Goal: Information Seeking & Learning: Learn about a topic

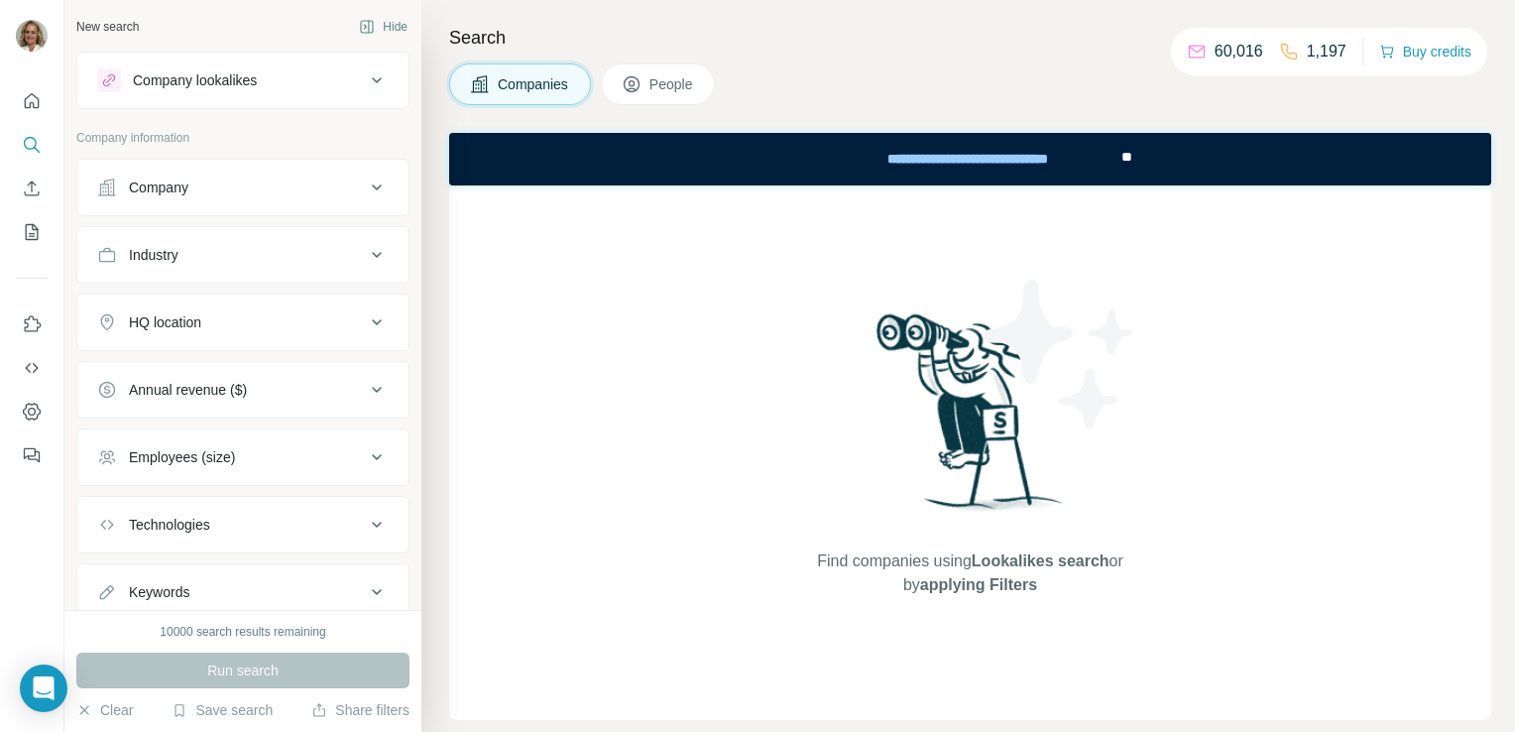
click at [689, 81] on span "People" at bounding box center [672, 84] width 46 height 20
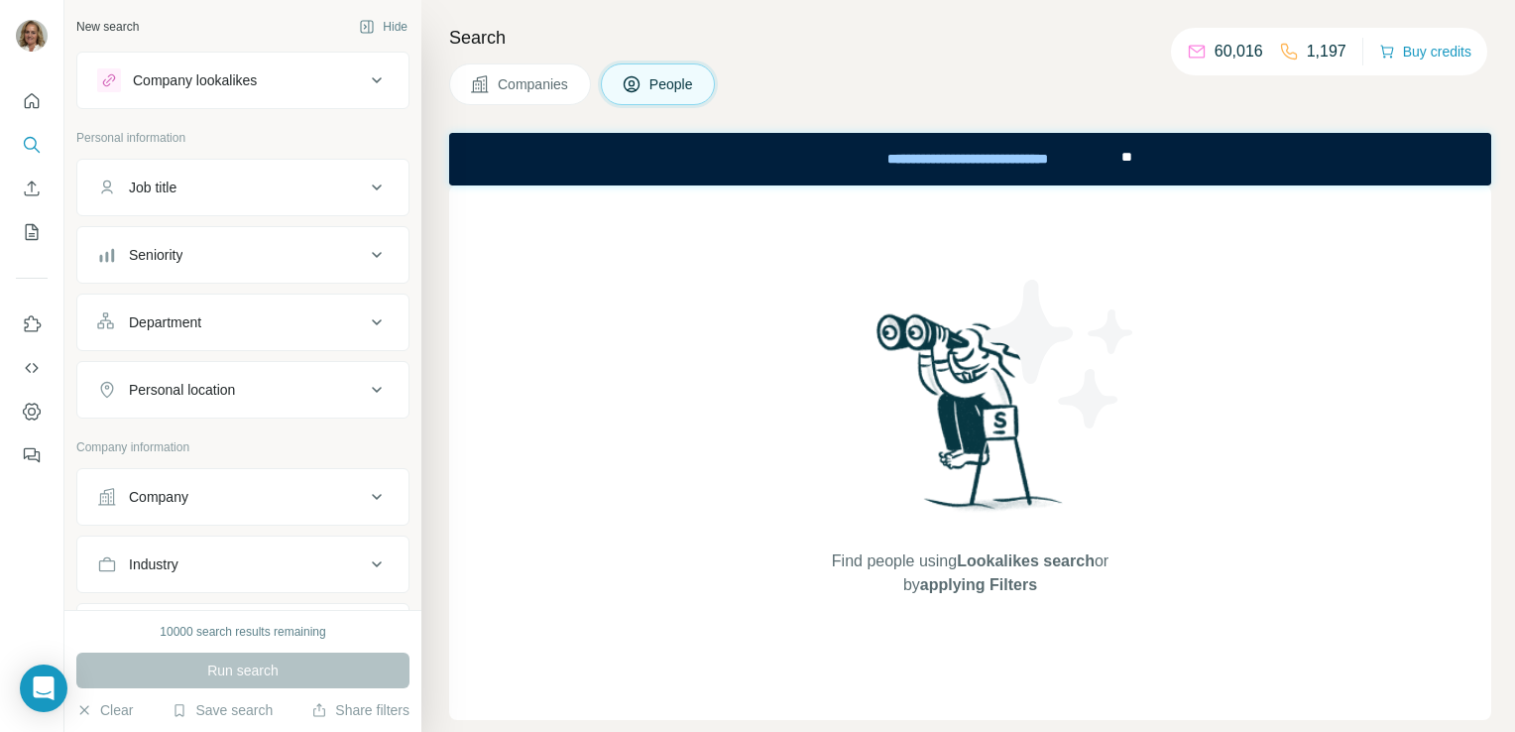
click at [674, 88] on span "People" at bounding box center [672, 84] width 46 height 20
click at [183, 632] on div "10000 search results remaining" at bounding box center [243, 632] width 166 height 18
click at [190, 179] on div "Job title" at bounding box center [231, 187] width 268 height 20
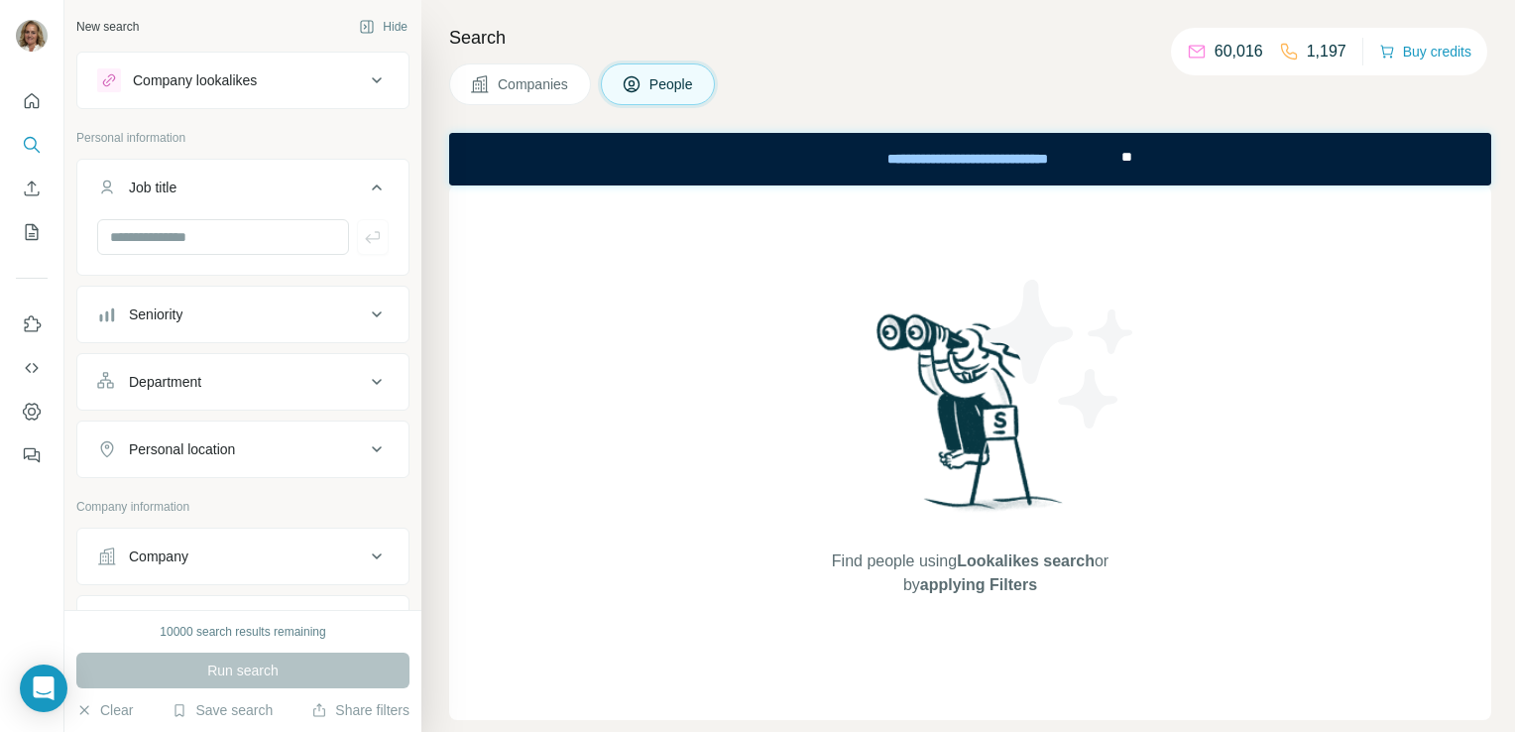
click at [232, 83] on div "Company lookalikes" at bounding box center [195, 80] width 124 height 20
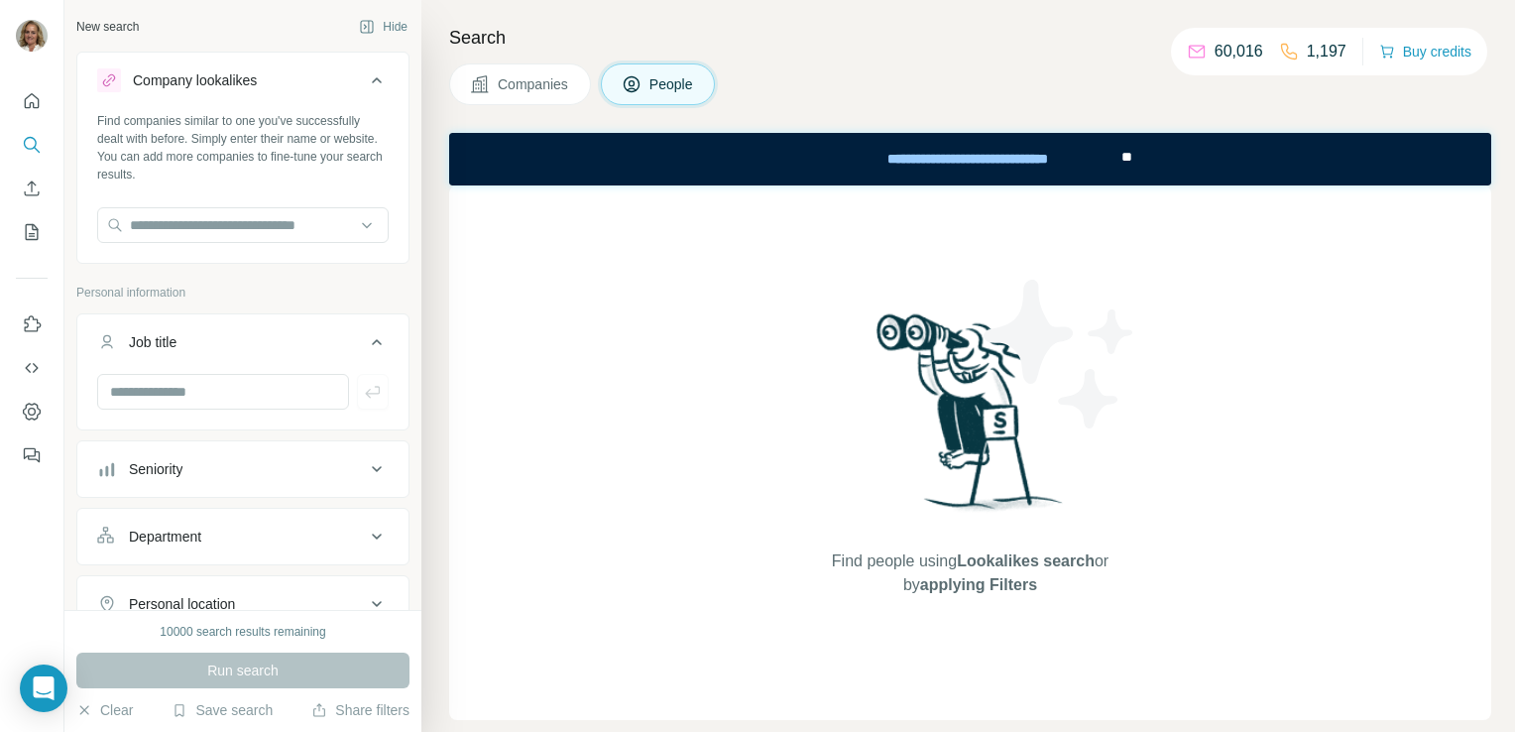
click at [543, 96] on button "Companies" at bounding box center [520, 84] width 142 height 42
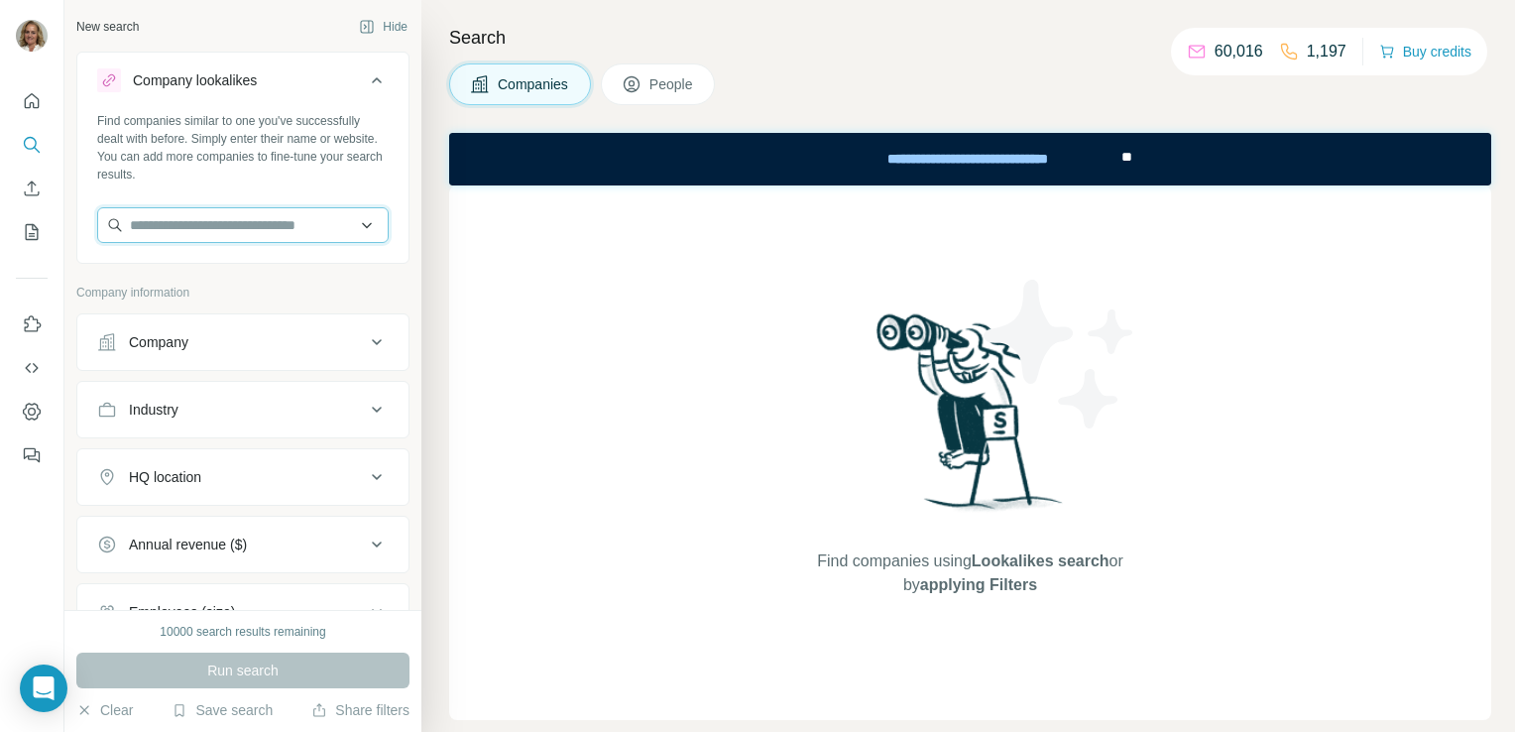
click at [205, 227] on input "text" at bounding box center [242, 225] width 291 height 36
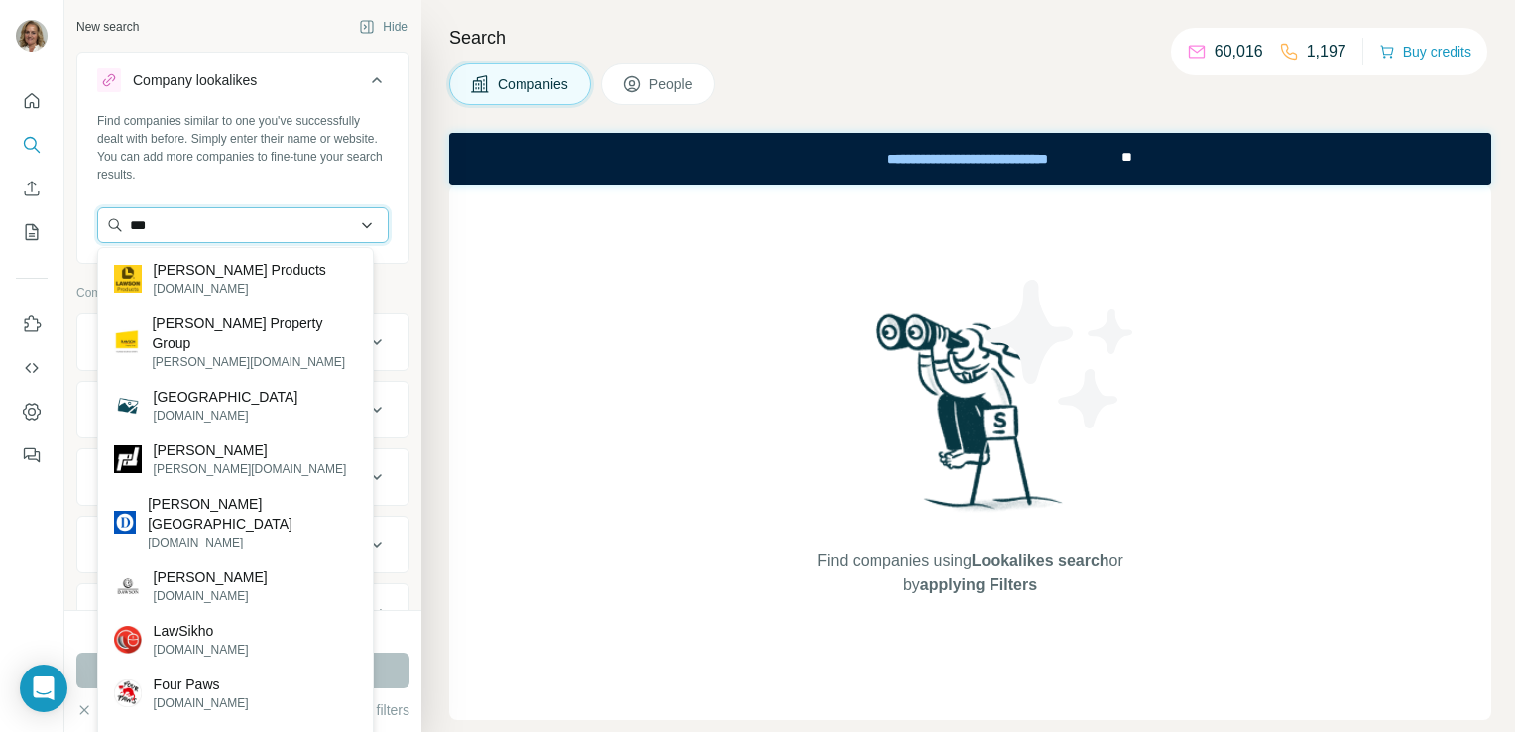
type input "***"
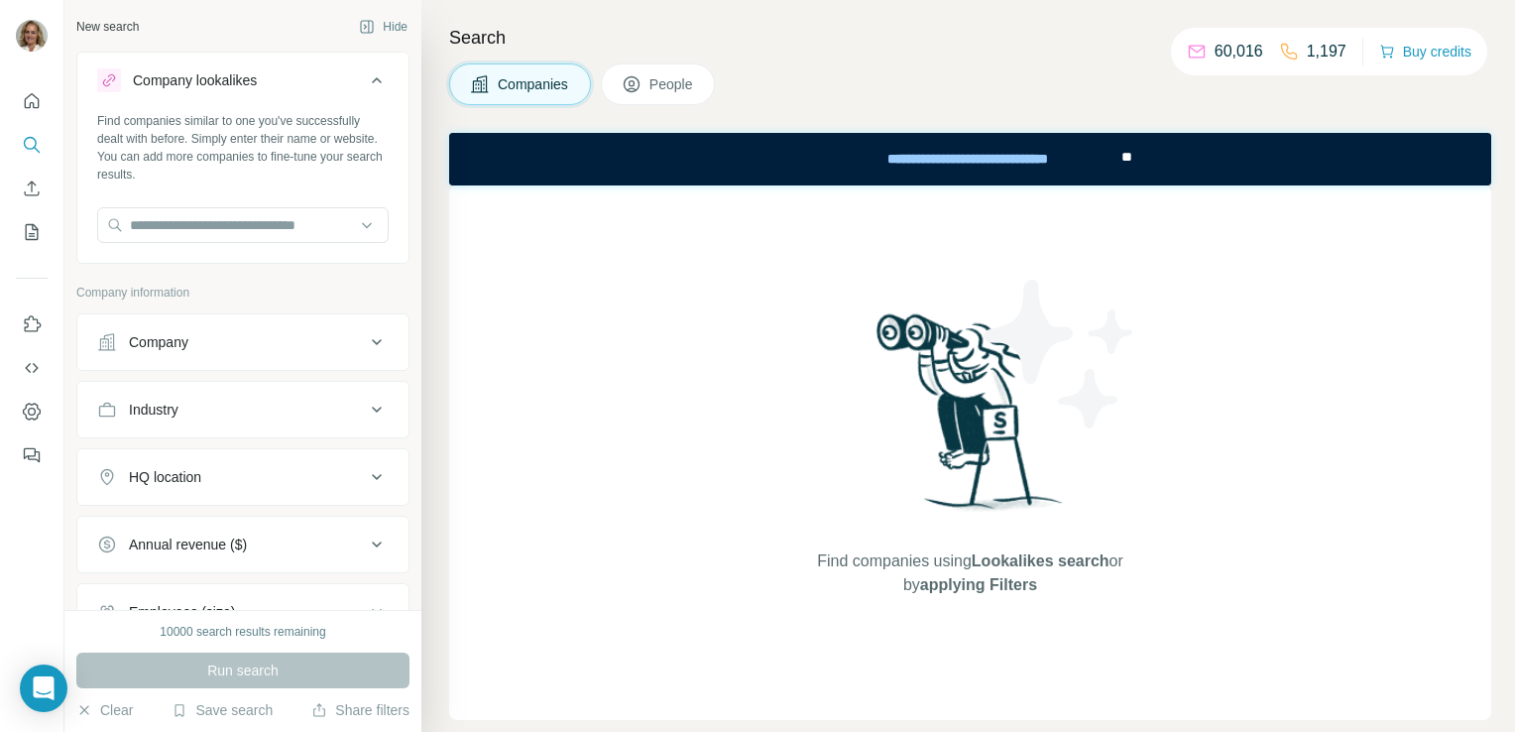
click at [677, 86] on span "People" at bounding box center [672, 84] width 46 height 20
click at [386, 23] on button "Hide" at bounding box center [383, 27] width 76 height 30
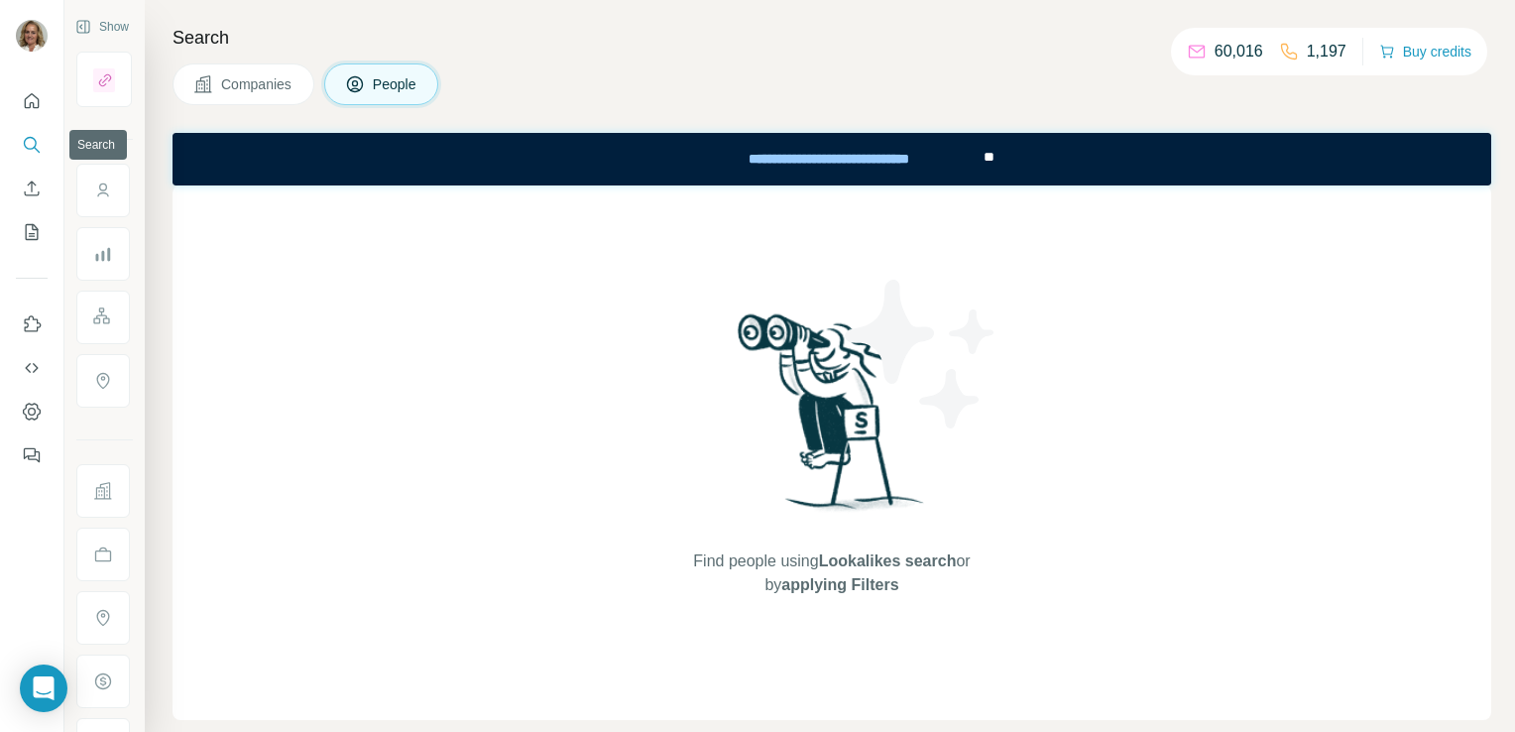
click at [32, 138] on icon "Search" at bounding box center [32, 145] width 20 height 20
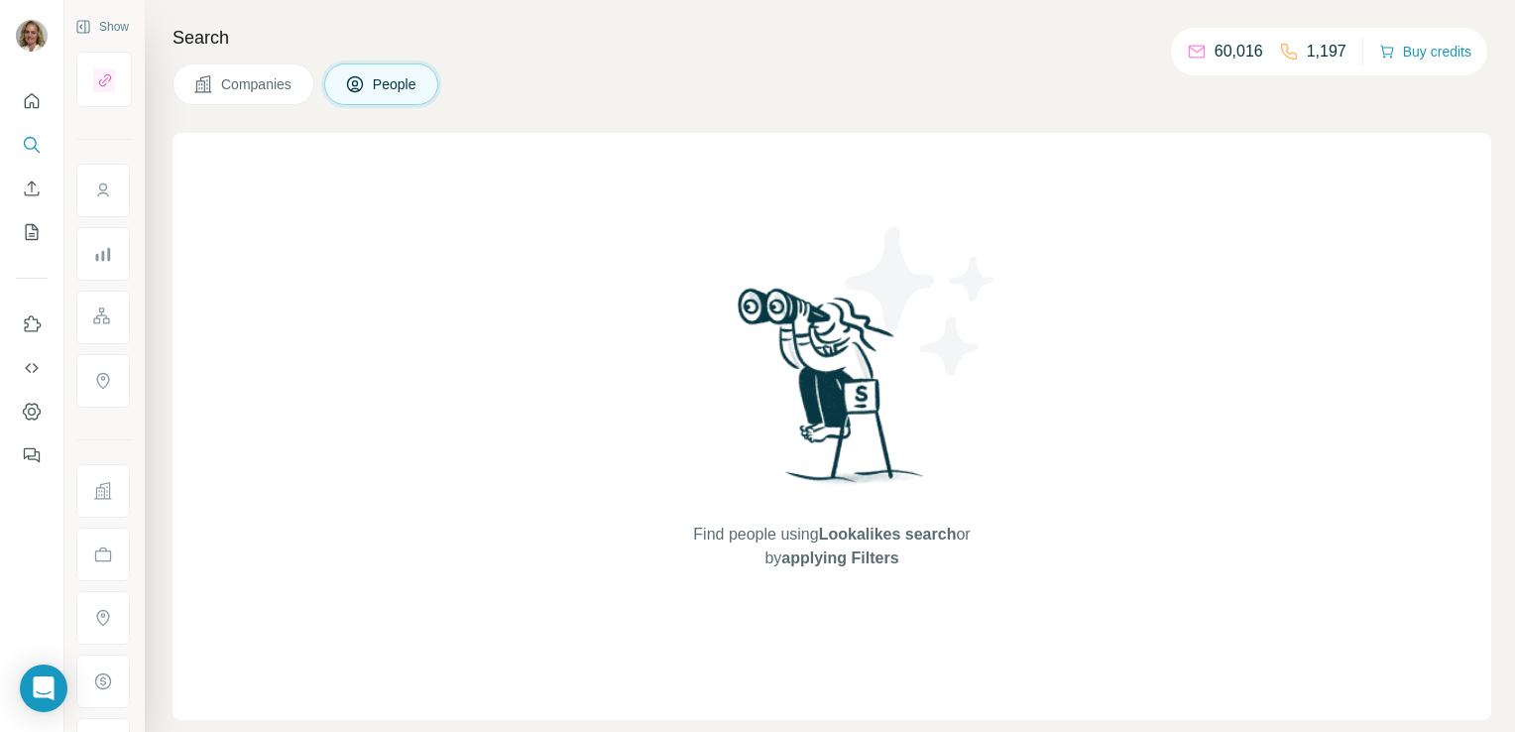
click at [893, 533] on span "Lookalikes search" at bounding box center [888, 533] width 138 height 17
click at [390, 74] on span "People" at bounding box center [396, 84] width 46 height 20
click at [855, 389] on img at bounding box center [921, 301] width 178 height 178
click at [804, 324] on img at bounding box center [832, 393] width 206 height 221
click at [36, 106] on icon "Quick start" at bounding box center [32, 101] width 20 height 20
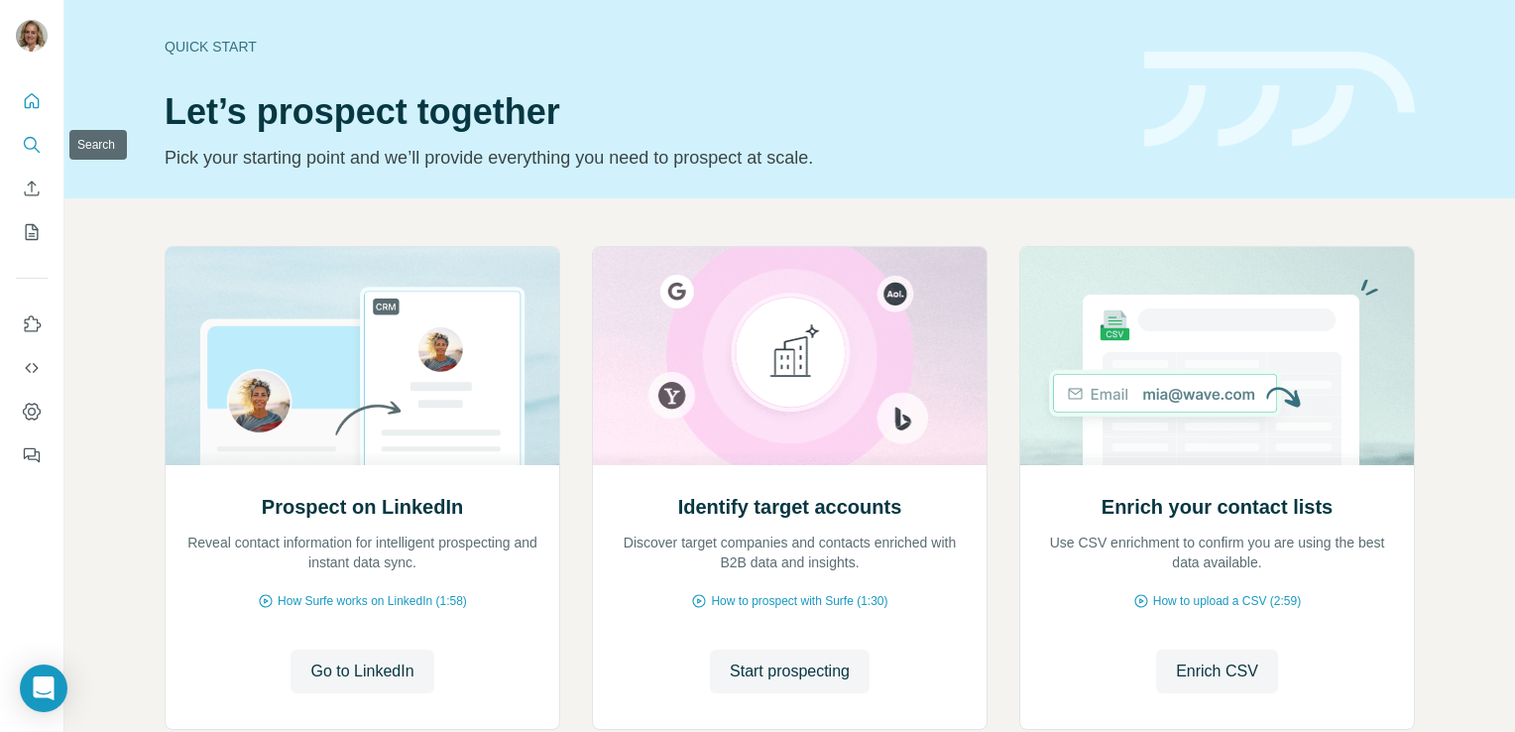
click at [24, 148] on icon "Search" at bounding box center [32, 145] width 20 height 20
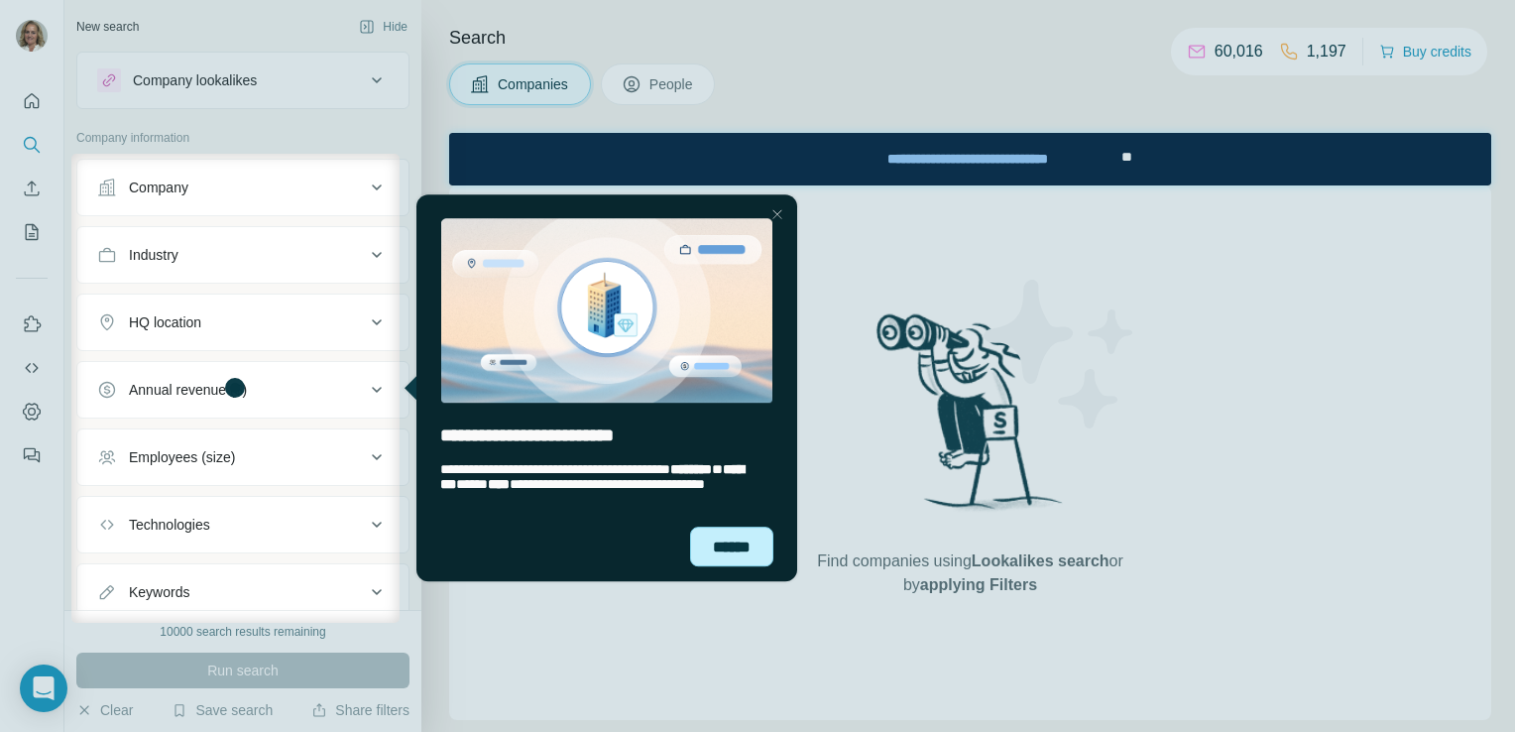
click at [734, 539] on div "******" at bounding box center [730, 546] width 83 height 41
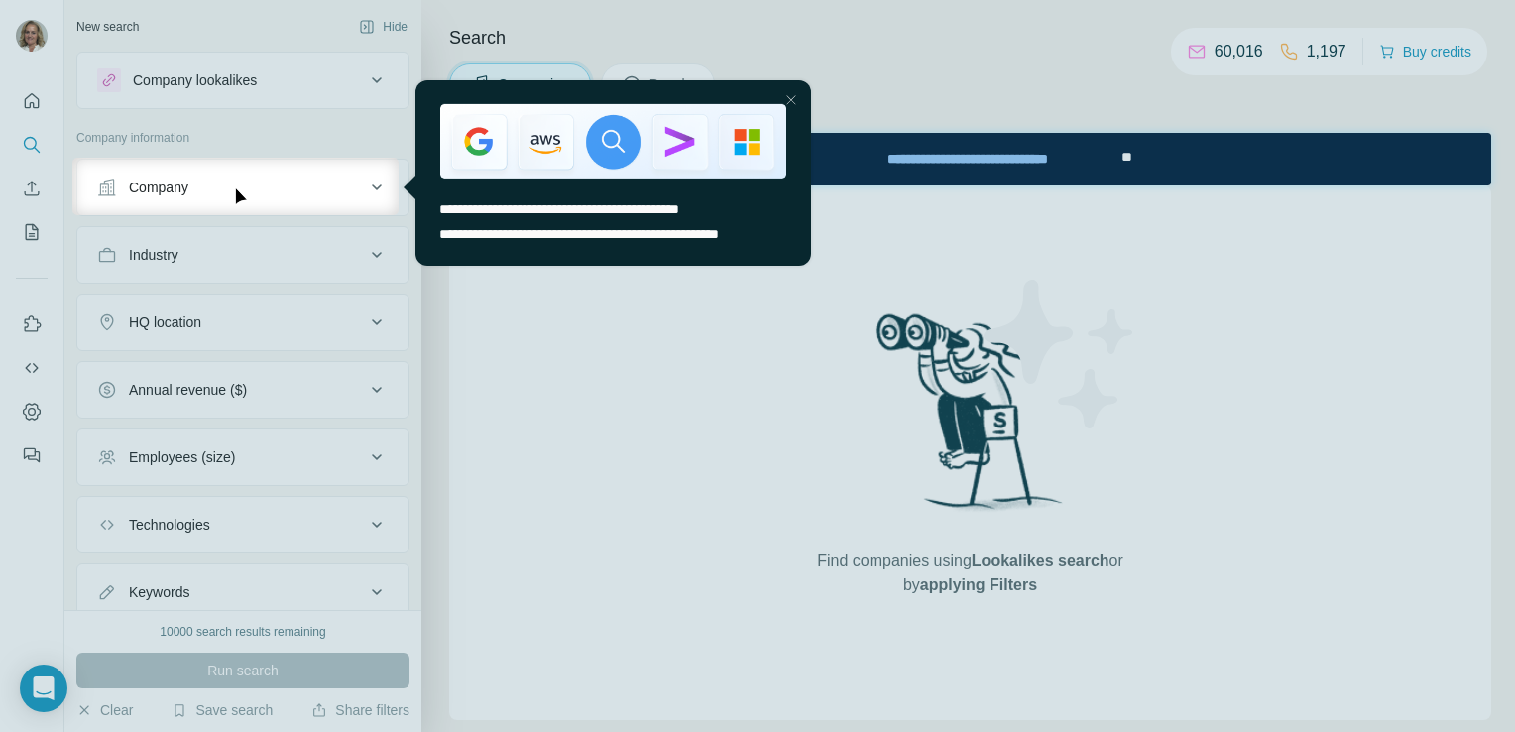
click at [543, 140] on img "entering tooltip" at bounding box center [612, 140] width 346 height 74
click at [789, 97] on div "Close Step" at bounding box center [790, 99] width 24 height 24
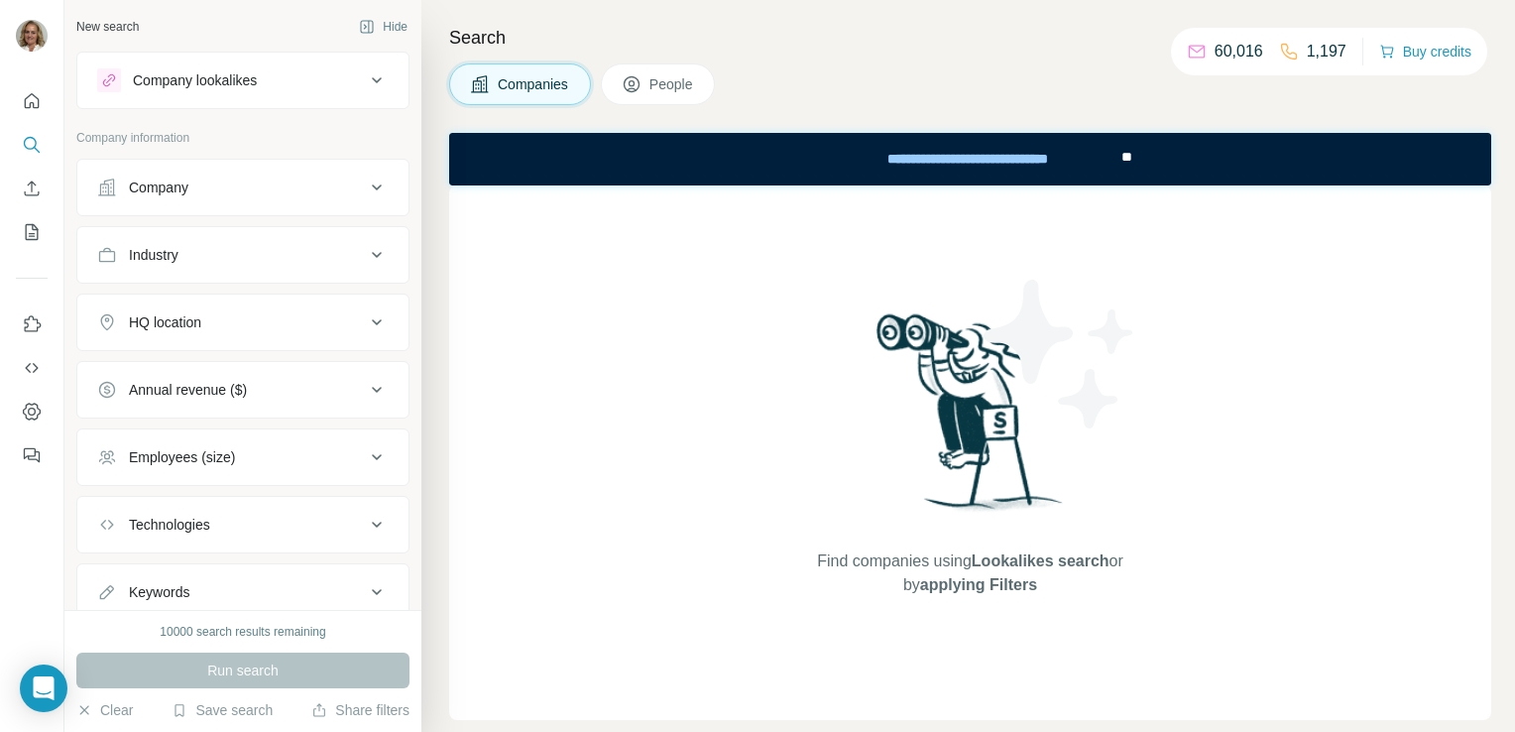
click at [1313, 49] on p "1,197" at bounding box center [1326, 52] width 40 height 24
click at [32, 144] on icon "Search" at bounding box center [32, 145] width 20 height 20
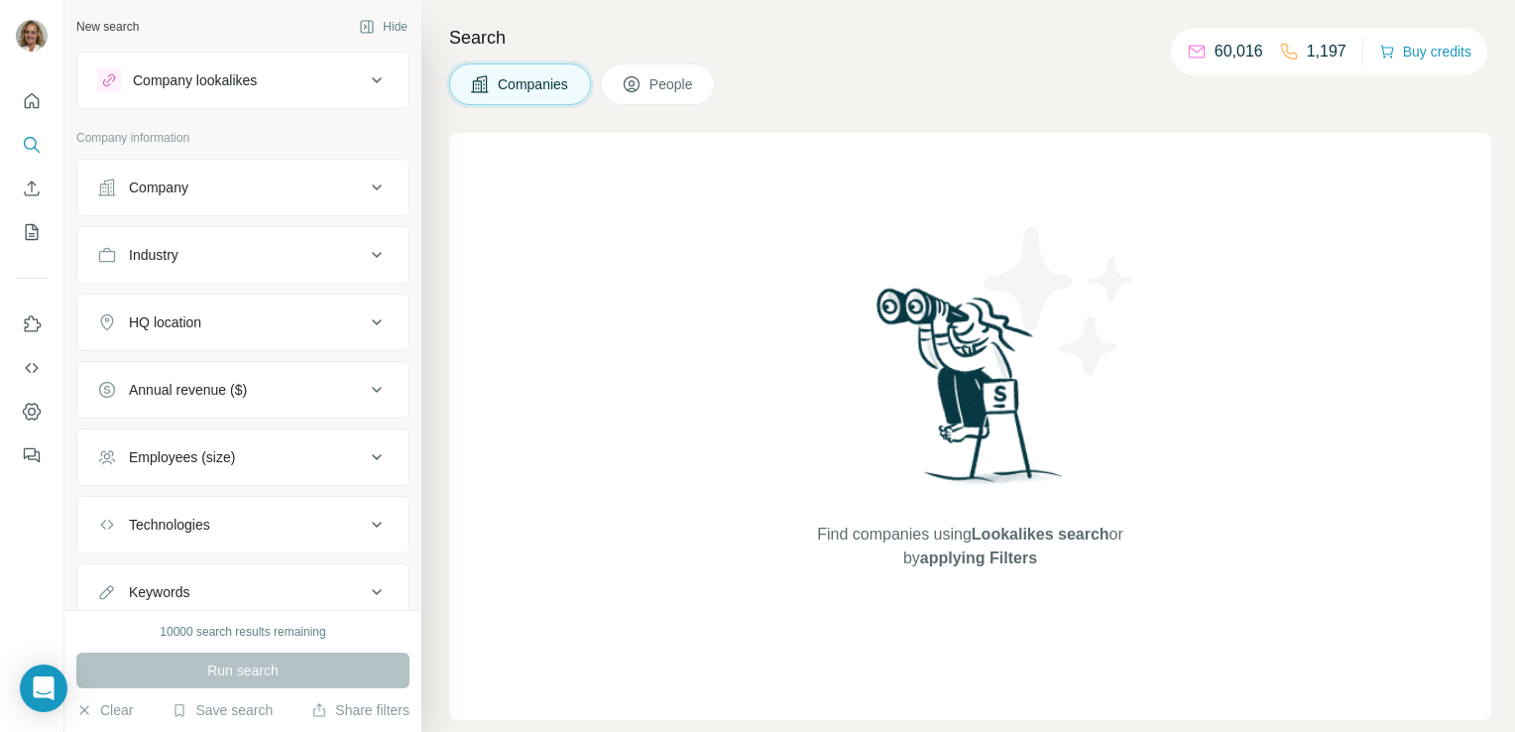
click at [658, 78] on span "People" at bounding box center [672, 84] width 46 height 20
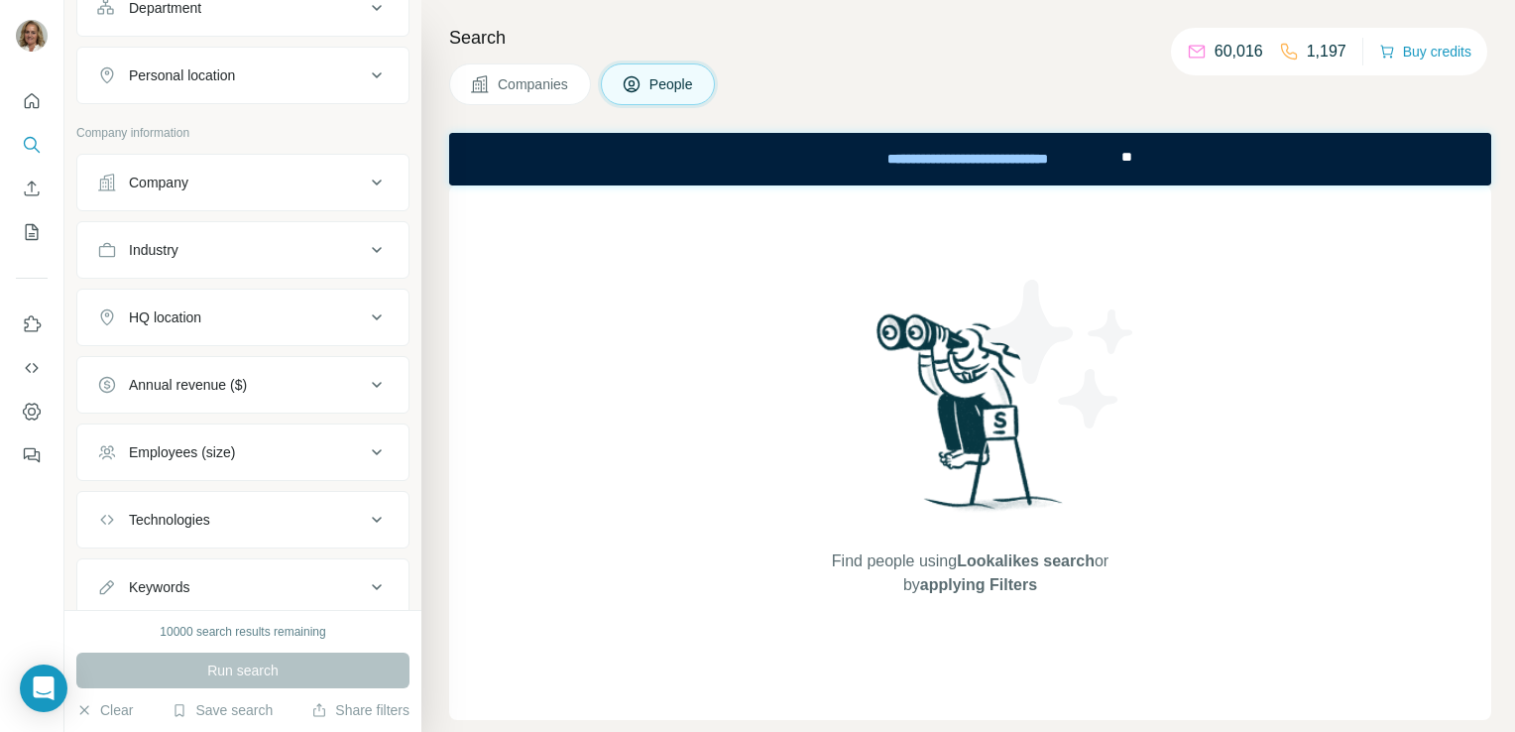
scroll to position [511, 0]
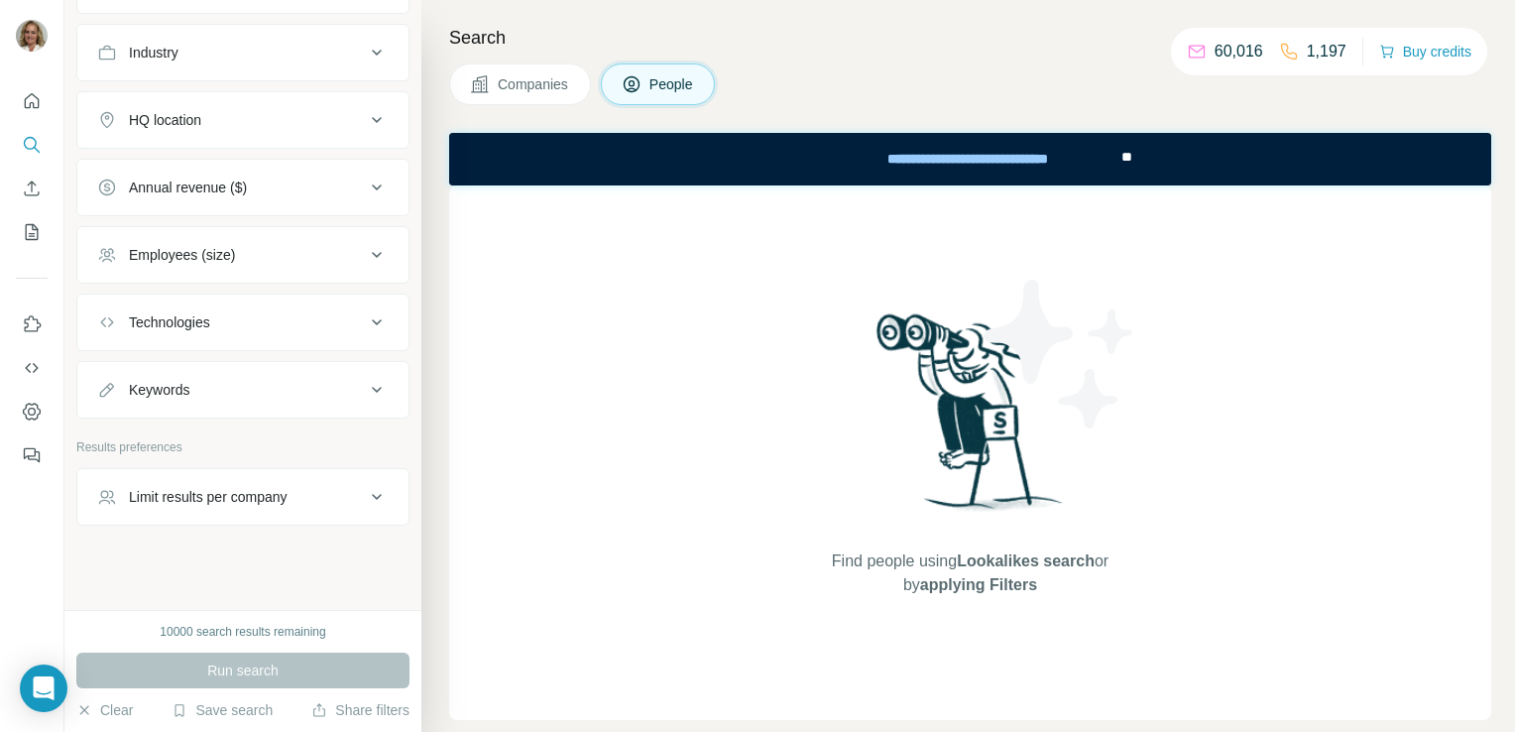
click at [183, 383] on div "Keywords" at bounding box center [159, 390] width 60 height 20
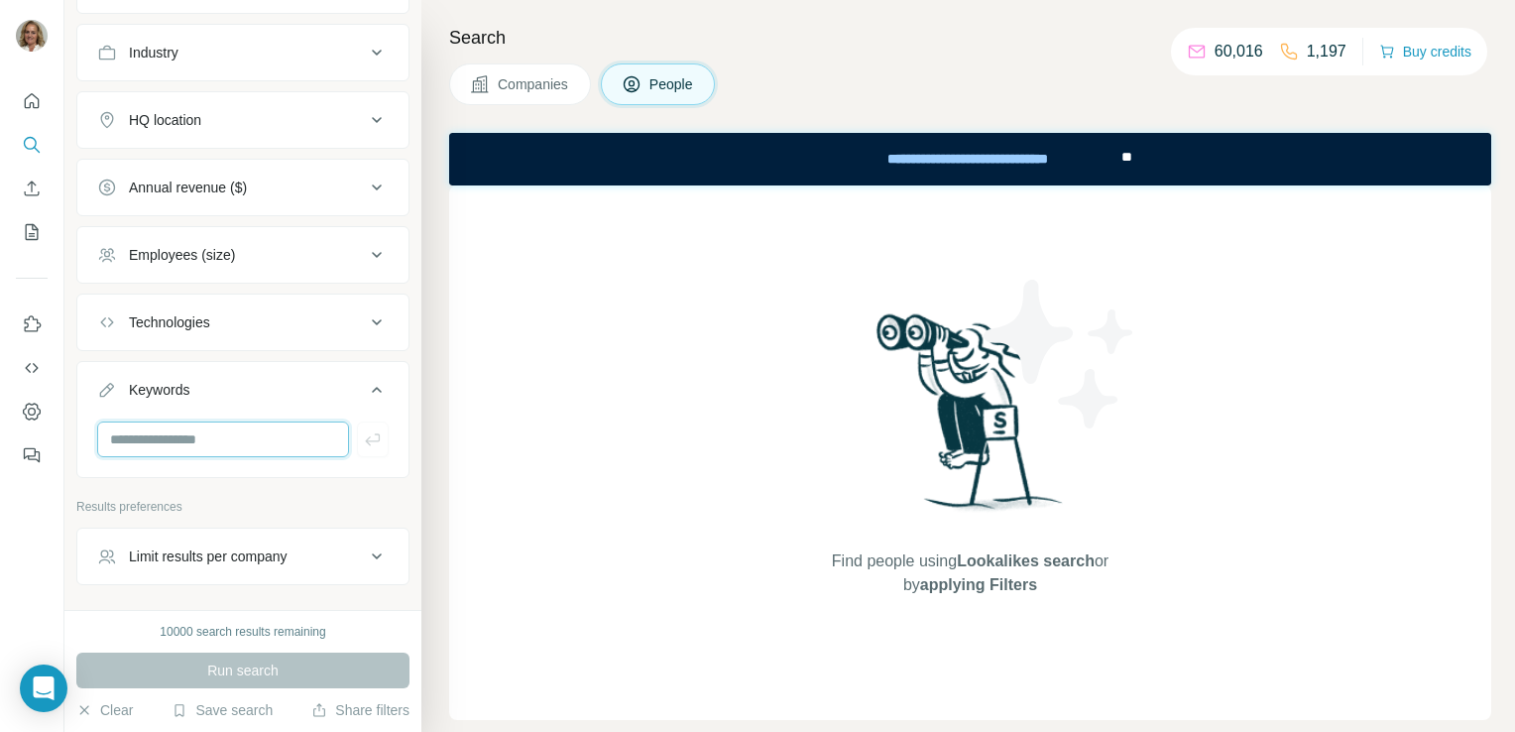
click at [169, 422] on input "text" at bounding box center [223, 439] width 252 height 36
type input "**********"
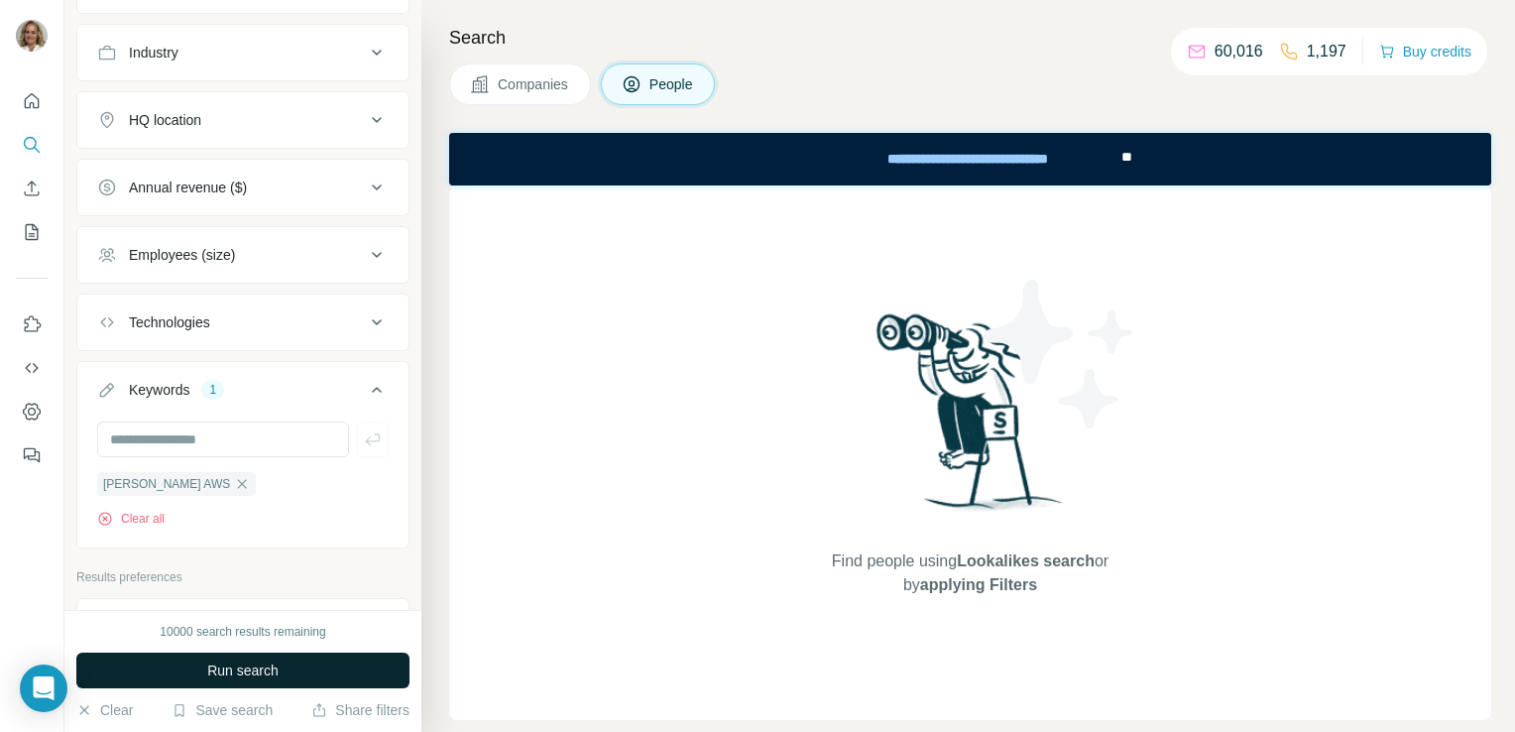
click at [245, 664] on span "Run search" at bounding box center [242, 670] width 71 height 20
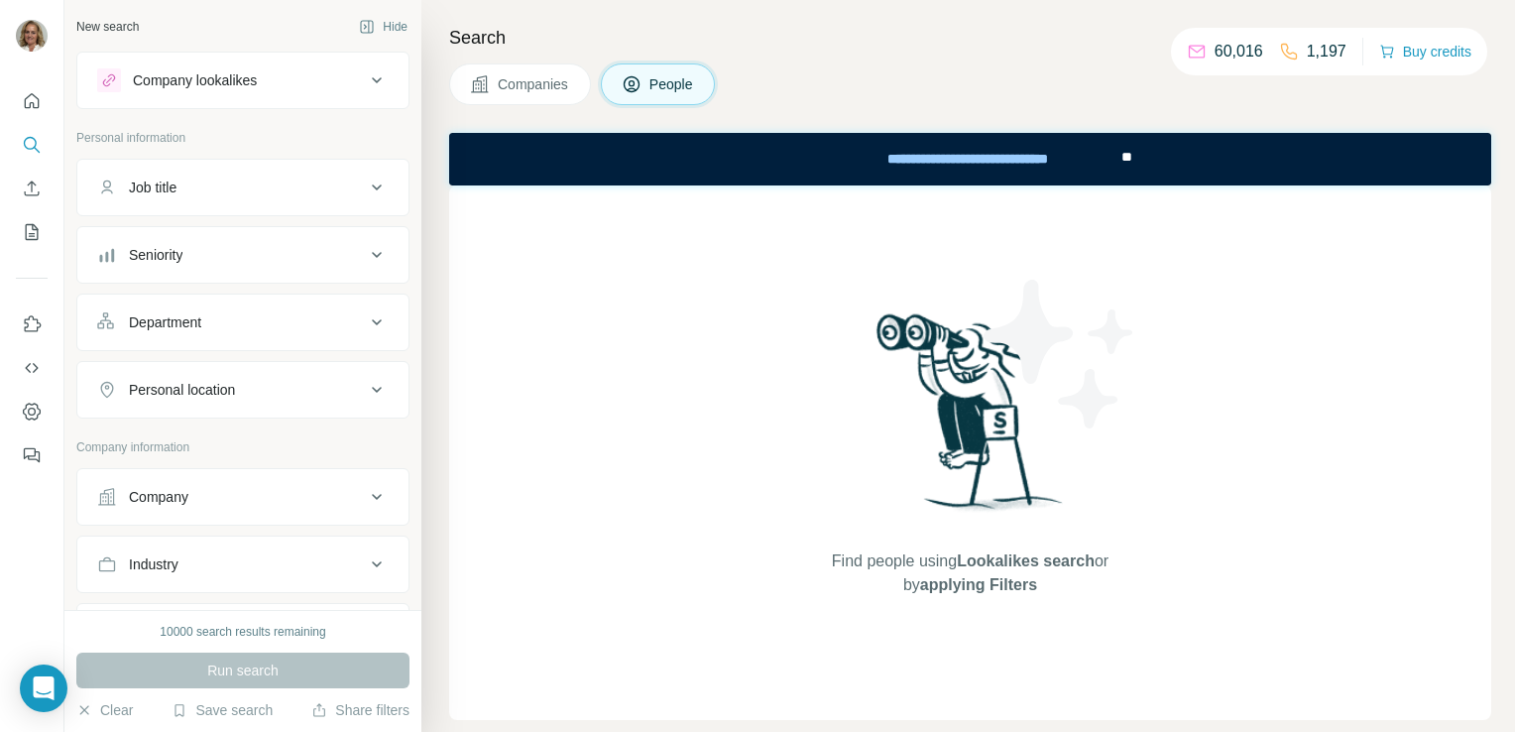
click at [178, 499] on div "Company" at bounding box center [158, 497] width 59 height 20
click at [171, 590] on input "text" at bounding box center [242, 584] width 291 height 36
click at [195, 585] on input "*****" at bounding box center [242, 584] width 291 height 36
type input "*"
click at [195, 585] on input "text" at bounding box center [242, 584] width 291 height 36
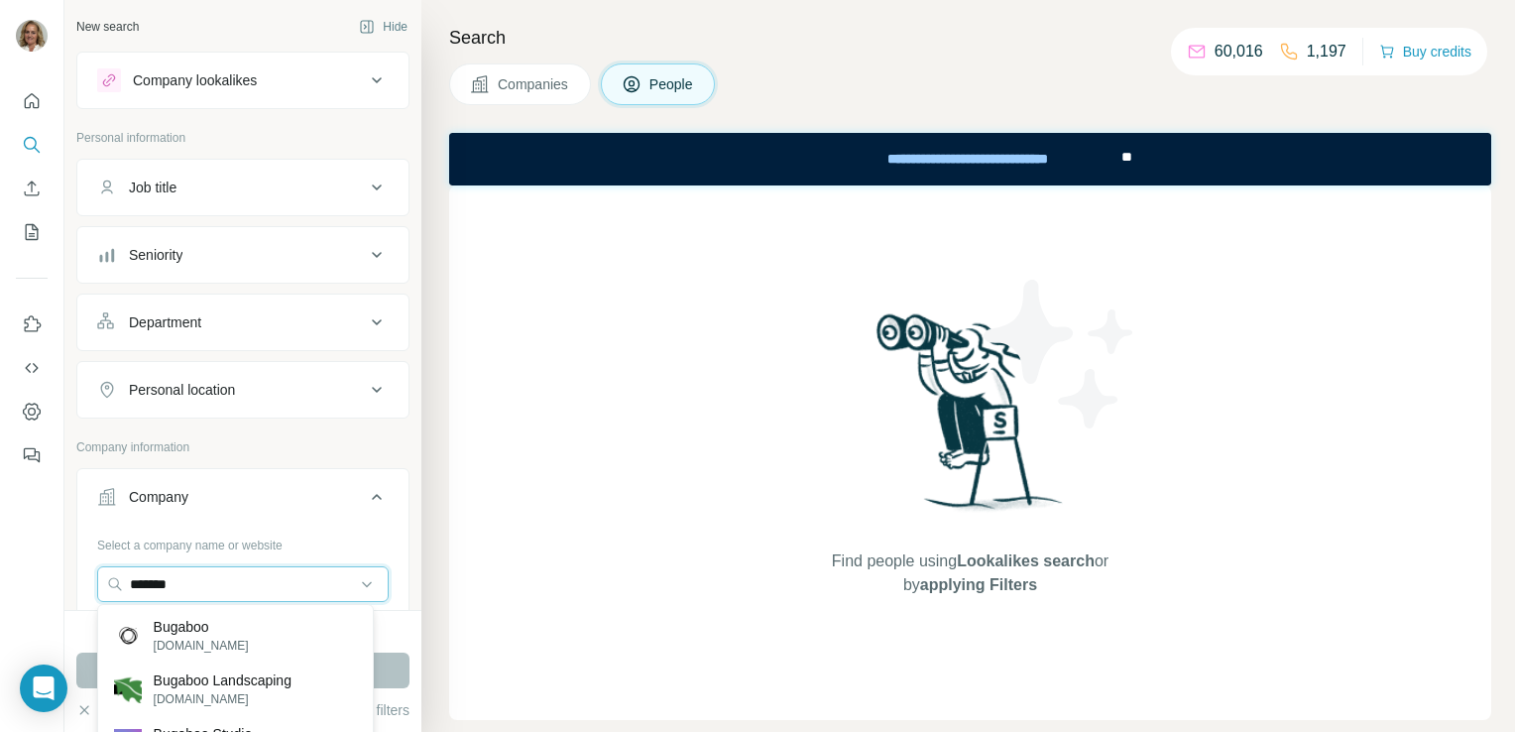
type input "*******"
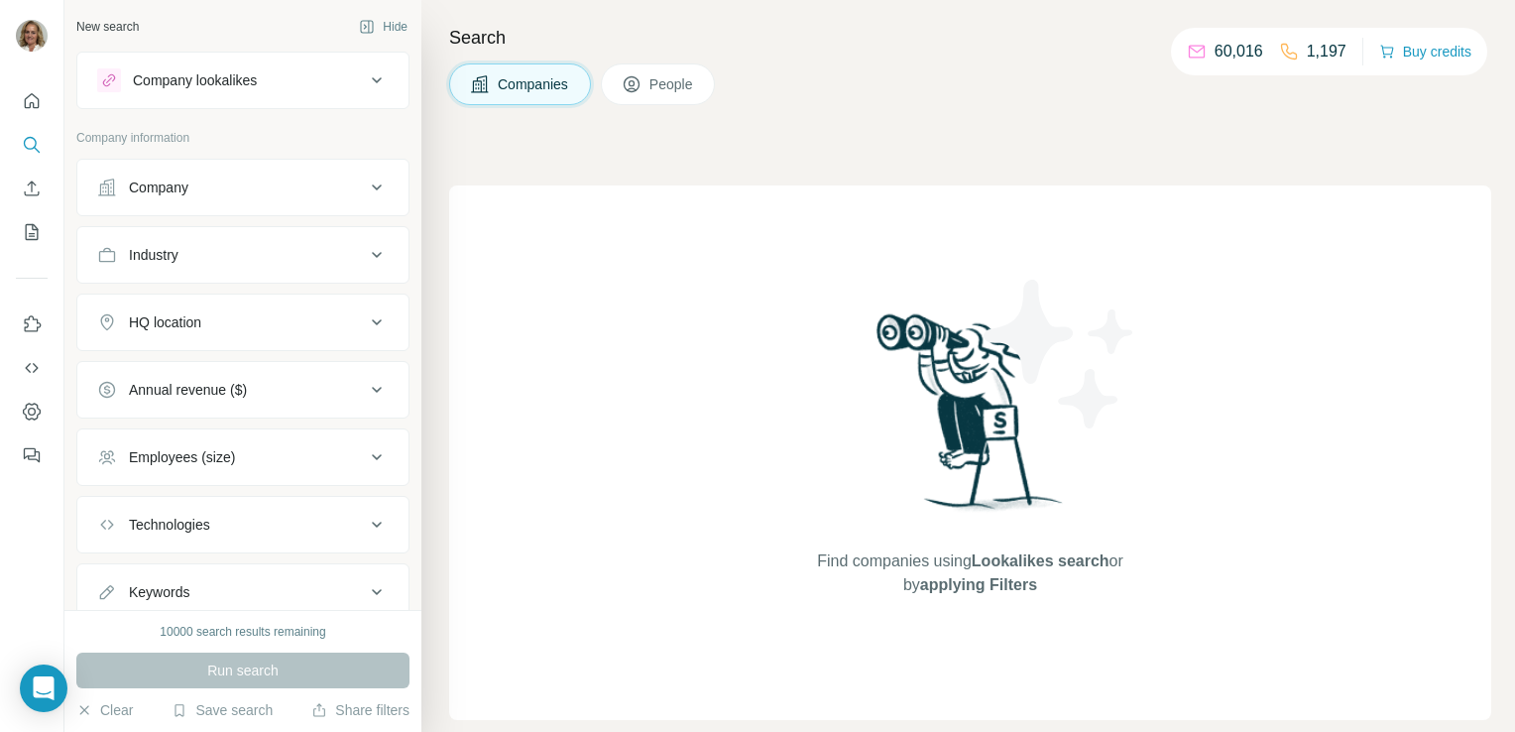
click at [534, 81] on span "Companies" at bounding box center [534, 84] width 72 height 20
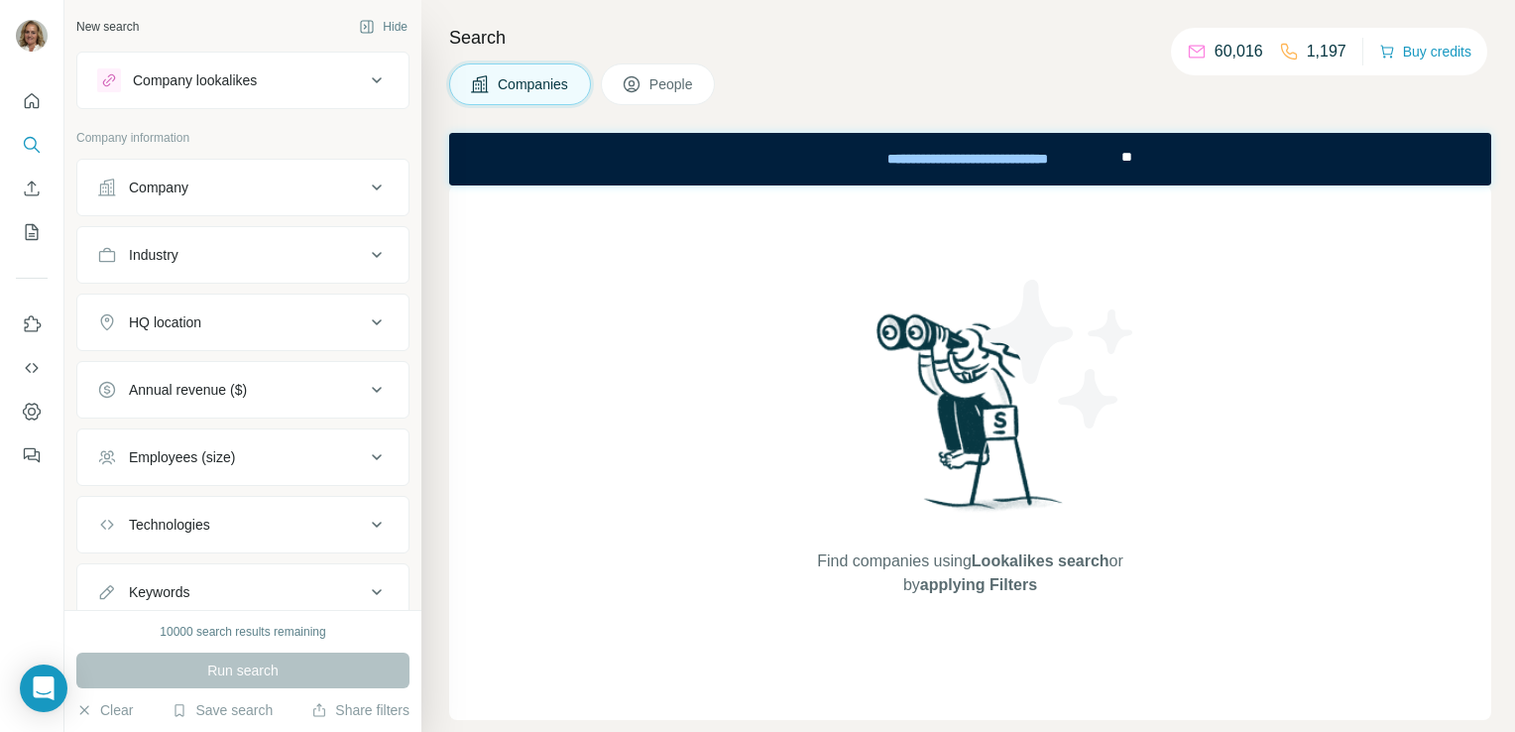
click at [182, 600] on button "Keywords" at bounding box center [242, 592] width 331 height 48
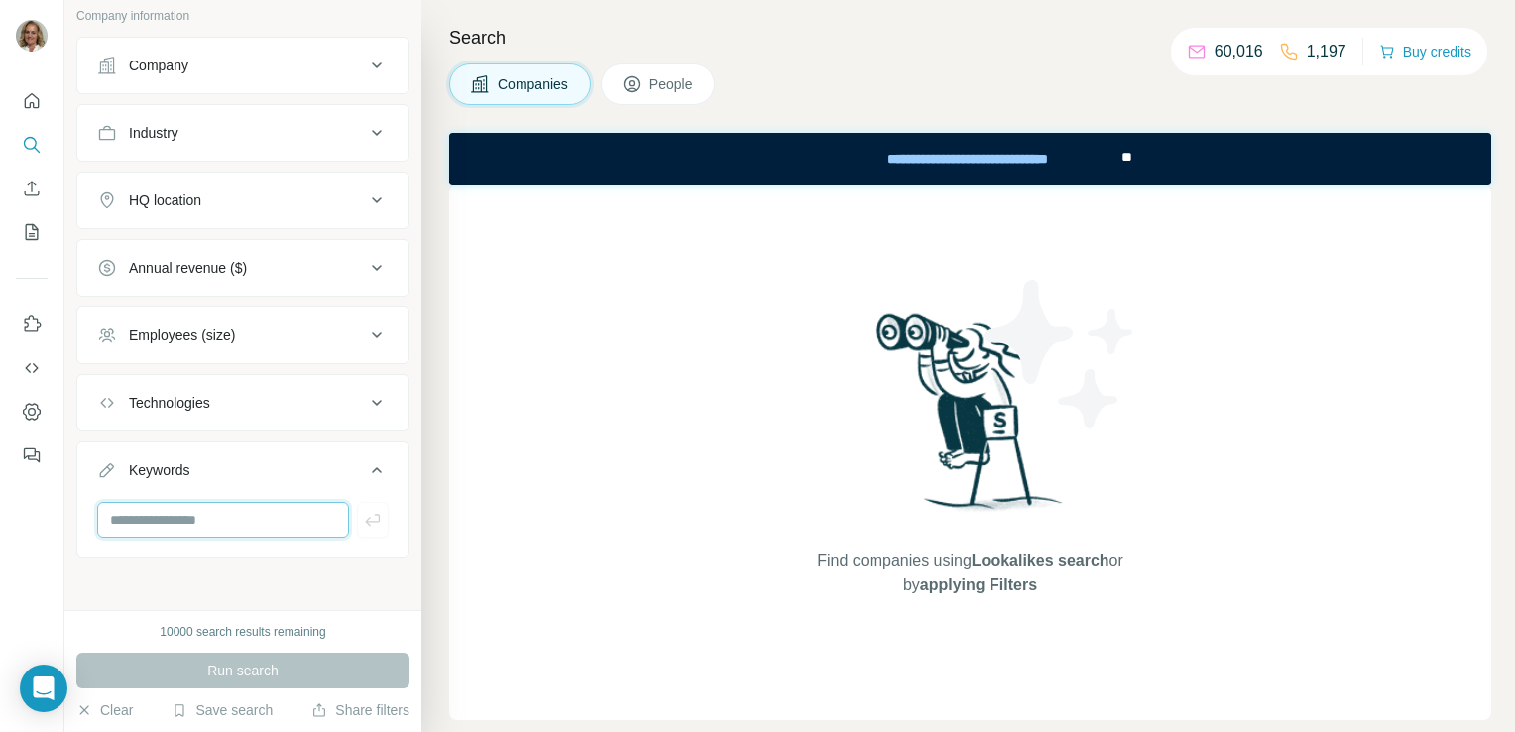
click at [144, 521] on input "text" at bounding box center [223, 520] width 252 height 36
click at [365, 64] on icon at bounding box center [377, 66] width 24 height 24
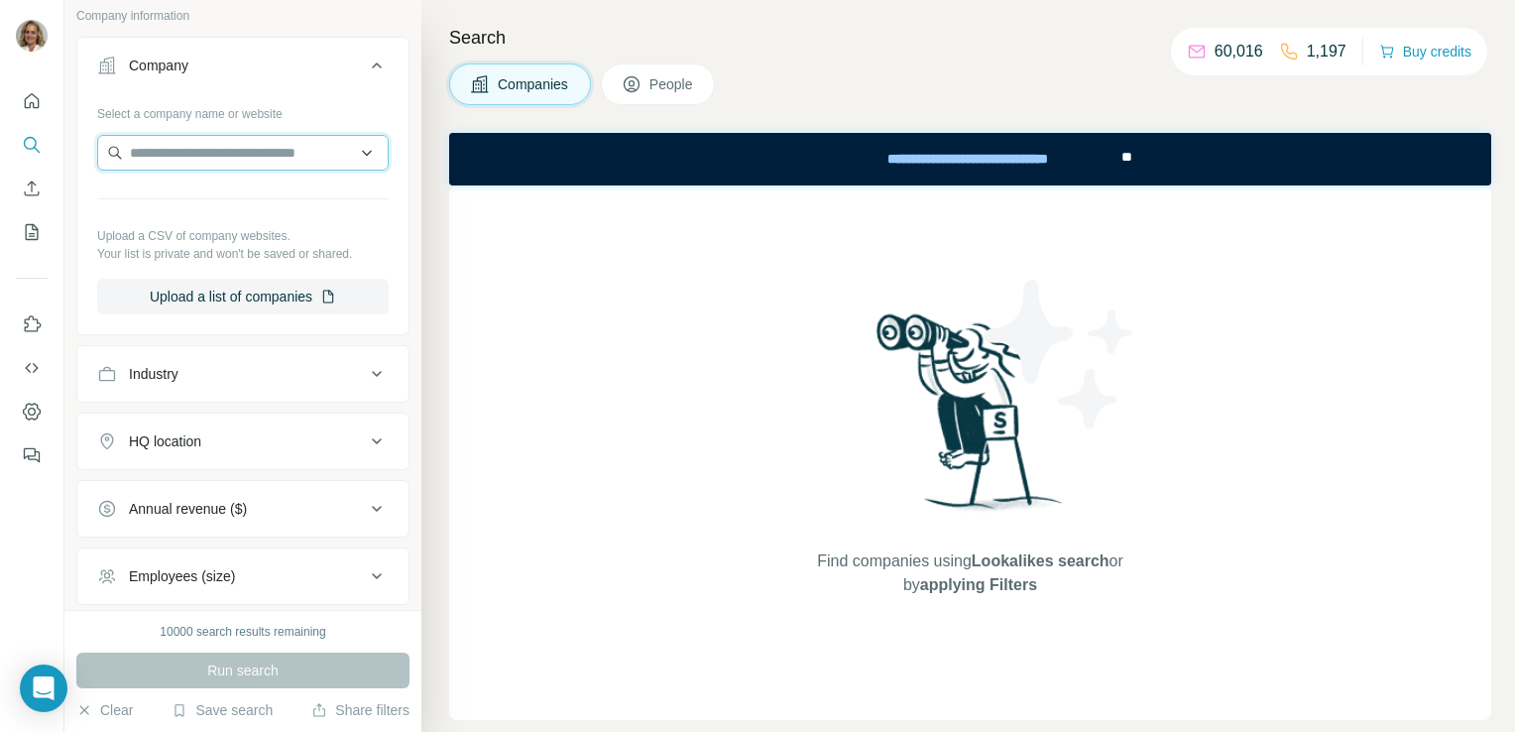
click at [194, 155] on input "text" at bounding box center [242, 153] width 291 height 36
click at [183, 155] on input "text" at bounding box center [242, 153] width 291 height 36
type input "*"
type input "**********"
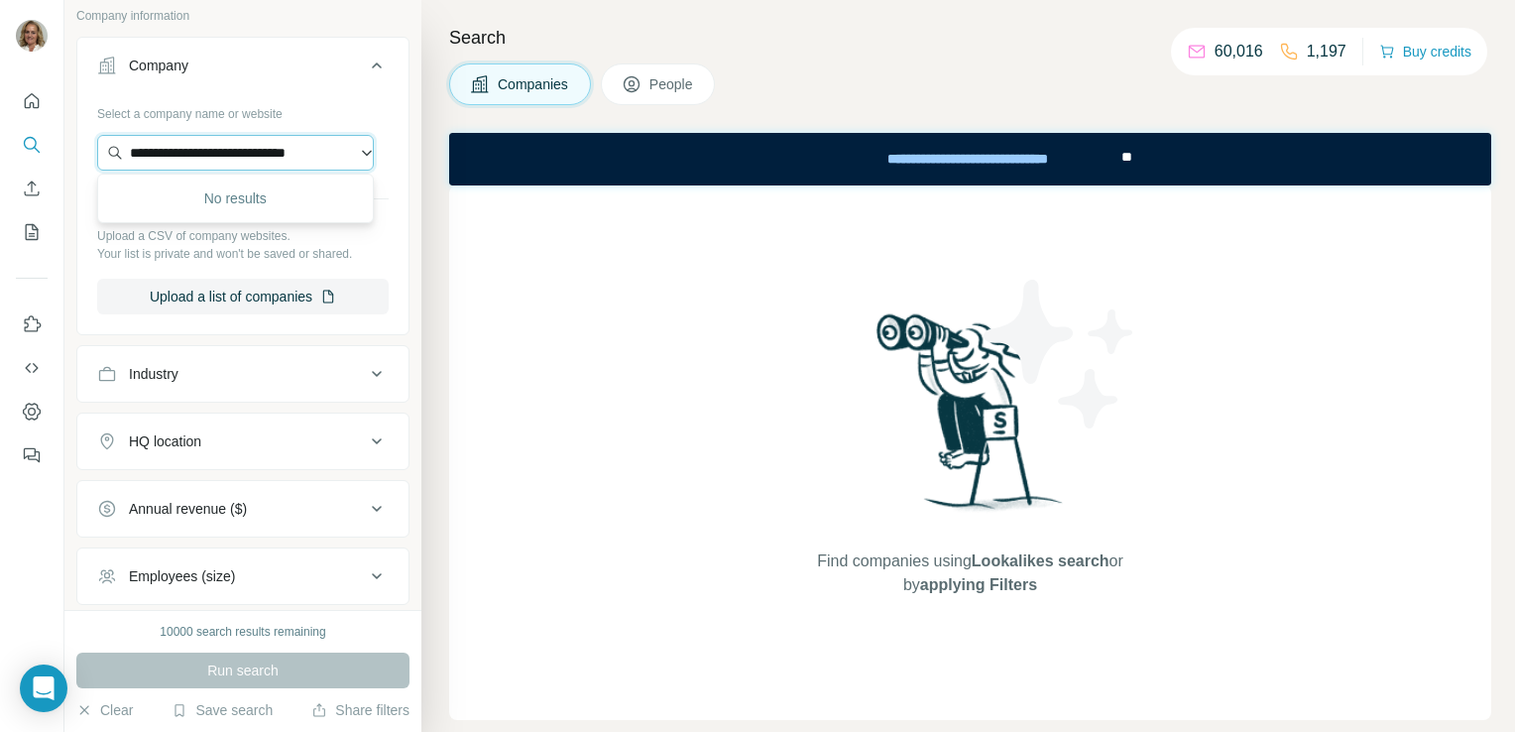
click at [353, 154] on input "**********" at bounding box center [235, 153] width 277 height 36
click at [329, 203] on div "Type to search" at bounding box center [235, 198] width 267 height 40
click at [182, 150] on input "text" at bounding box center [235, 153] width 277 height 36
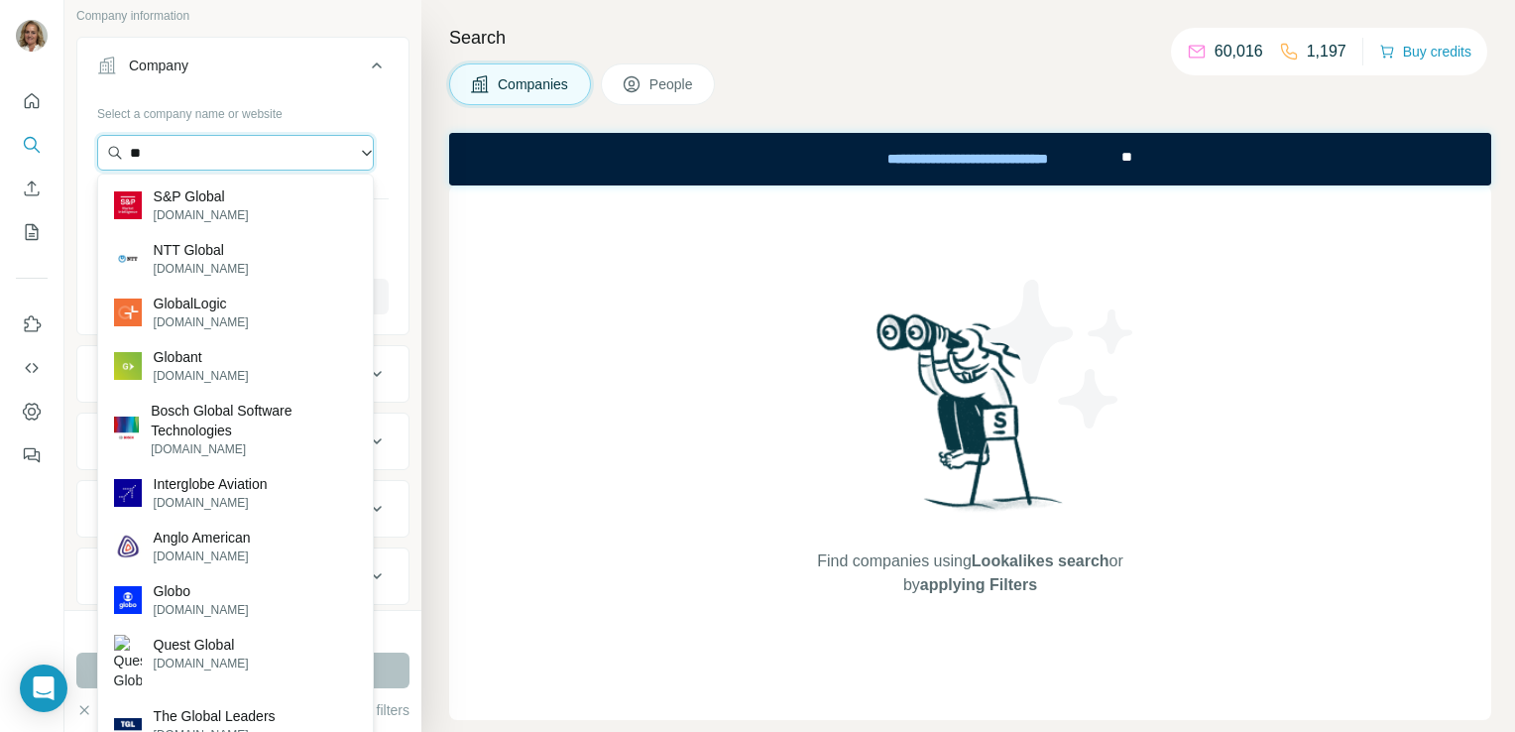
type input "*"
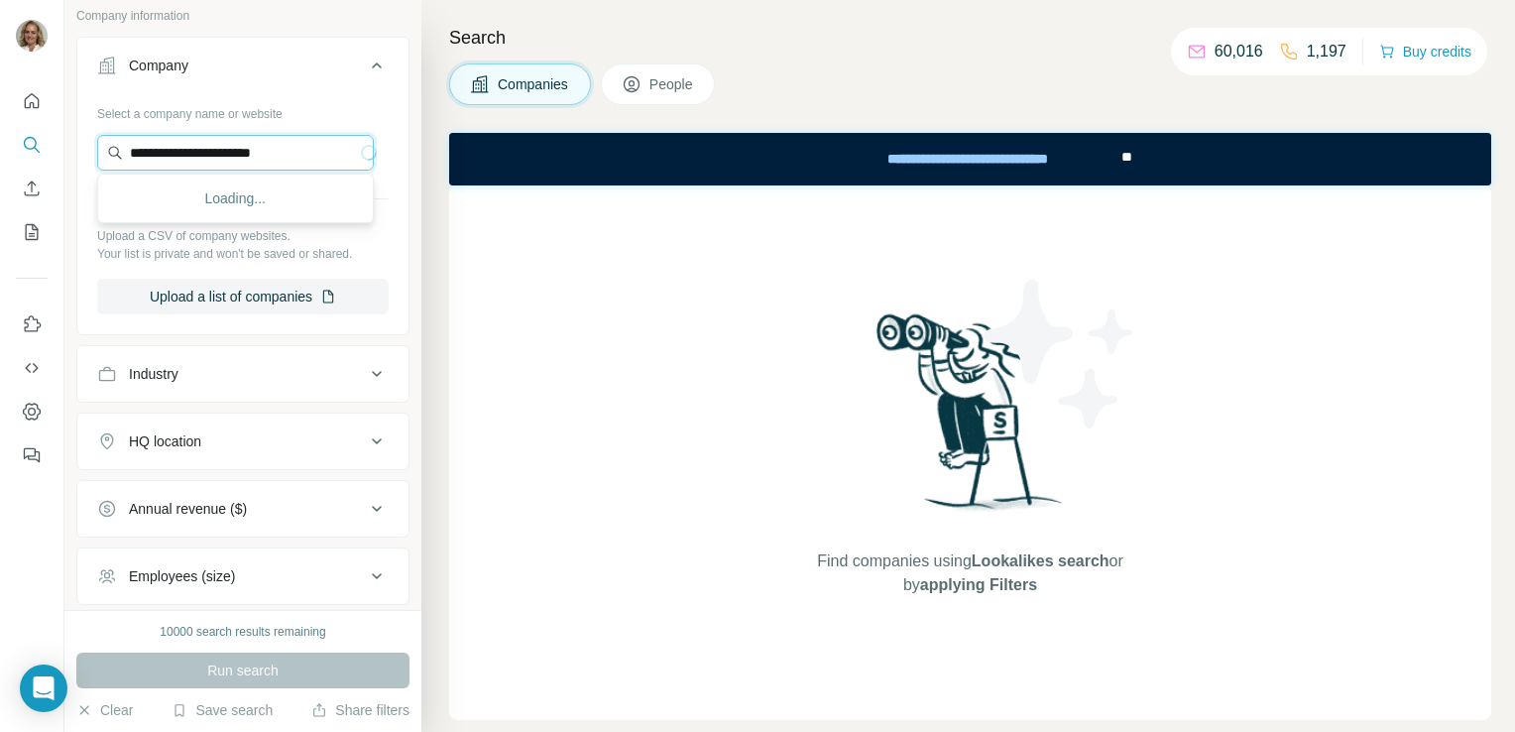
type input "**********"
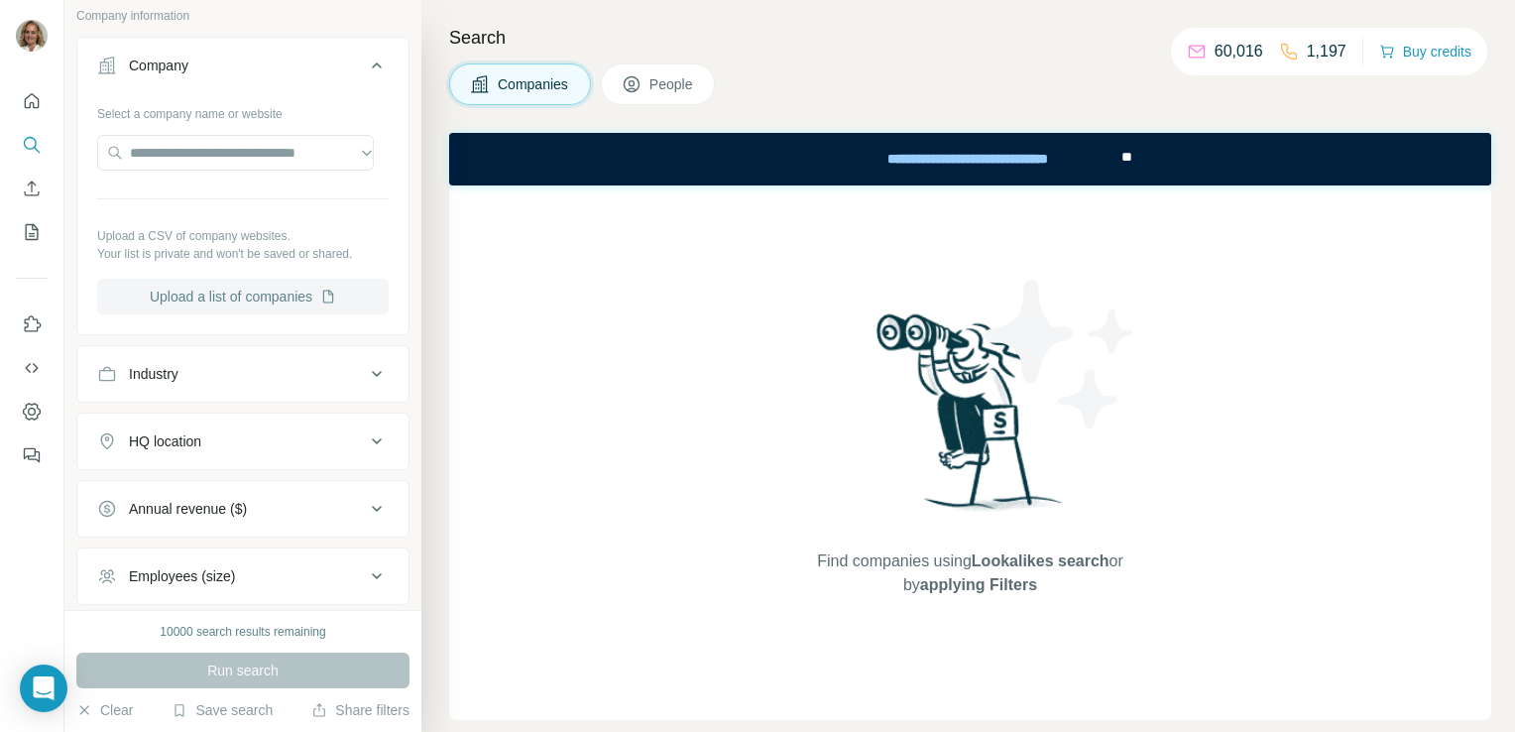
click at [220, 303] on button "Upload a list of companies" at bounding box center [242, 297] width 291 height 36
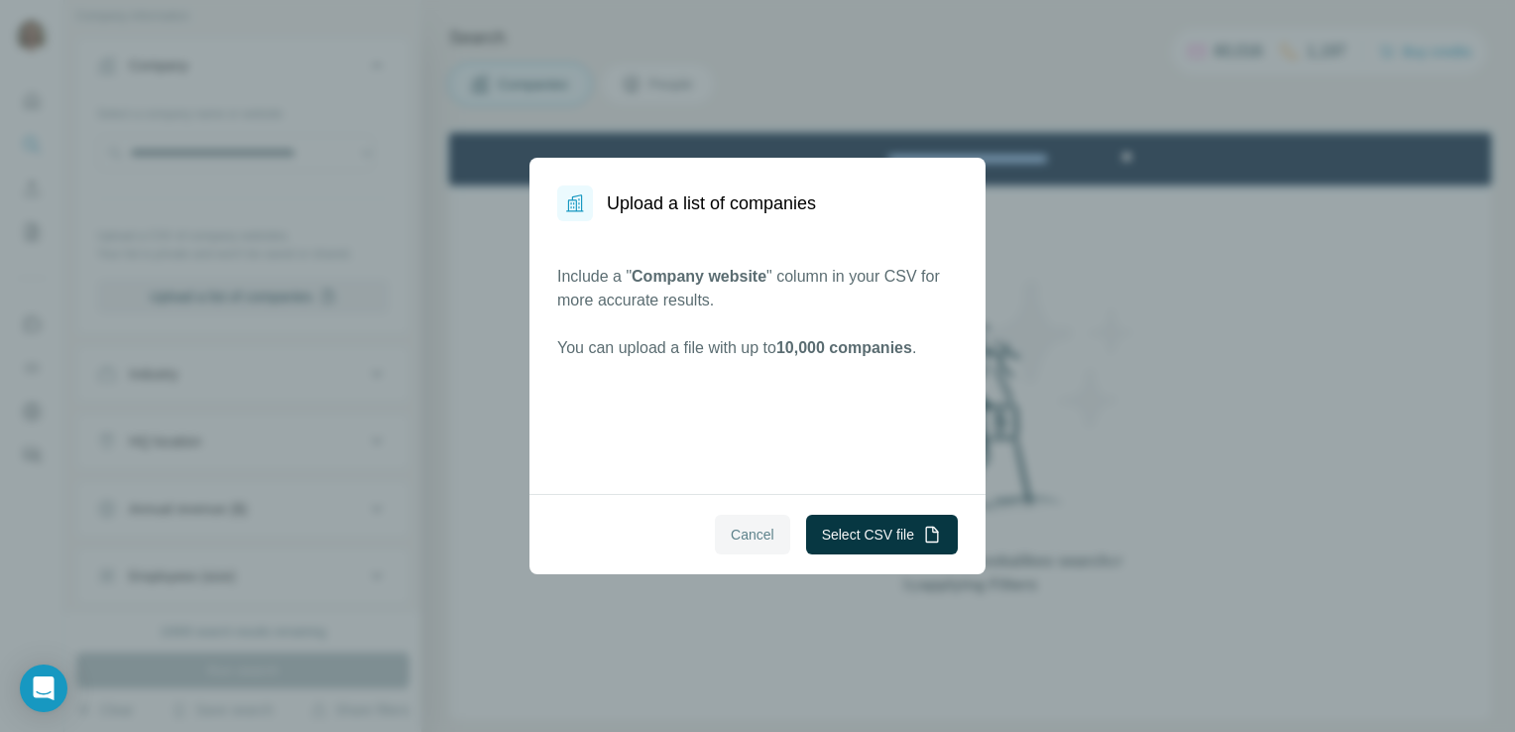
click at [756, 537] on span "Cancel" at bounding box center [753, 534] width 44 height 20
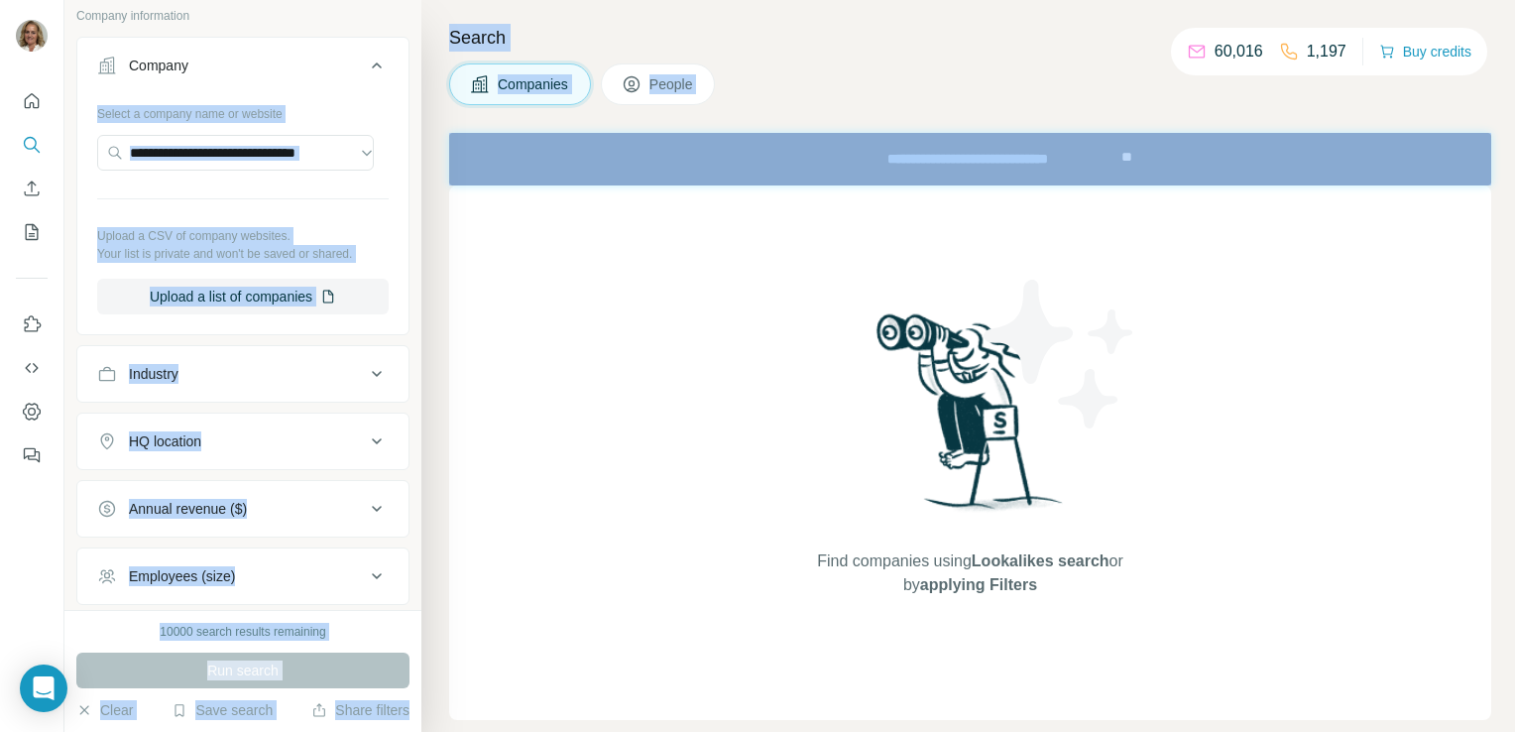
drag, startPoint x: 420, startPoint y: 169, endPoint x: 391, endPoint y: 39, distance: 133.2
click at [391, 39] on div "New search Hide Company lookalikes Company information Company Select a company…" at bounding box center [789, 366] width 1450 height 732
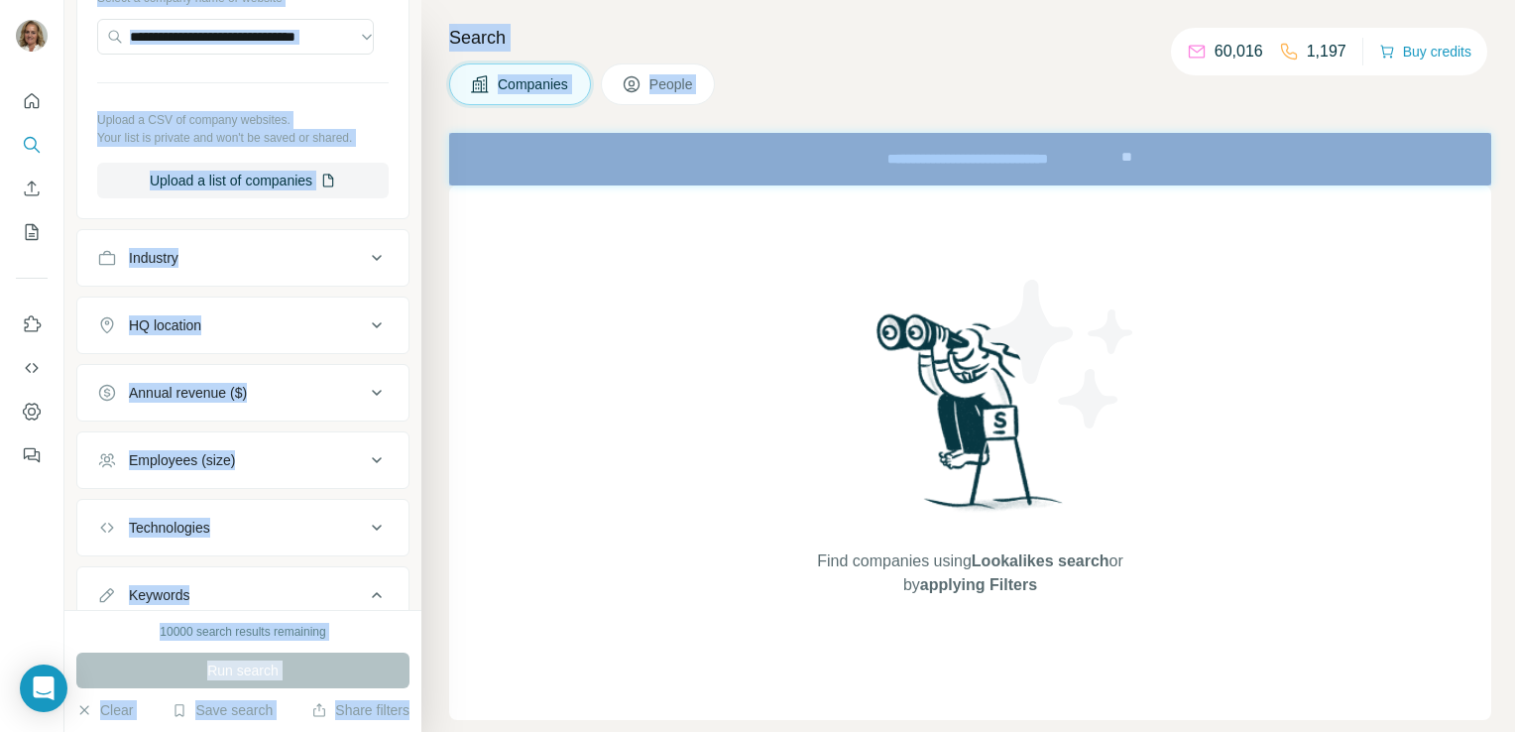
scroll to position [362, 0]
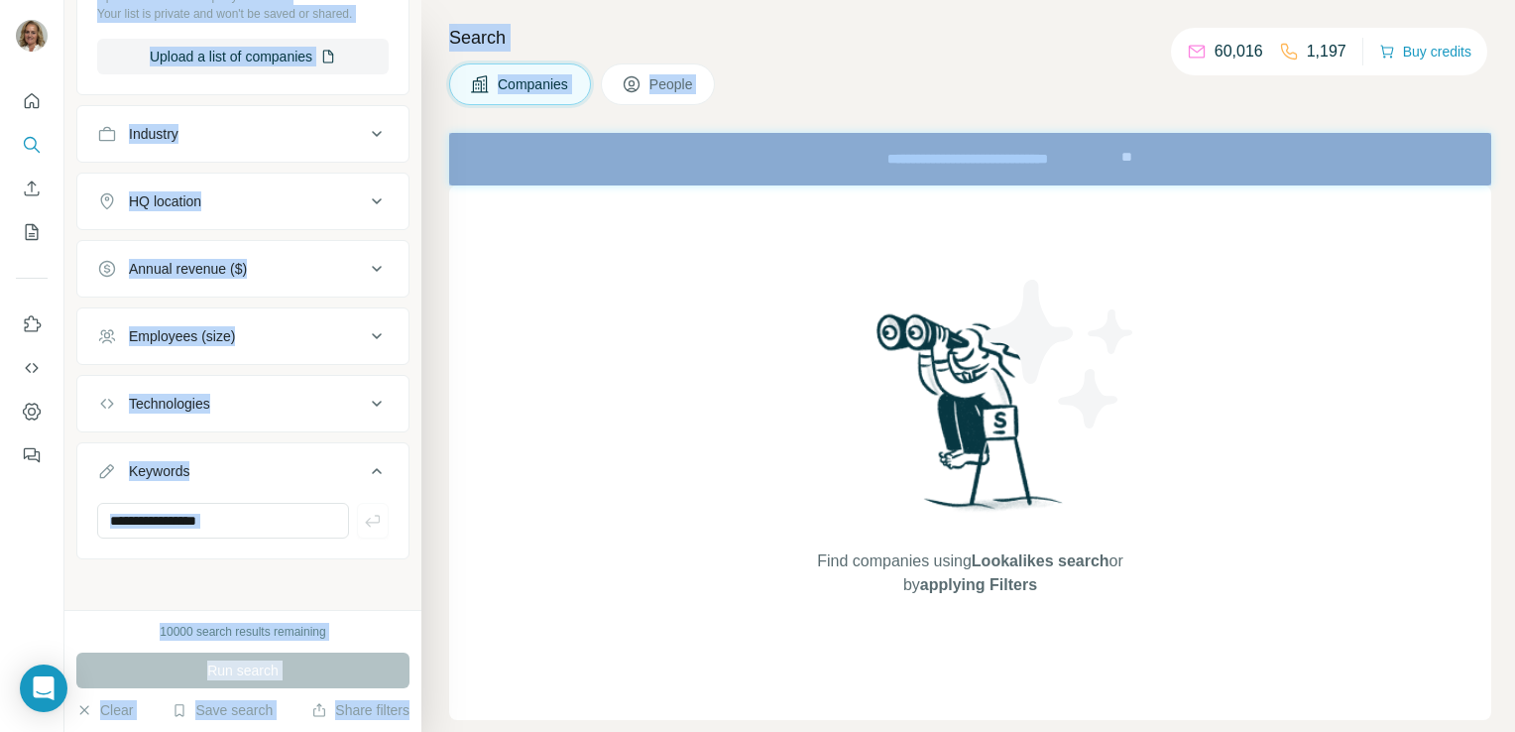
click at [285, 192] on div "HQ location" at bounding box center [231, 201] width 268 height 20
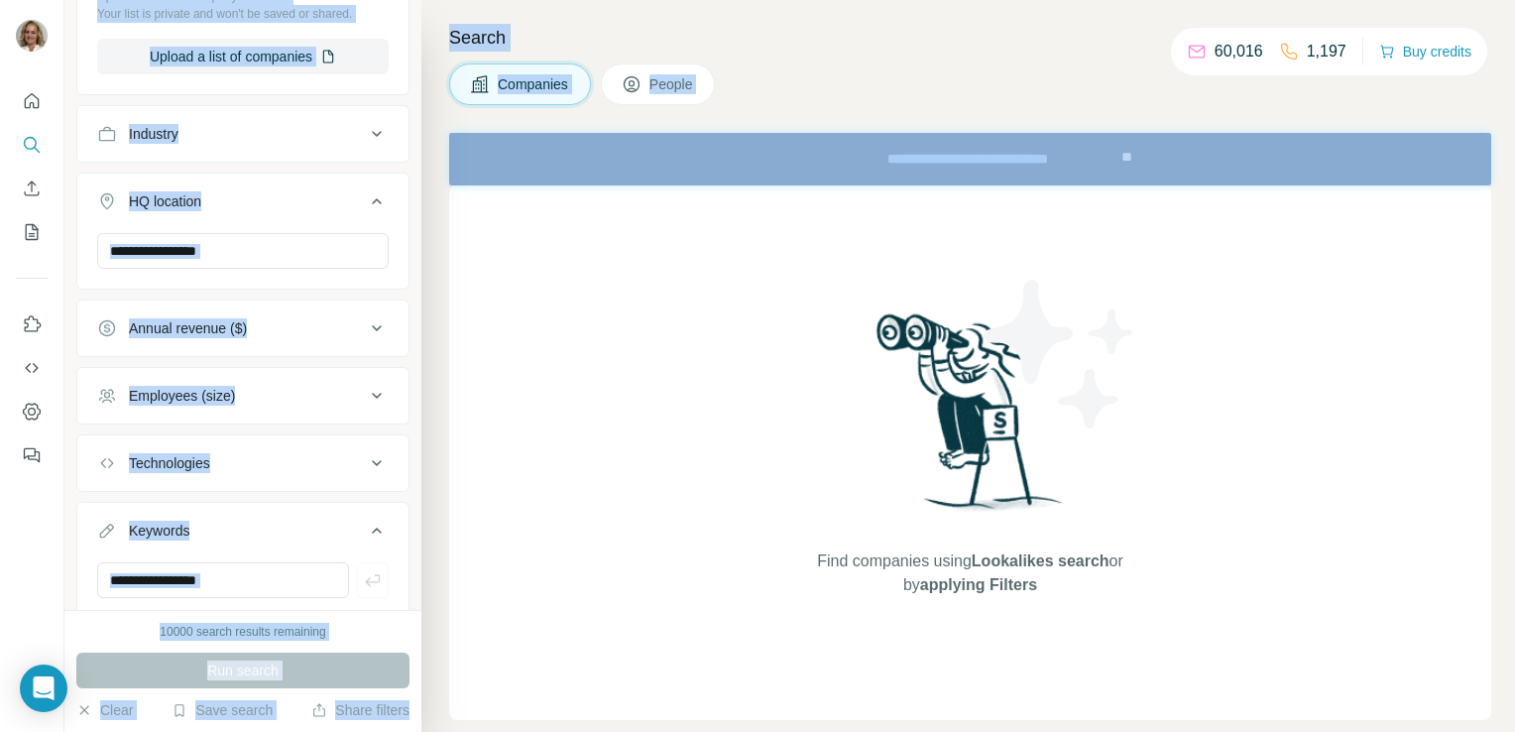
click at [365, 138] on icon at bounding box center [377, 134] width 24 height 24
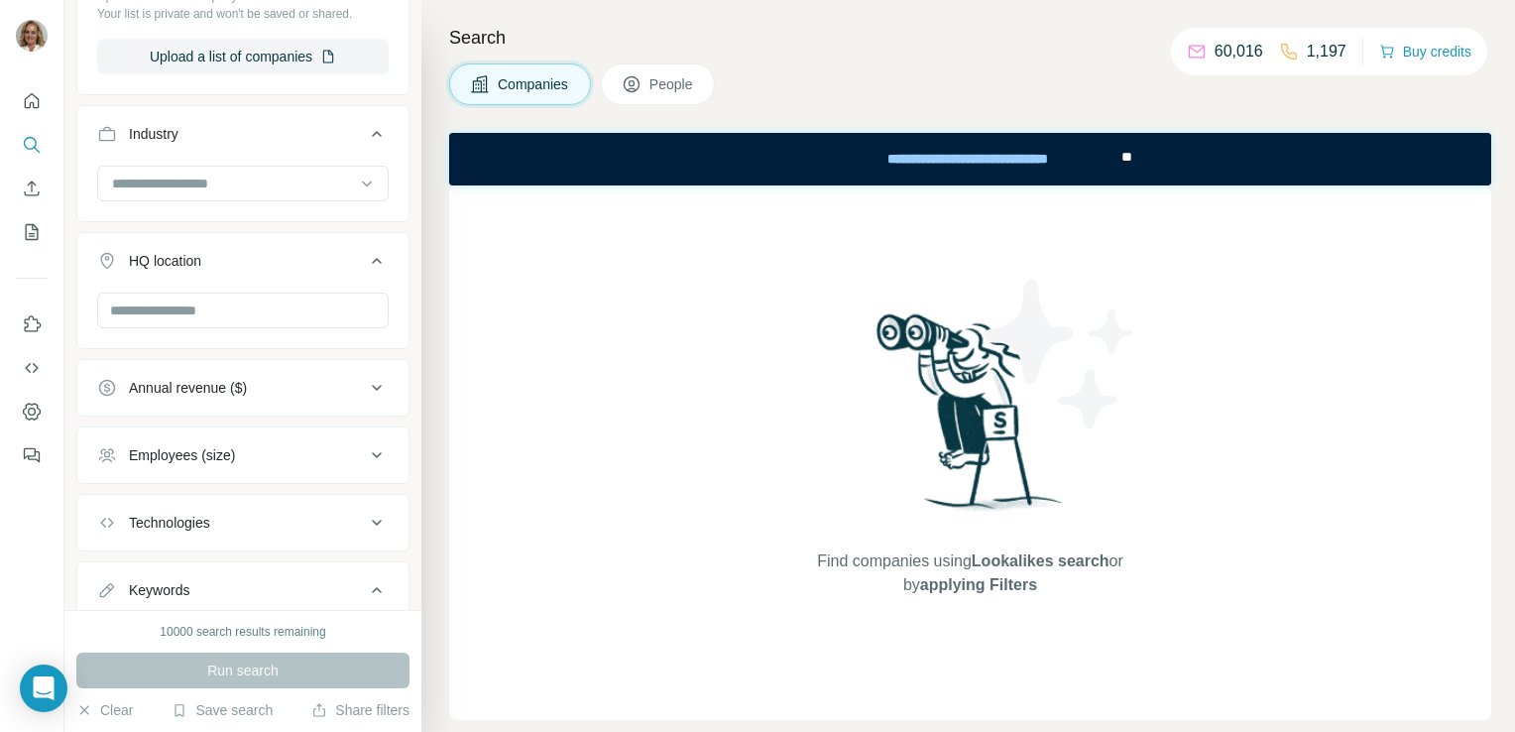
click at [1420, 313] on div "Find companies using Lookalikes search or by applying Filters" at bounding box center [970, 452] width 1042 height 534
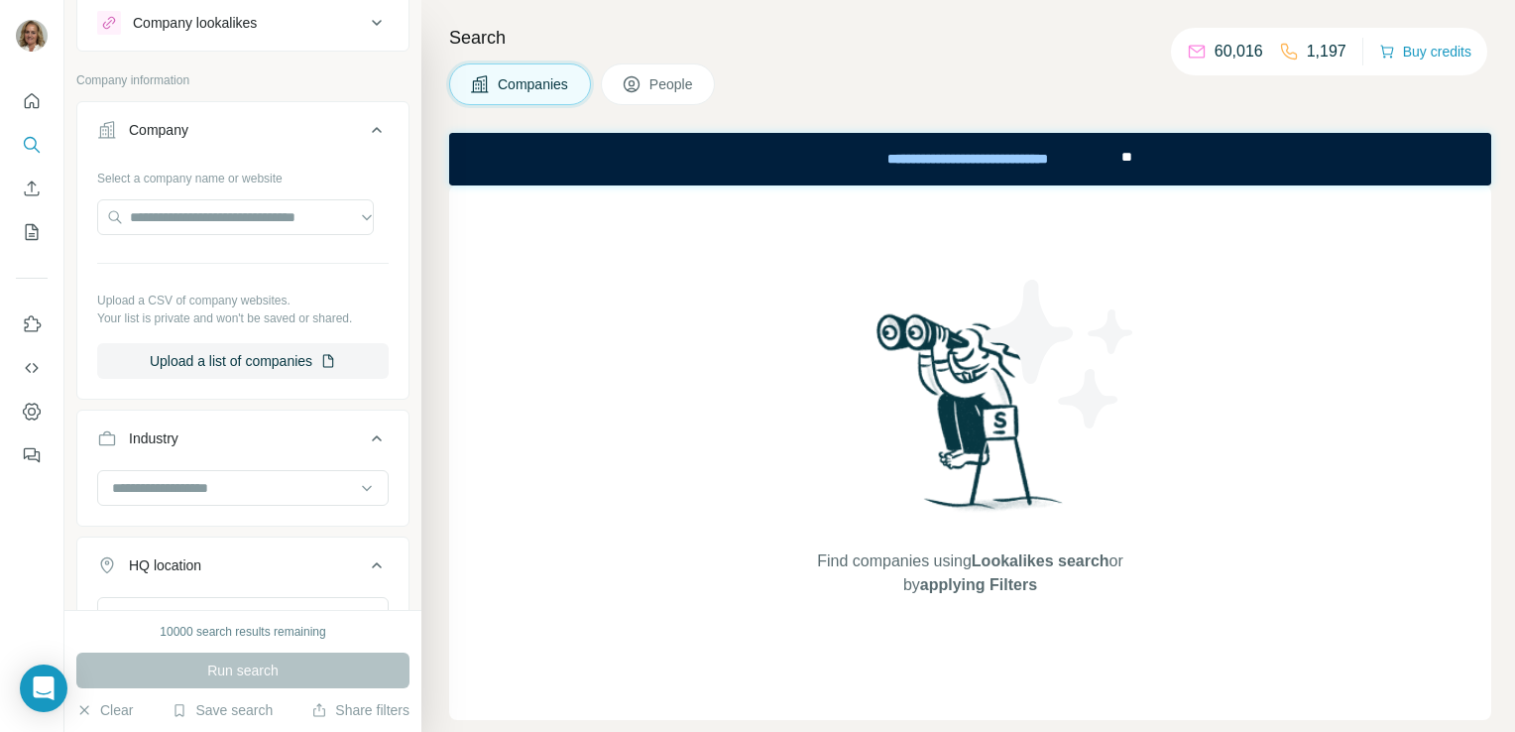
scroll to position [53, 0]
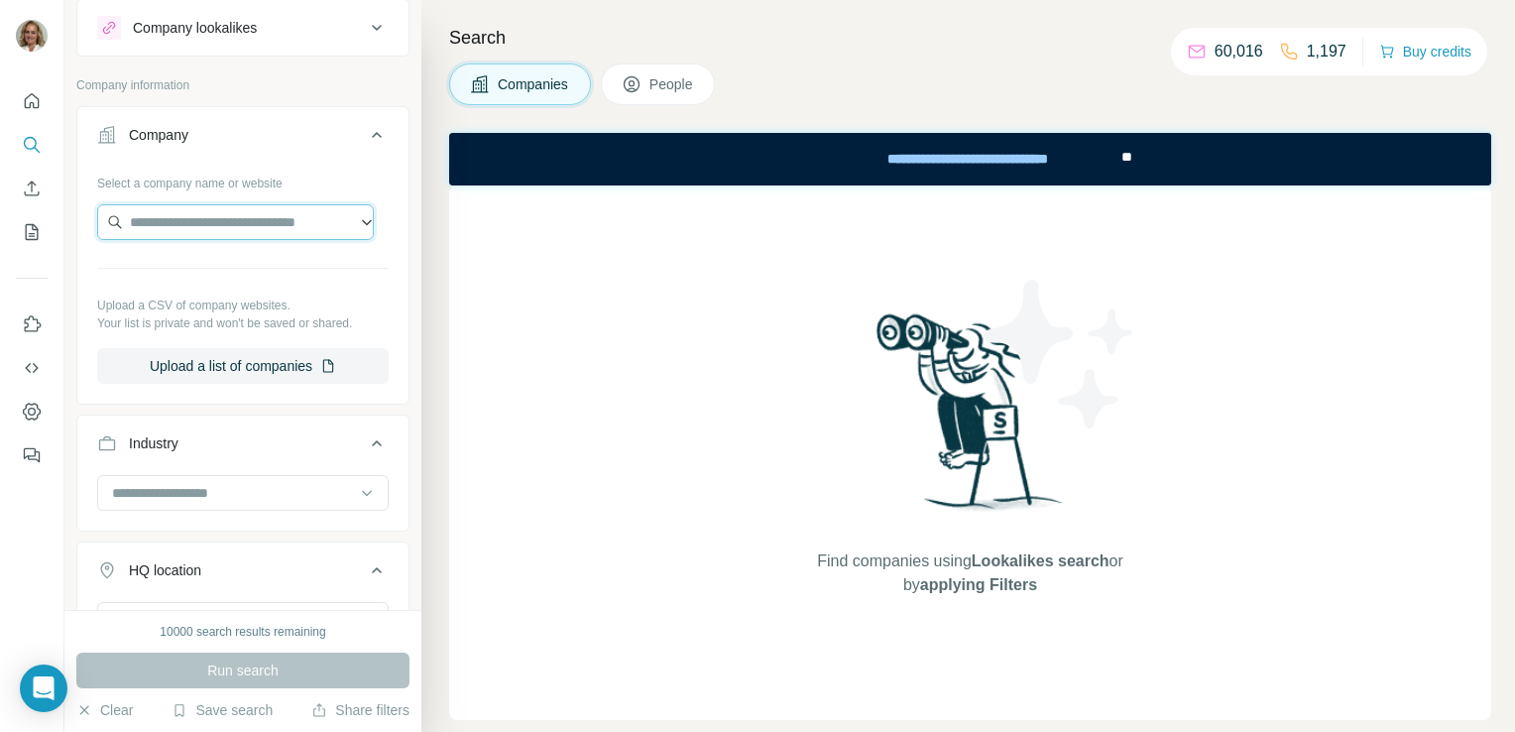
click at [232, 220] on input "text" at bounding box center [235, 222] width 277 height 36
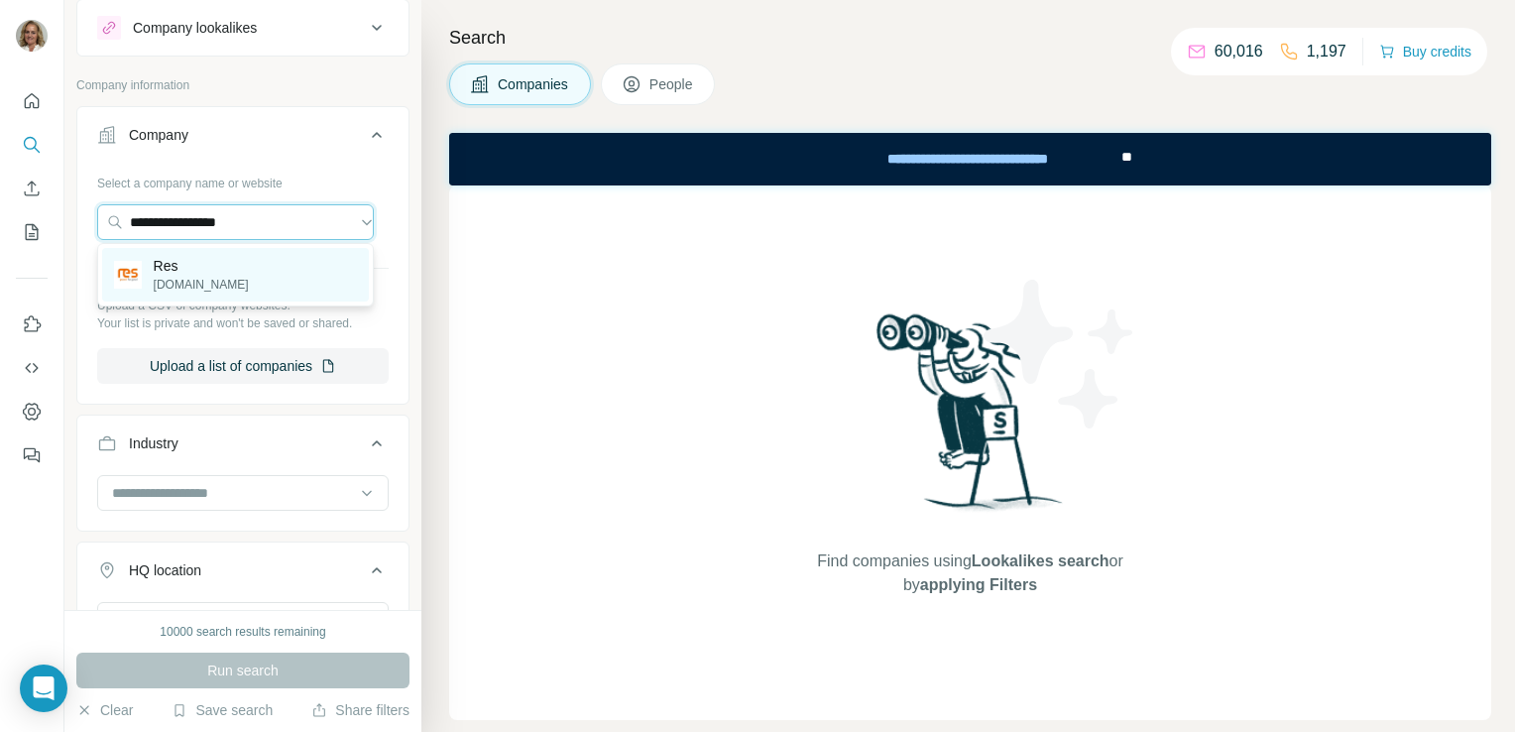
type input "**********"
click at [250, 274] on div "Res [DOMAIN_NAME]" at bounding box center [235, 275] width 267 height 54
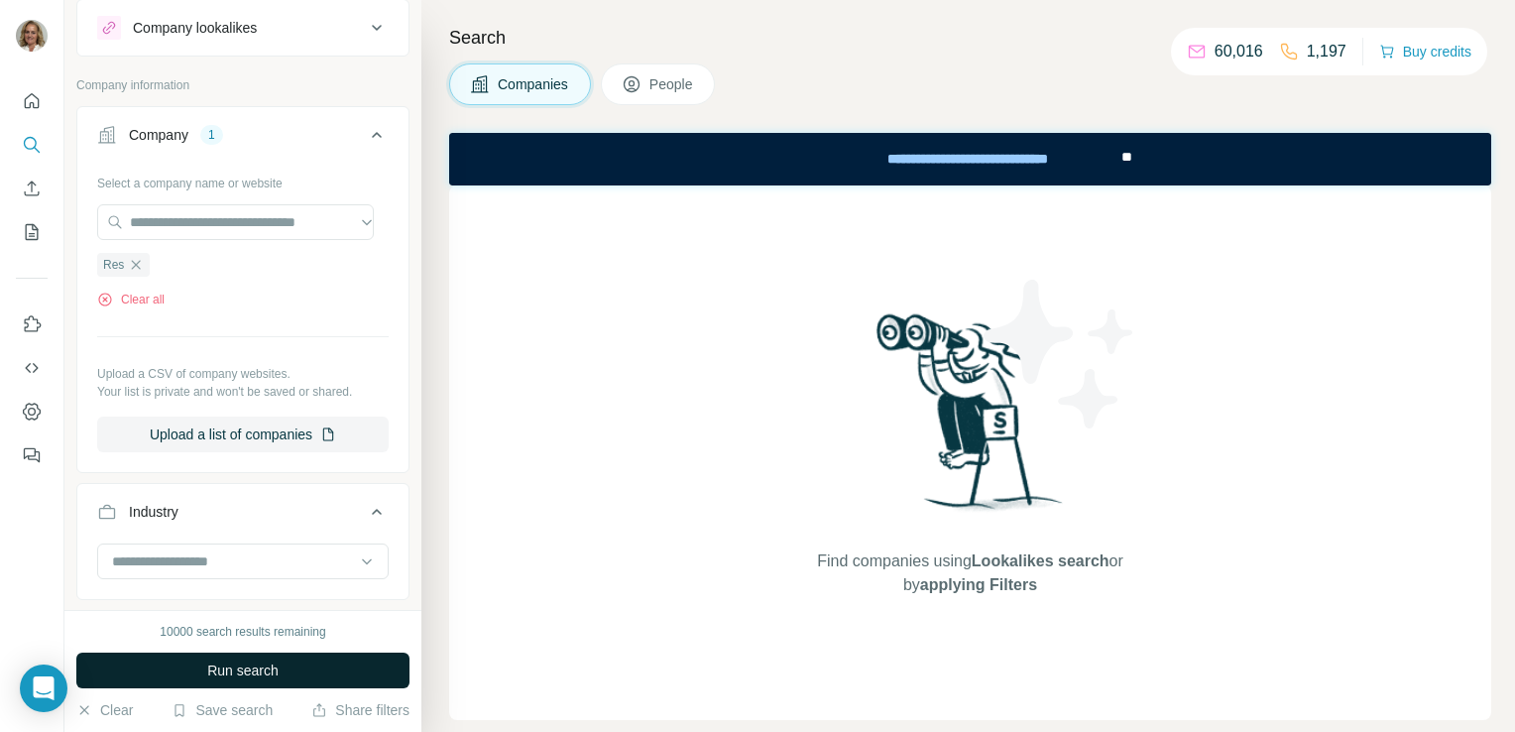
click at [244, 668] on span "Run search" at bounding box center [242, 670] width 71 height 20
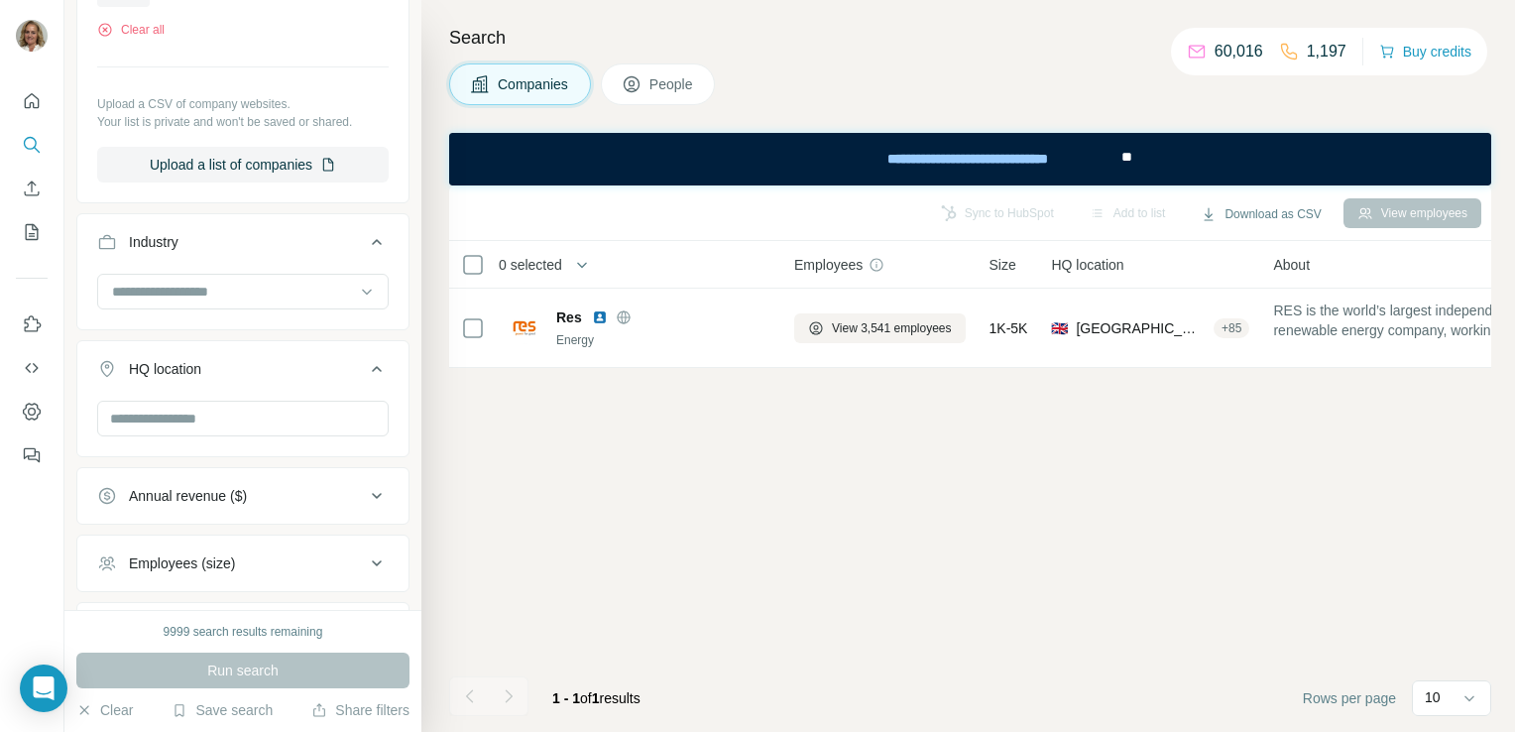
scroll to position [550, 0]
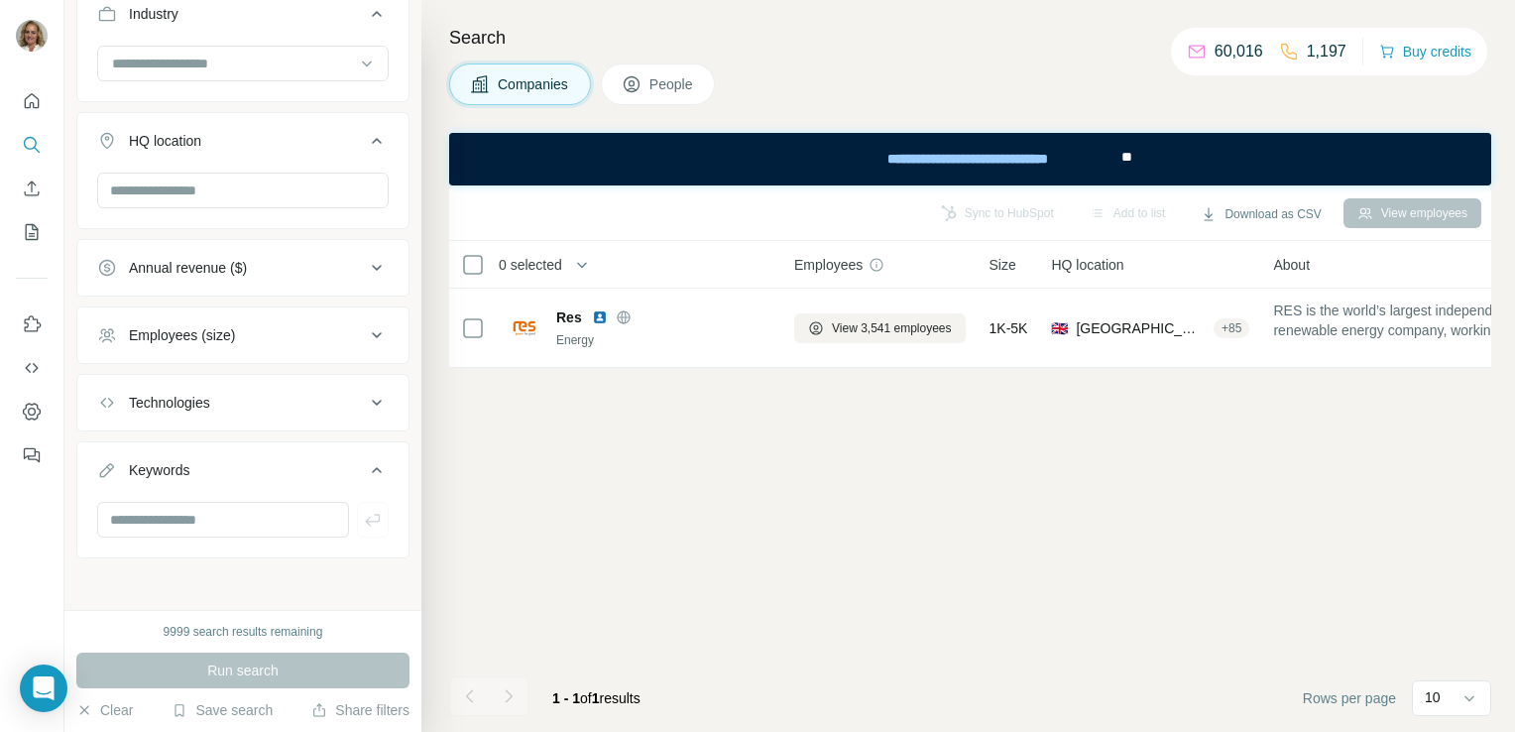
click at [226, 666] on div "Run search" at bounding box center [242, 670] width 333 height 36
click at [160, 510] on input "text" at bounding box center [223, 520] width 252 height 36
type input "**********"
click at [249, 667] on div "Run search" at bounding box center [242, 670] width 333 height 36
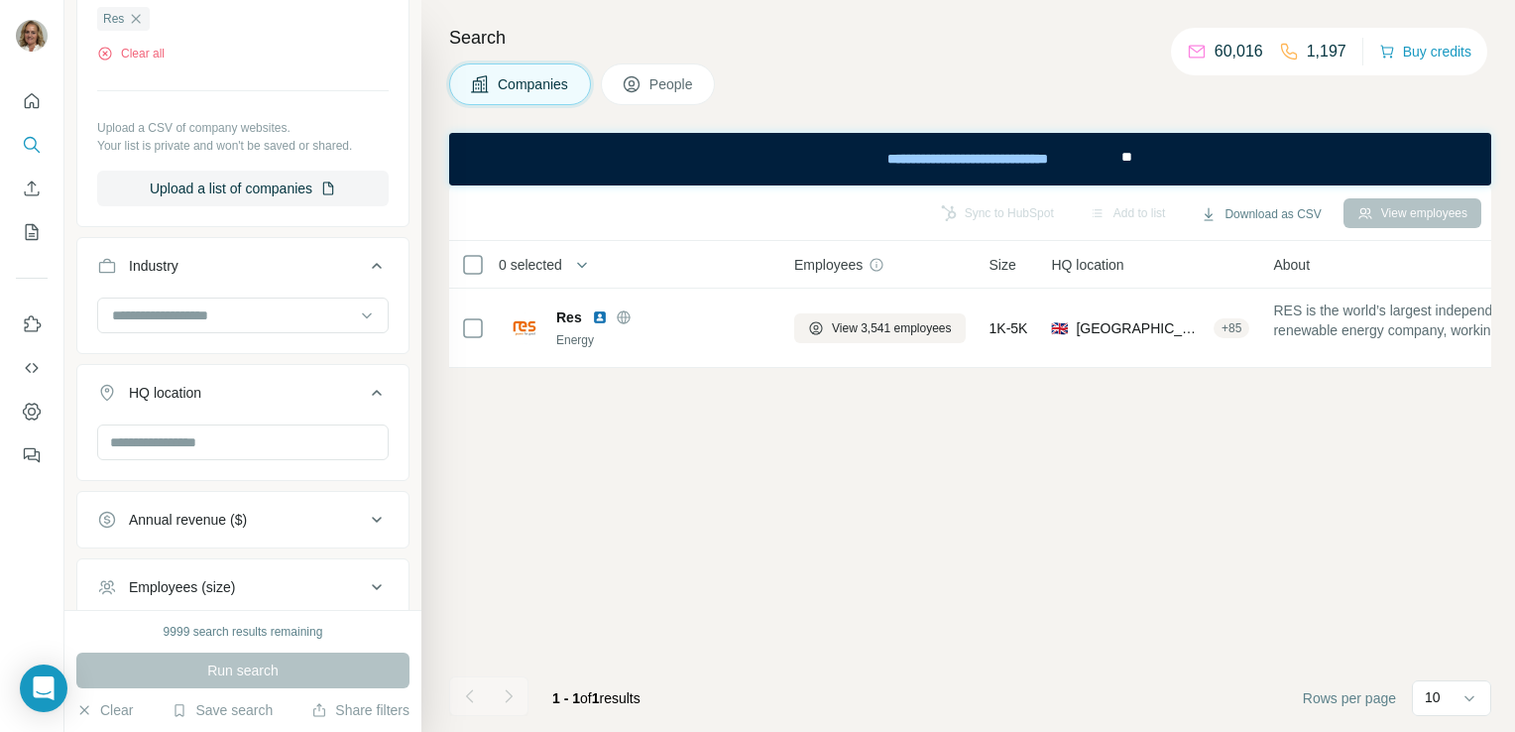
scroll to position [0, 0]
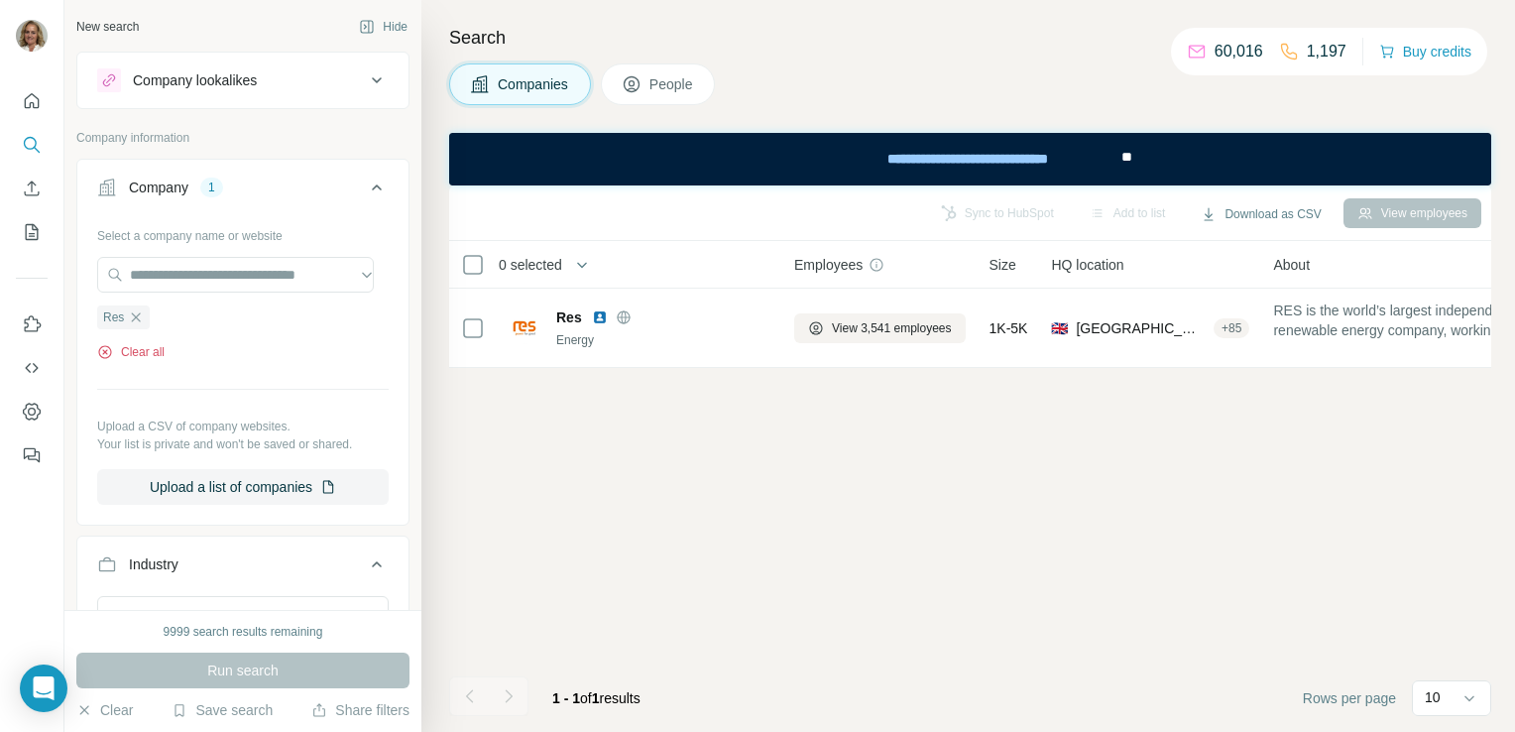
click at [152, 354] on button "Clear all" at bounding box center [130, 352] width 67 height 18
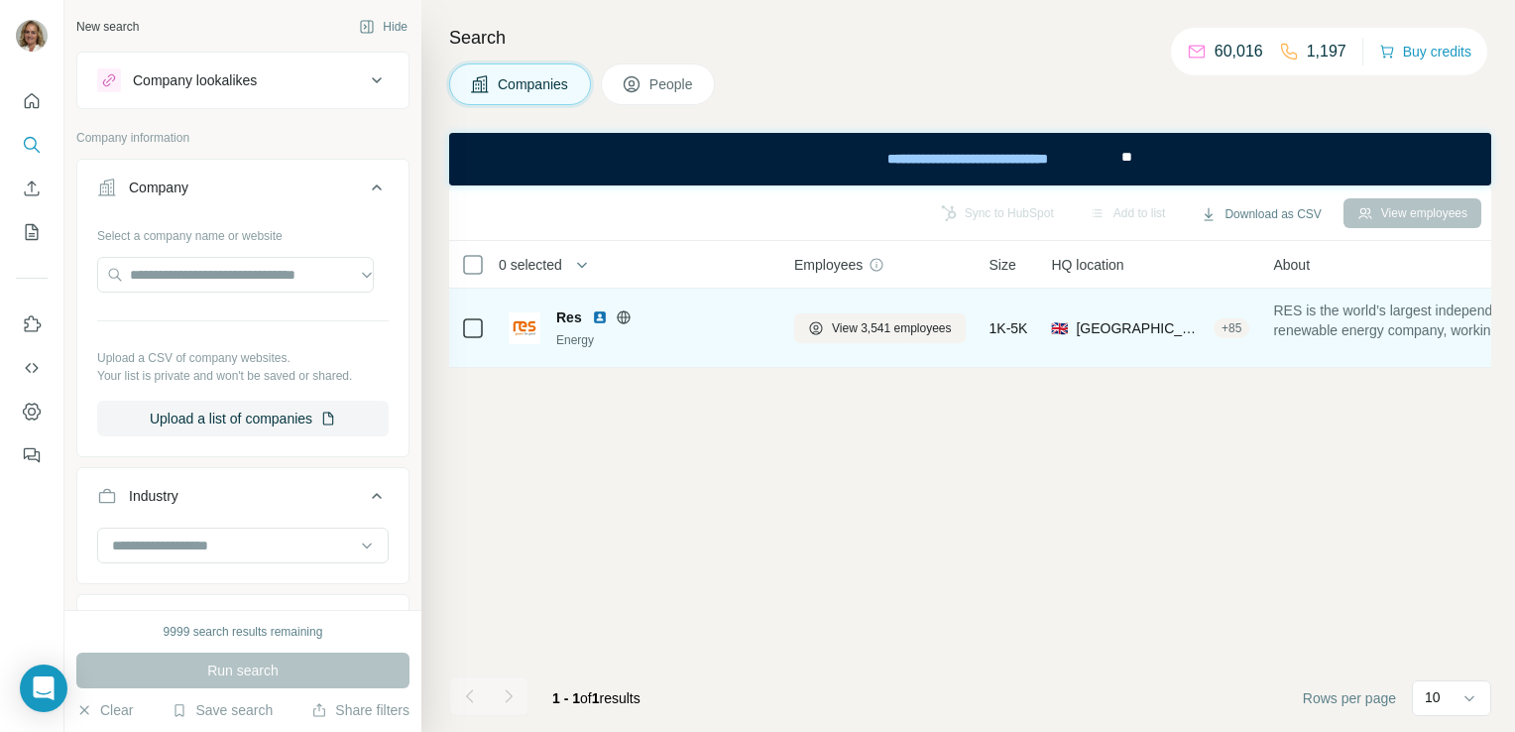
click at [461, 327] on icon at bounding box center [473, 328] width 24 height 24
click at [860, 323] on span "View 3,541 employees" at bounding box center [892, 328] width 120 height 18
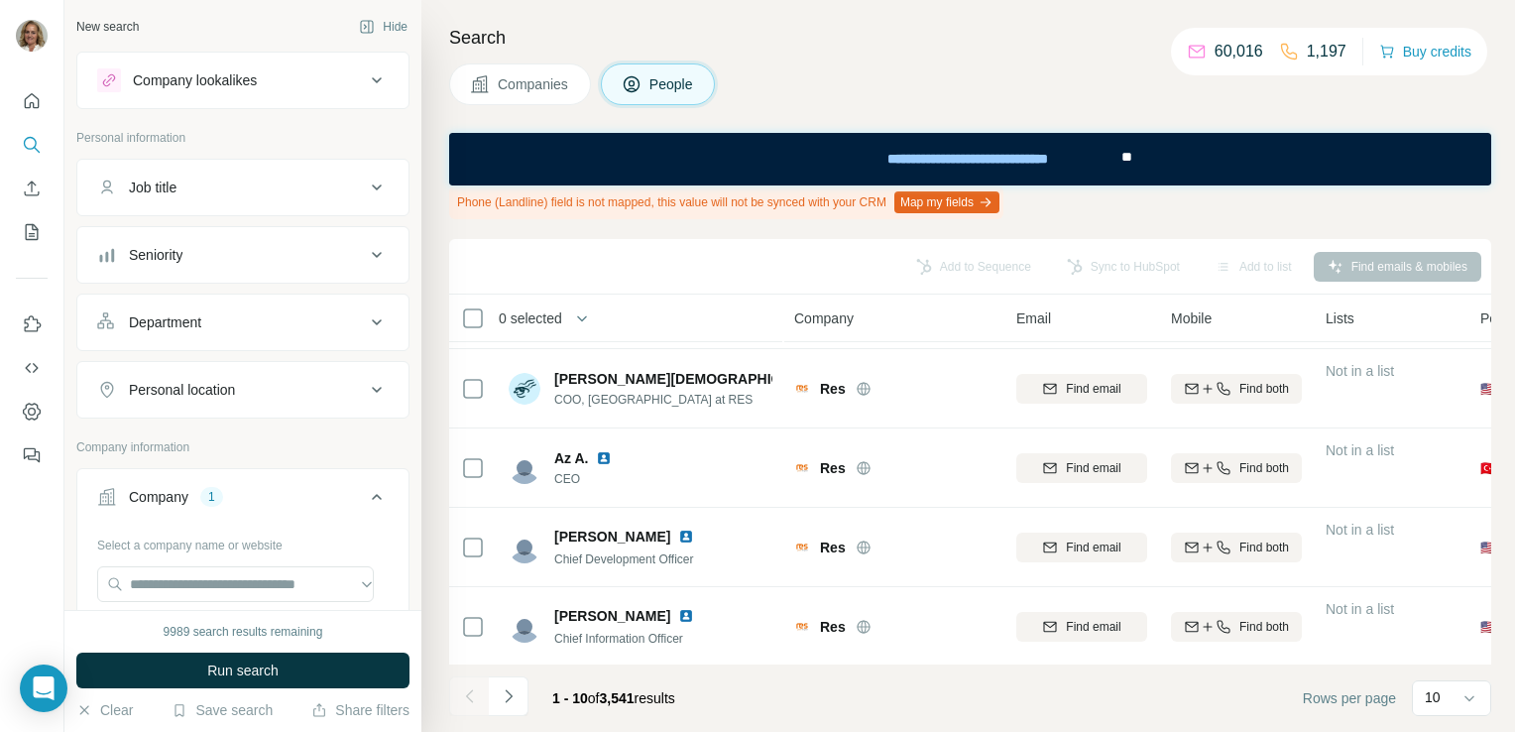
scroll to position [480, 0]
click at [1467, 699] on icon at bounding box center [1469, 699] width 10 height 6
click at [1458, 538] on div "60" at bounding box center [1451, 546] width 46 height 20
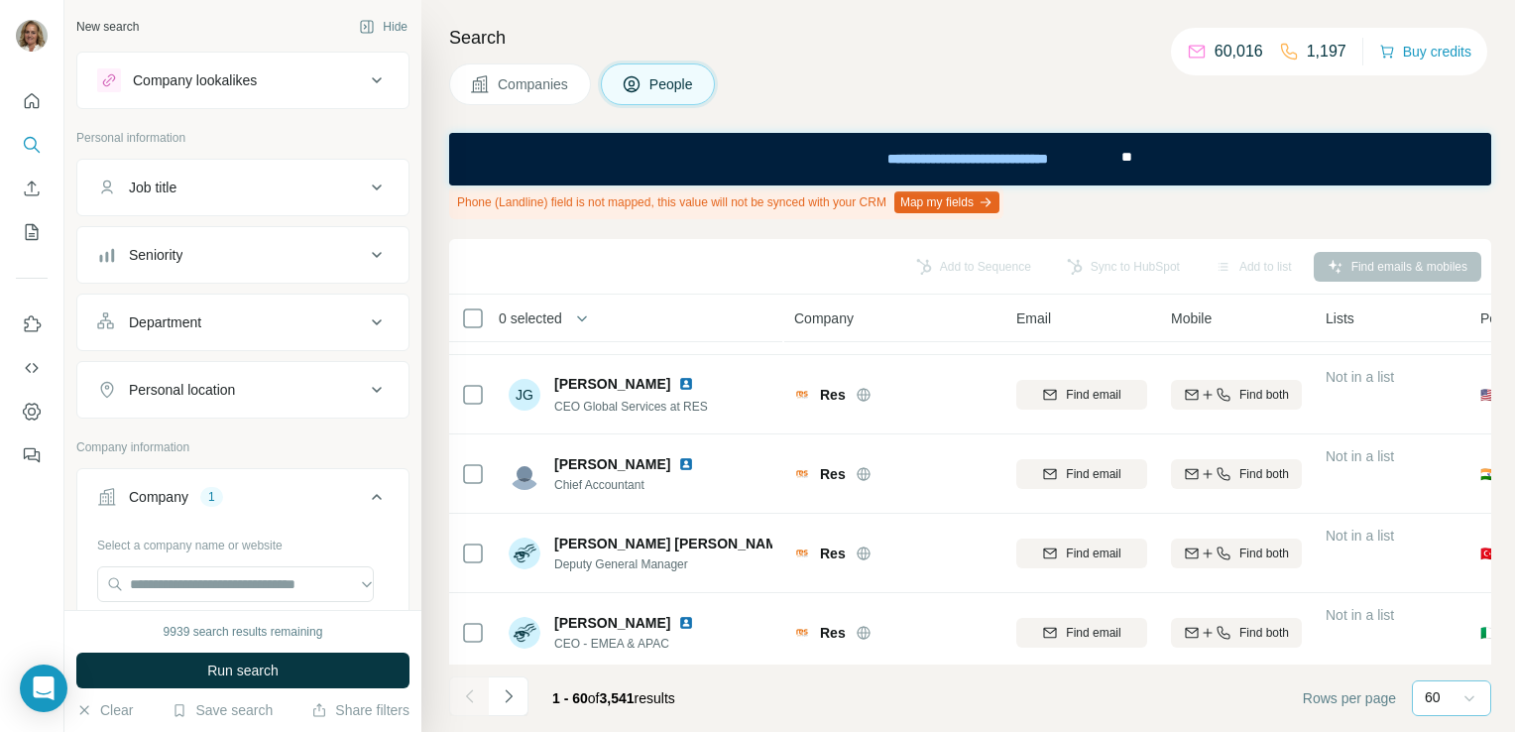
scroll to position [1491, 0]
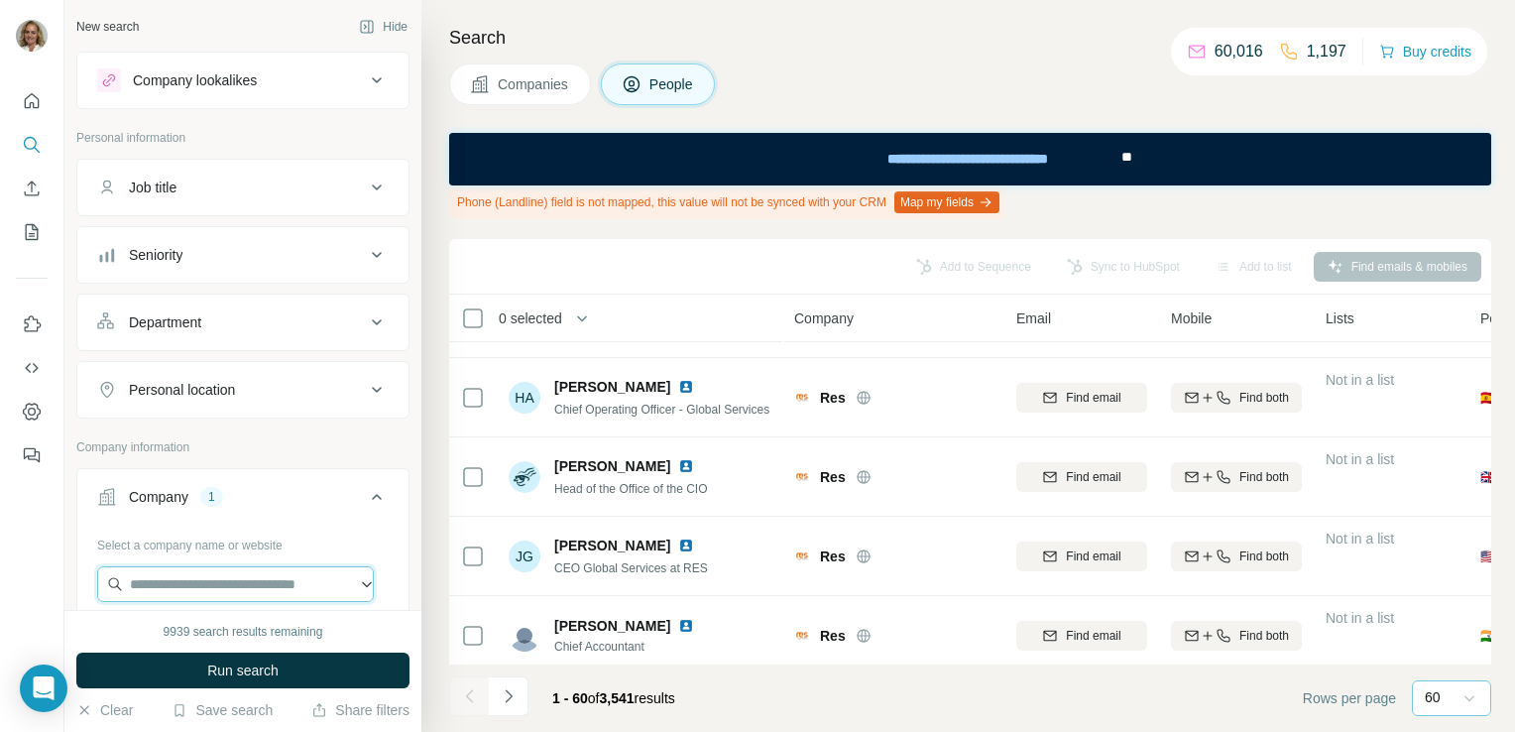
click at [202, 588] on input "text" at bounding box center [235, 584] width 277 height 36
type input "**********"
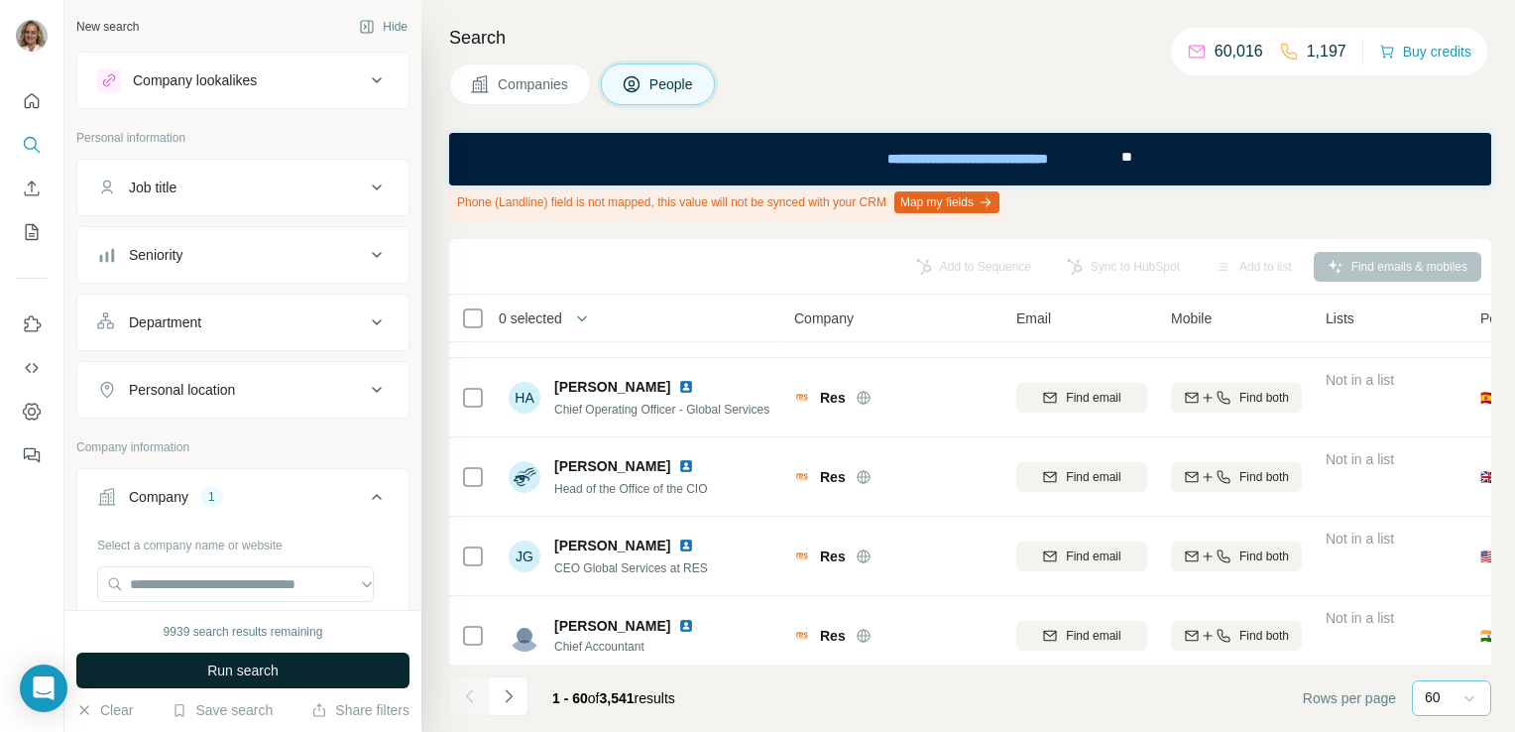
click at [250, 667] on span "Run search" at bounding box center [242, 670] width 71 height 20
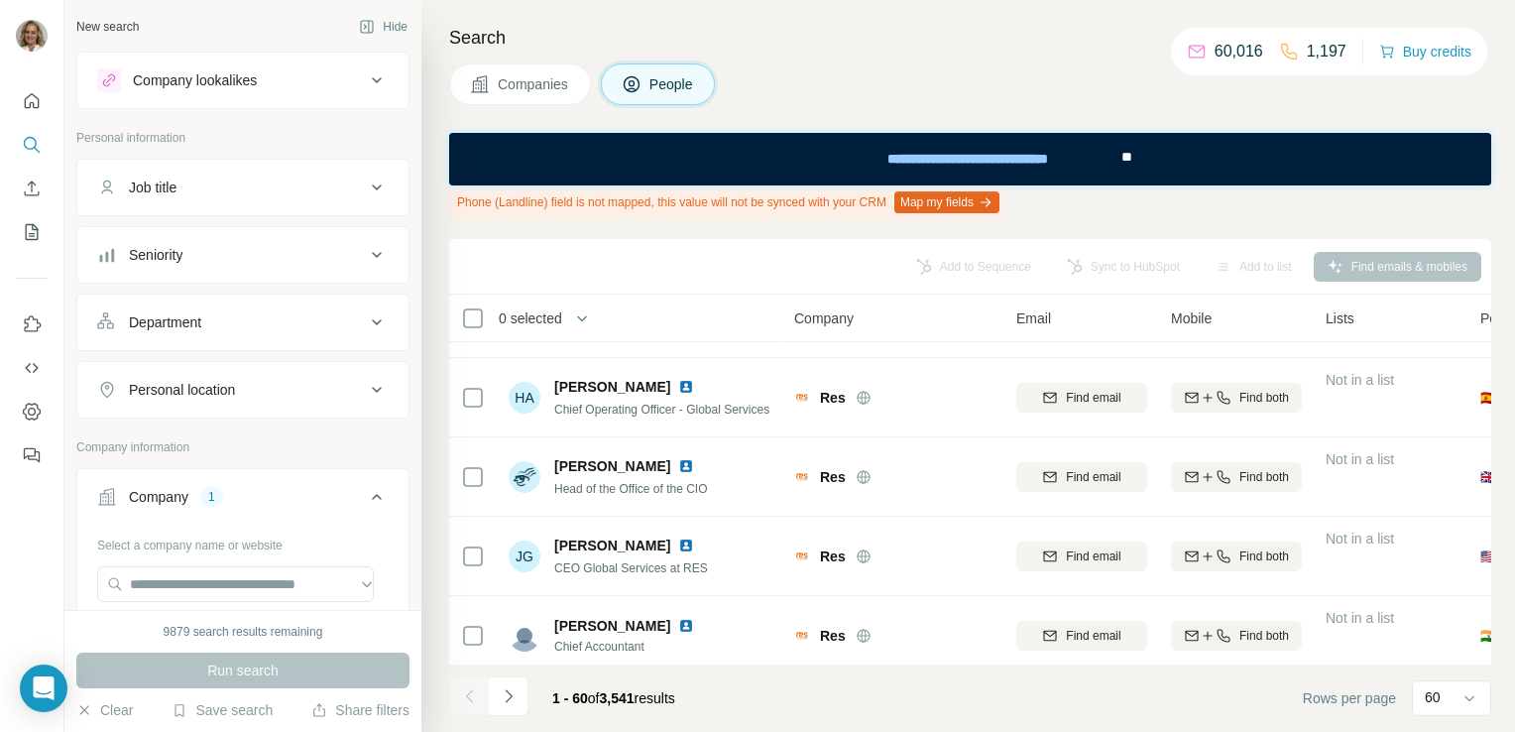
click at [658, 88] on span "People" at bounding box center [672, 84] width 46 height 20
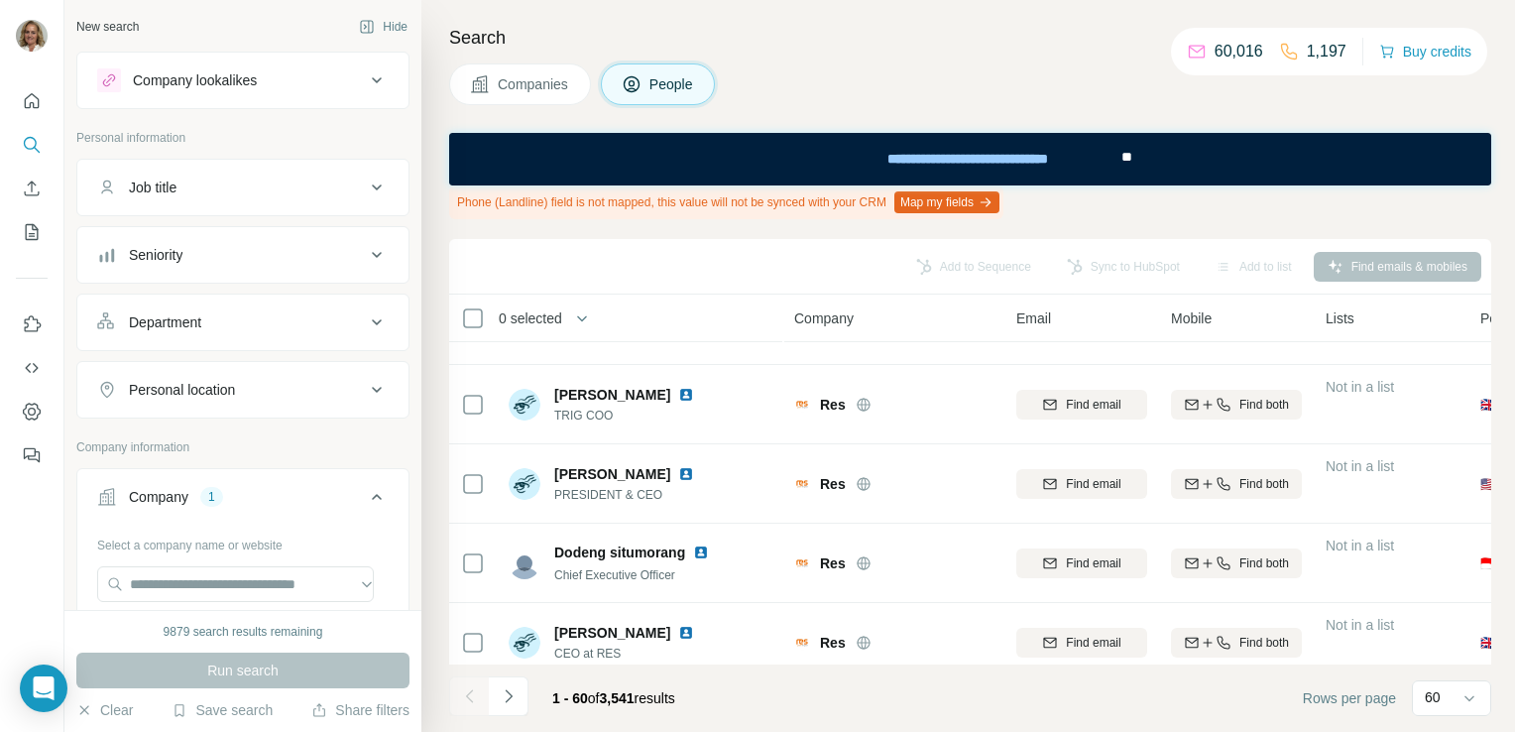
scroll to position [0, 0]
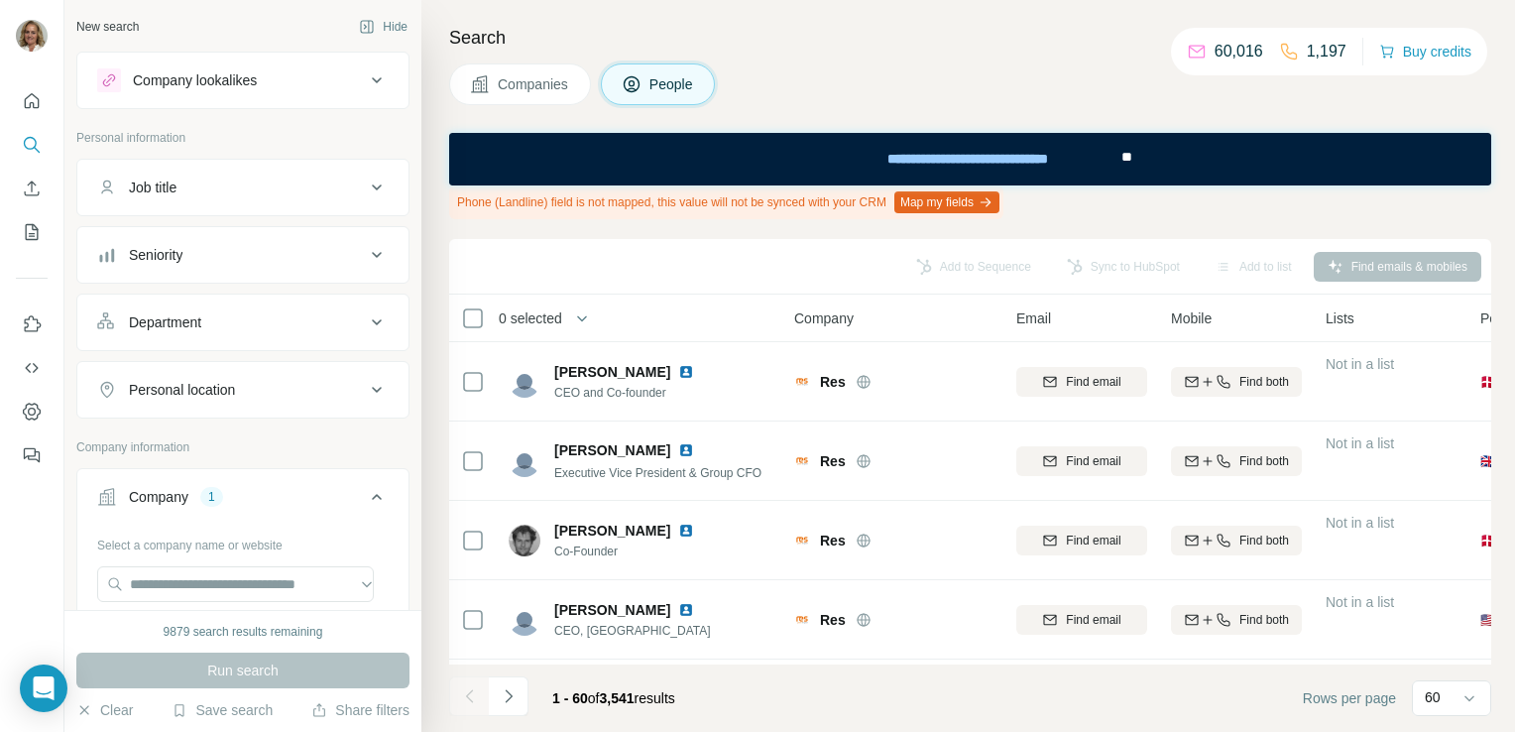
click at [1000, 273] on div "Add to Sequence Sync to HubSpot Add to list Find emails & mobiles" at bounding box center [970, 266] width 1022 height 35
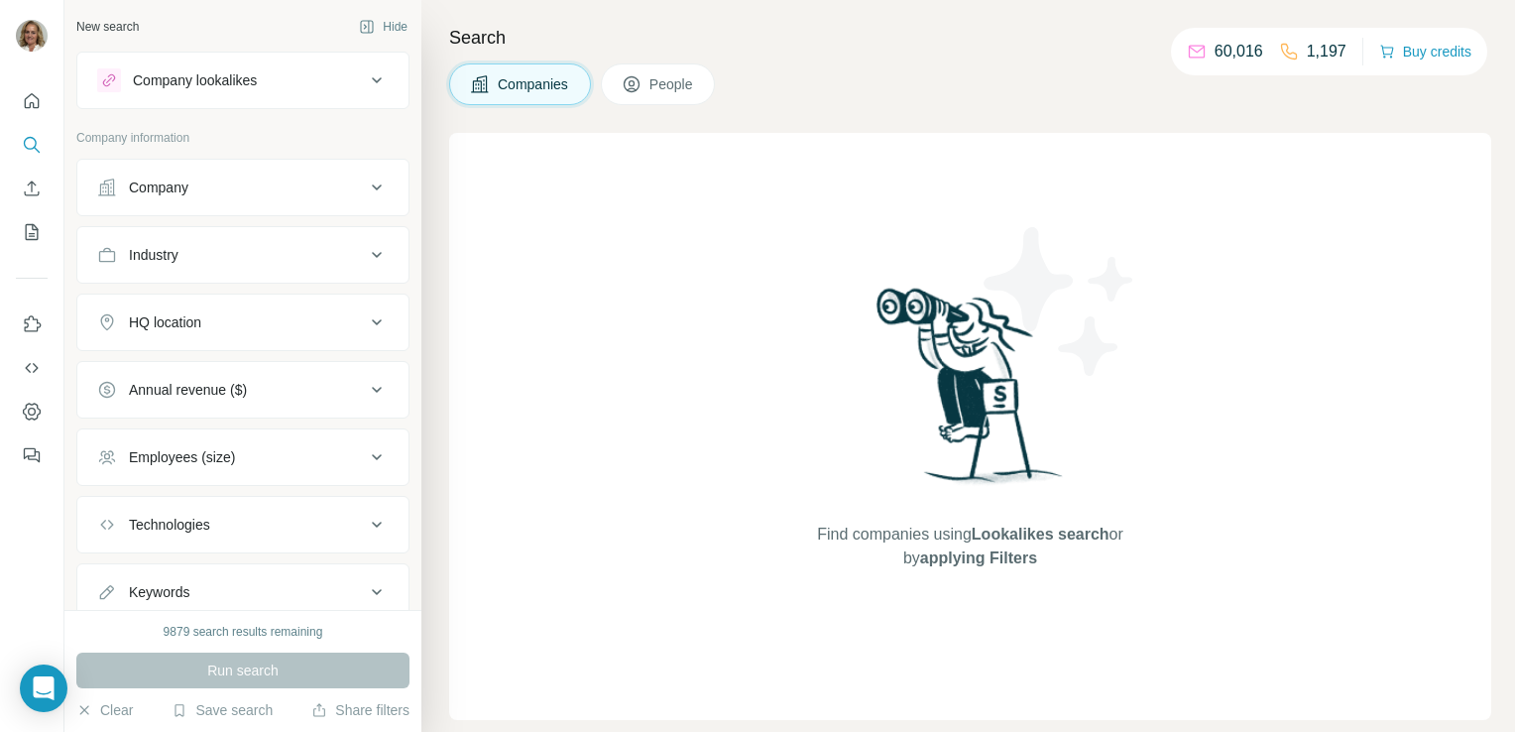
click at [365, 185] on icon at bounding box center [377, 187] width 24 height 24
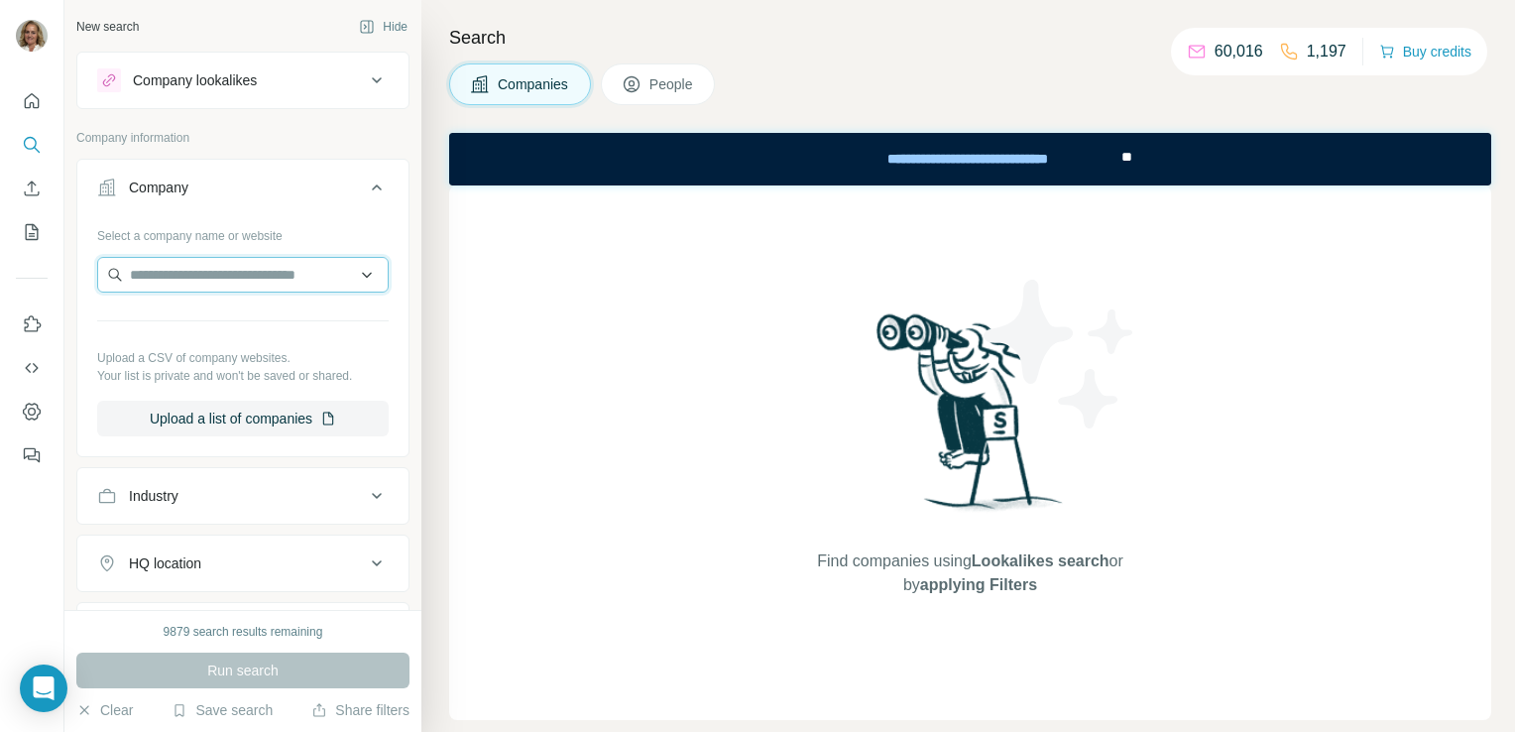
click at [144, 280] on input "text" at bounding box center [242, 275] width 291 height 36
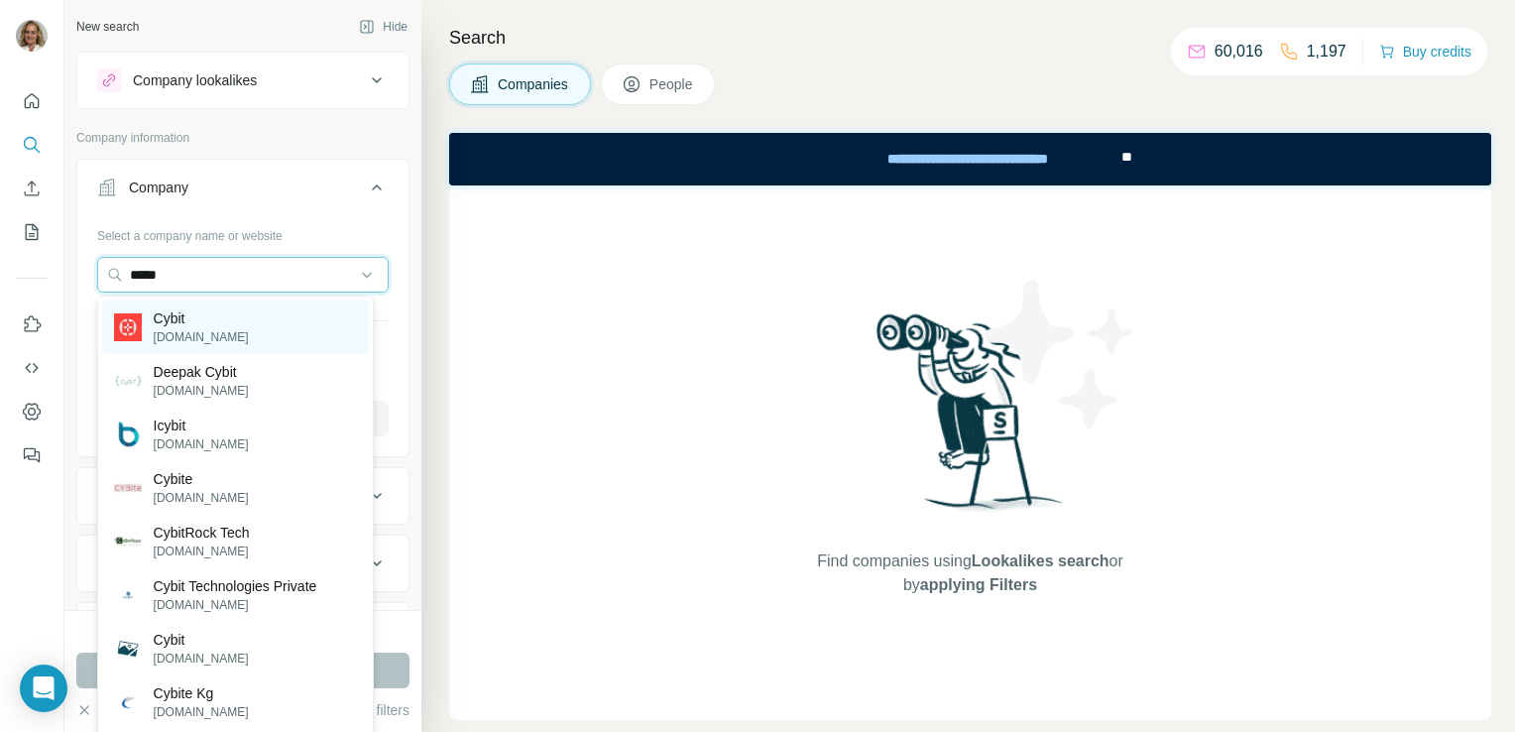
type input "*****"
click at [192, 333] on p "cybit.com" at bounding box center [201, 337] width 95 height 18
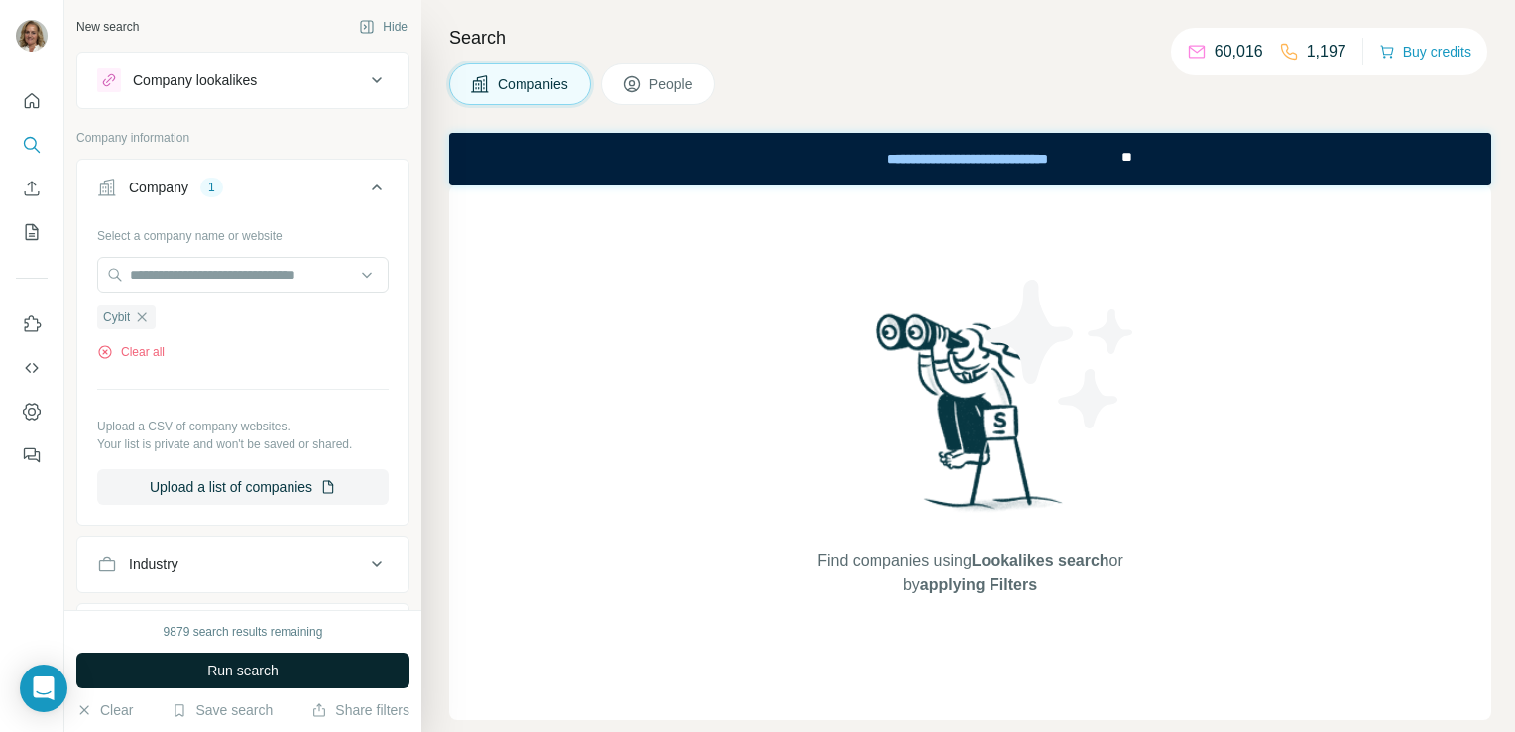
click at [238, 668] on span "Run search" at bounding box center [242, 670] width 71 height 20
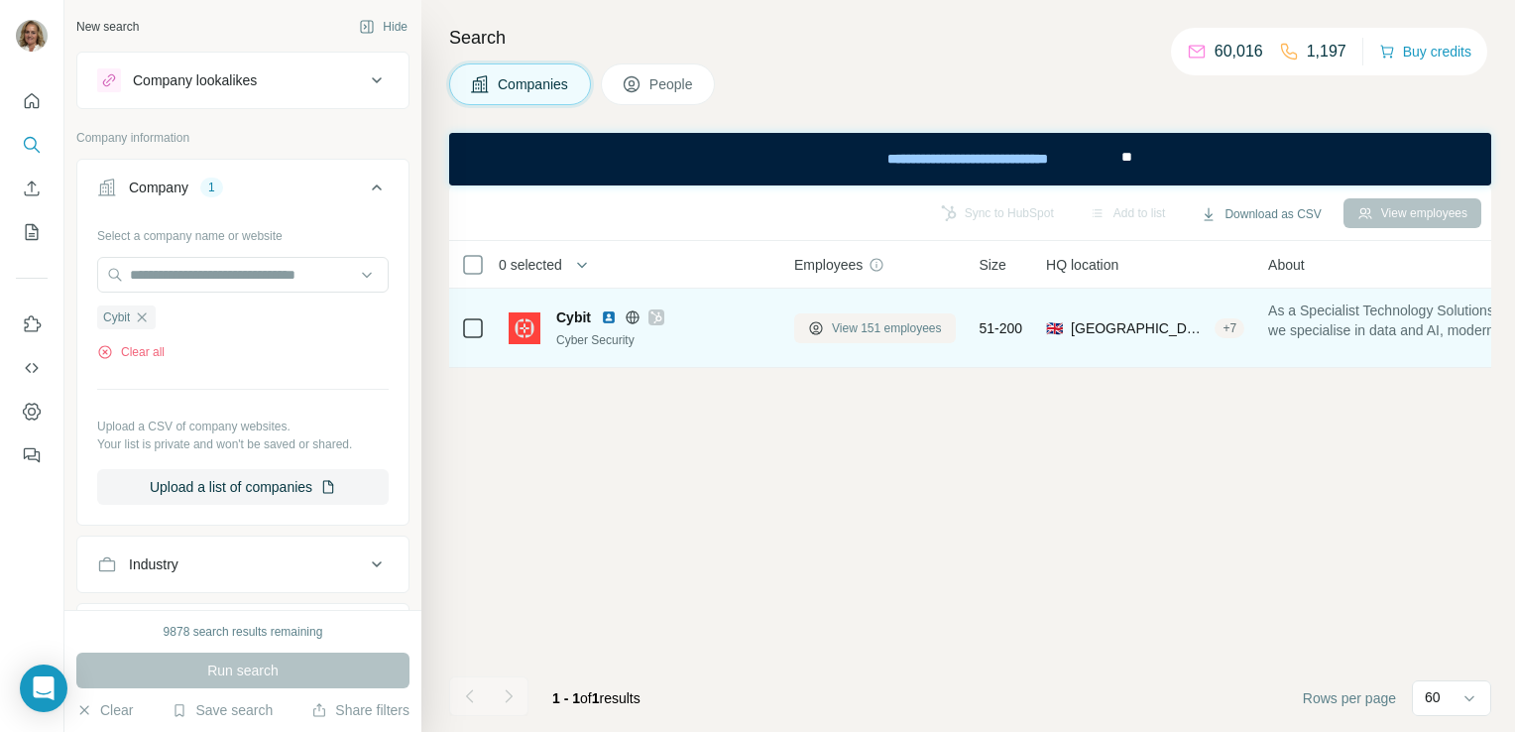
click at [852, 334] on span "View 151 employees" at bounding box center [887, 328] width 110 height 18
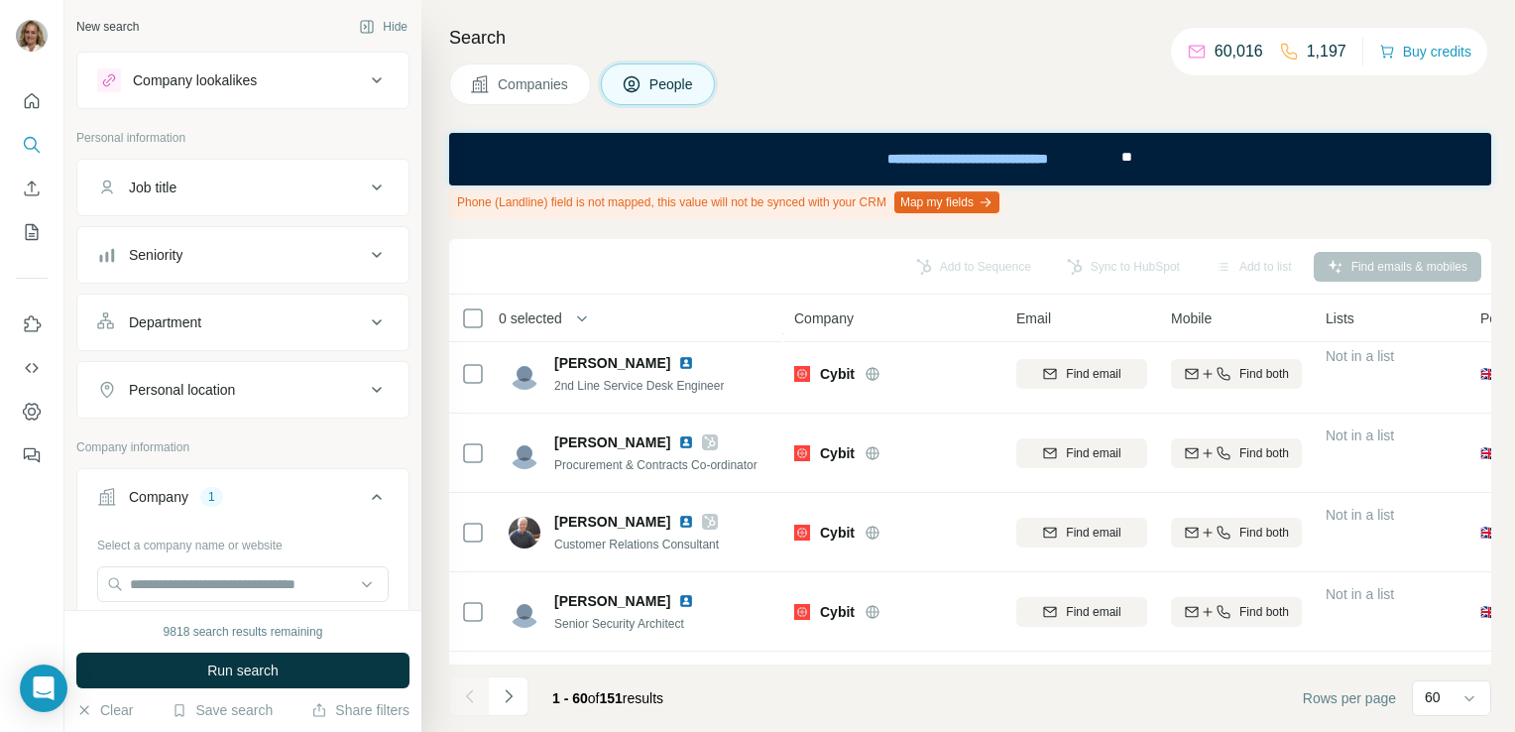
scroll to position [4445, 0]
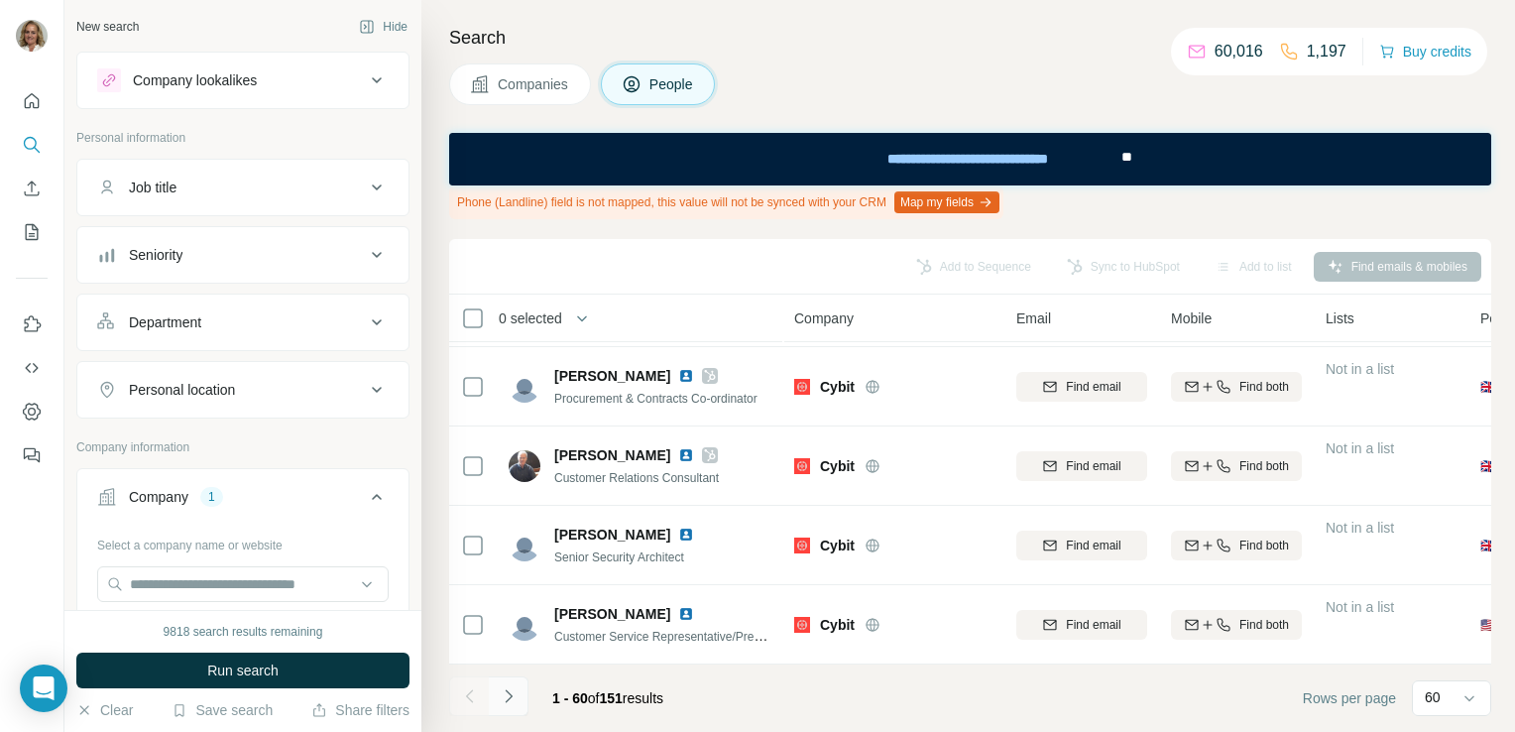
click at [502, 699] on icon "Navigate to next page" at bounding box center [509, 696] width 20 height 20
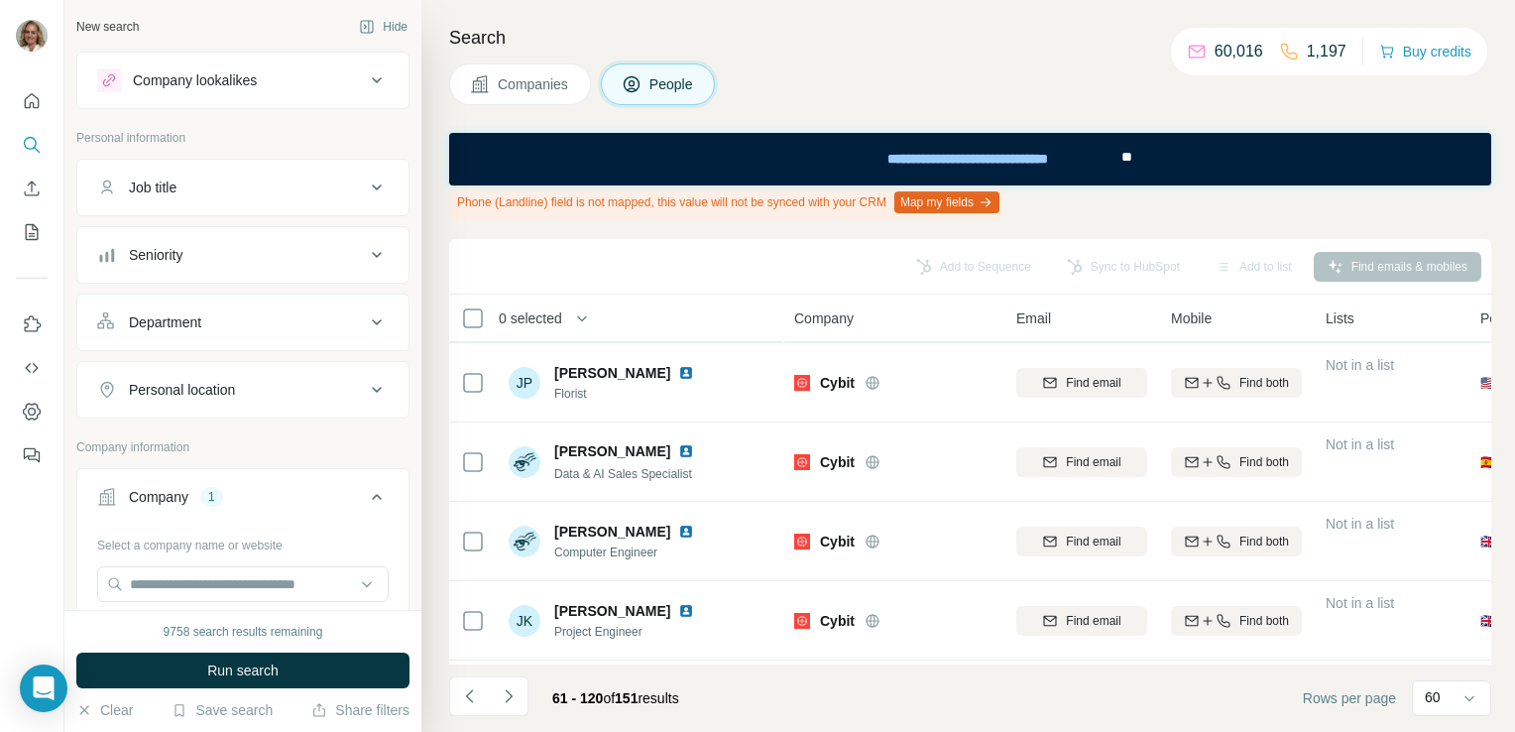
scroll to position [0, 0]
click at [111, 25] on div "New search" at bounding box center [107, 27] width 62 height 18
click at [113, 26] on div "New search" at bounding box center [107, 27] width 62 height 18
click at [522, 78] on span "Companies" at bounding box center [534, 84] width 72 height 20
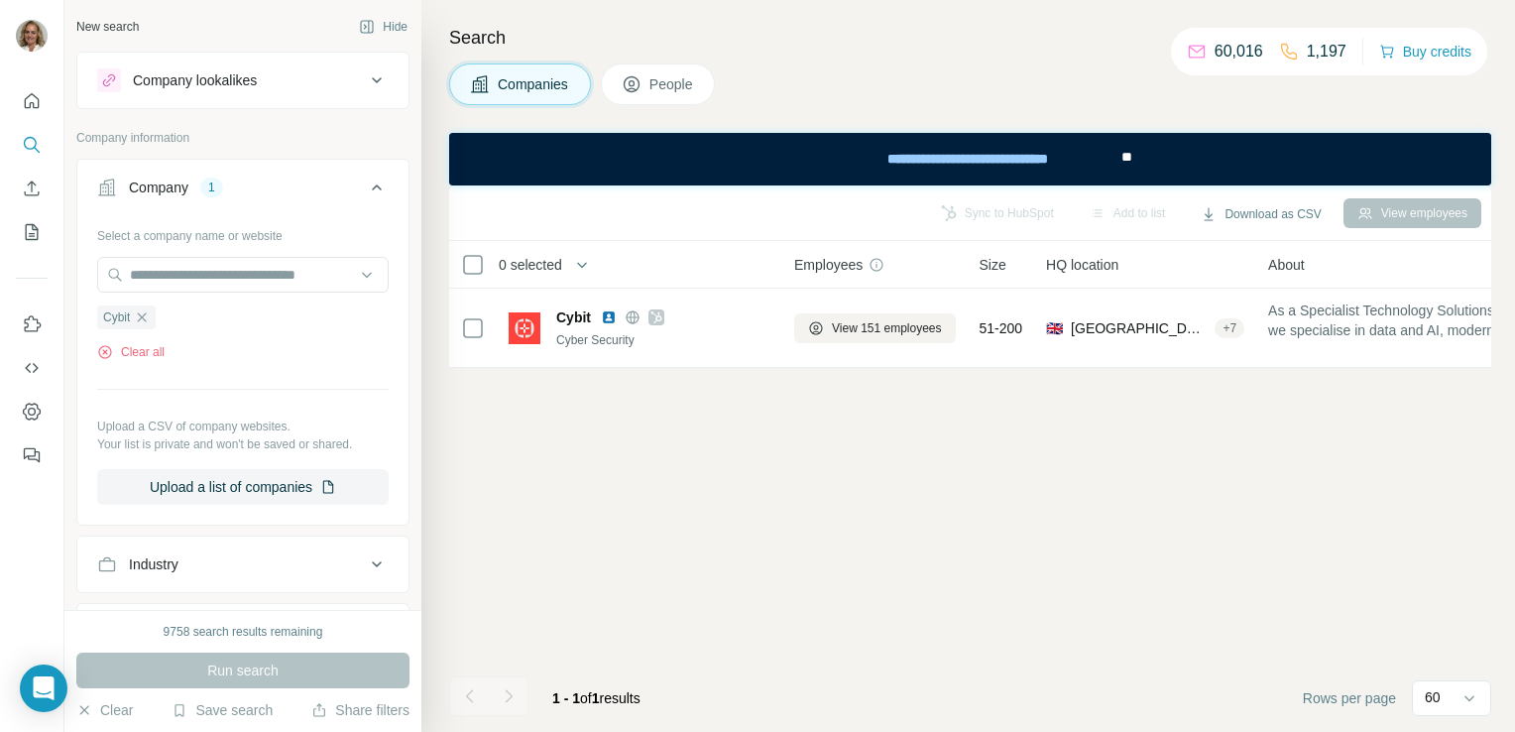
click at [130, 26] on div "New search" at bounding box center [107, 27] width 62 height 18
click at [147, 350] on button "Clear all" at bounding box center [130, 352] width 67 height 18
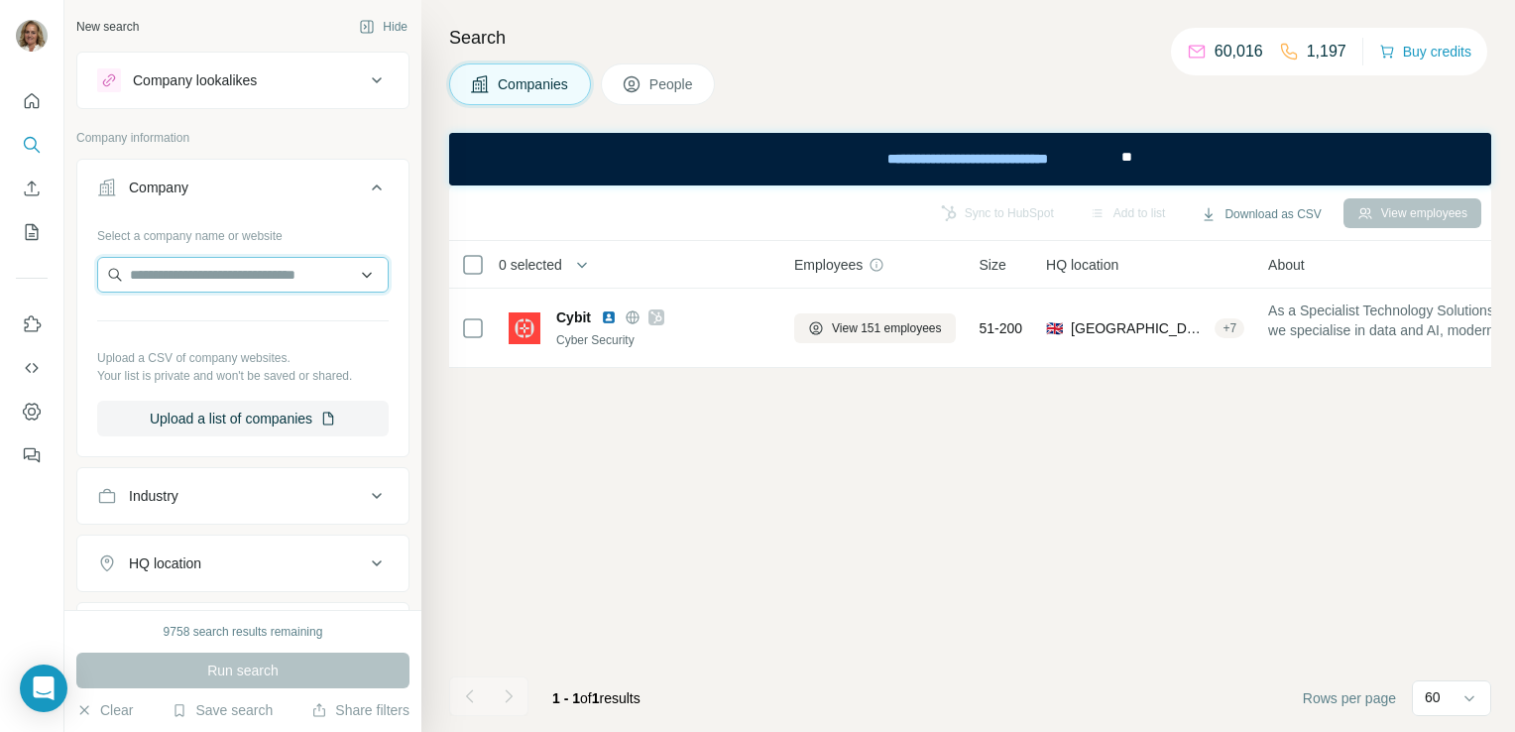
click at [165, 278] on input "text" at bounding box center [242, 275] width 291 height 36
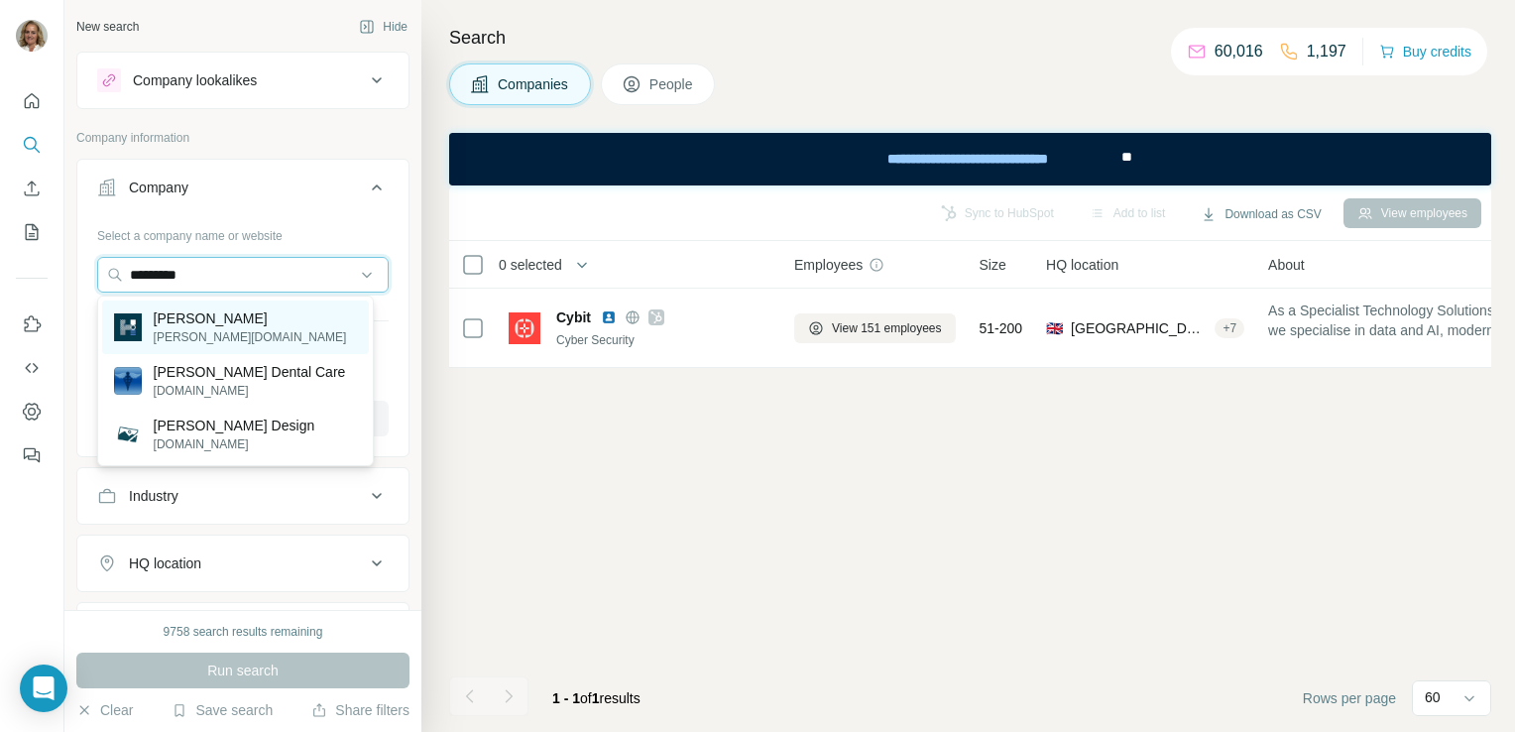
type input "*********"
click at [205, 331] on p "hawksford.com" at bounding box center [250, 337] width 193 height 18
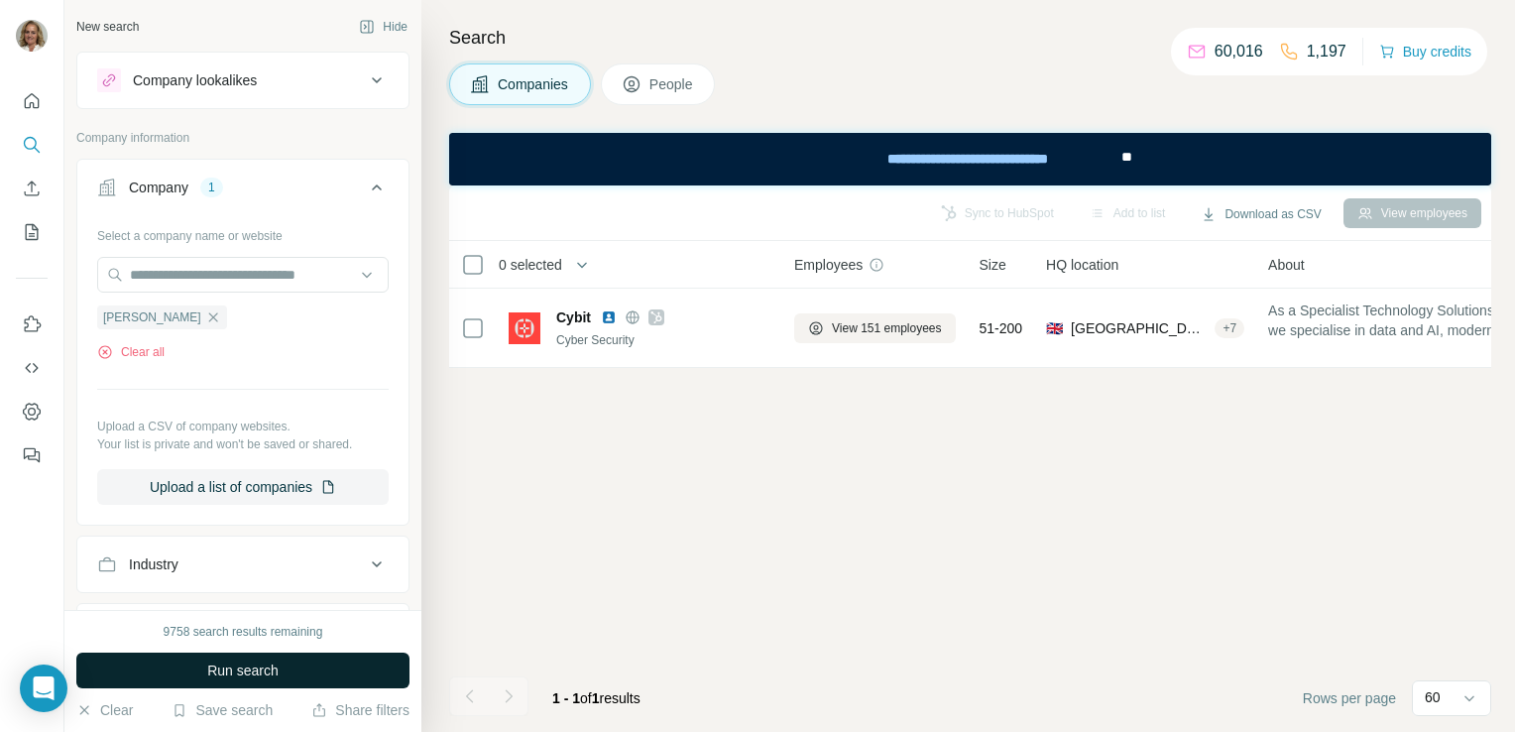
click at [268, 672] on span "Run search" at bounding box center [242, 670] width 71 height 20
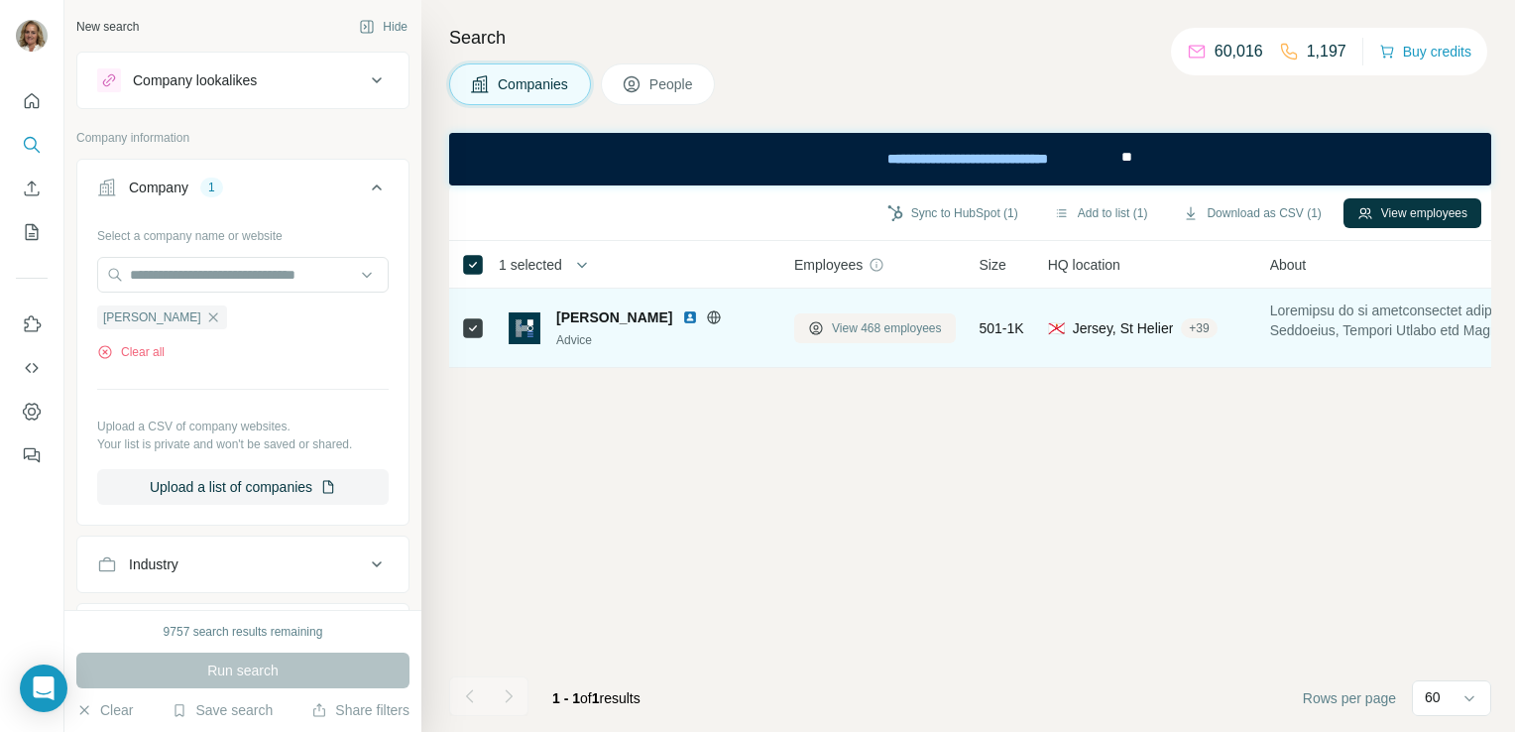
click at [910, 323] on span "View 468 employees" at bounding box center [887, 328] width 110 height 18
